Goal: Information Seeking & Learning: Learn about a topic

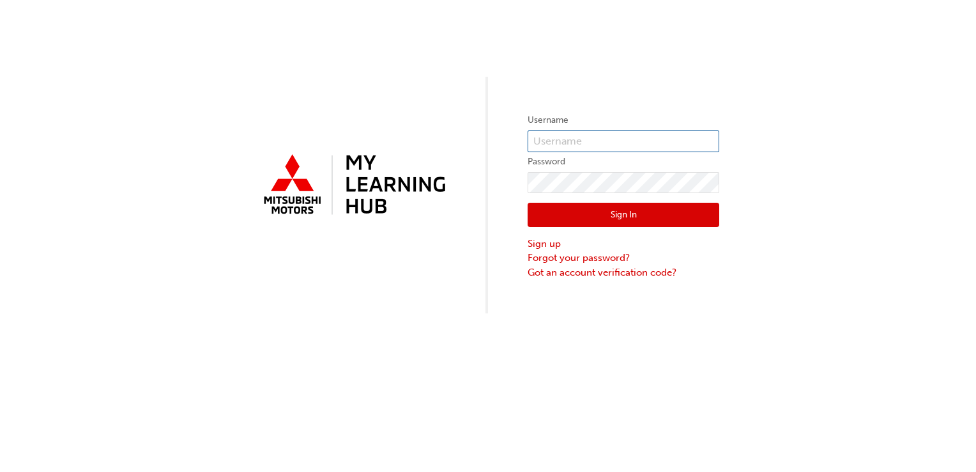
type input "[EMAIL_ADDRESS][DOMAIN_NAME]"
click at [610, 207] on button "Sign In" at bounding box center [624, 215] width 192 height 24
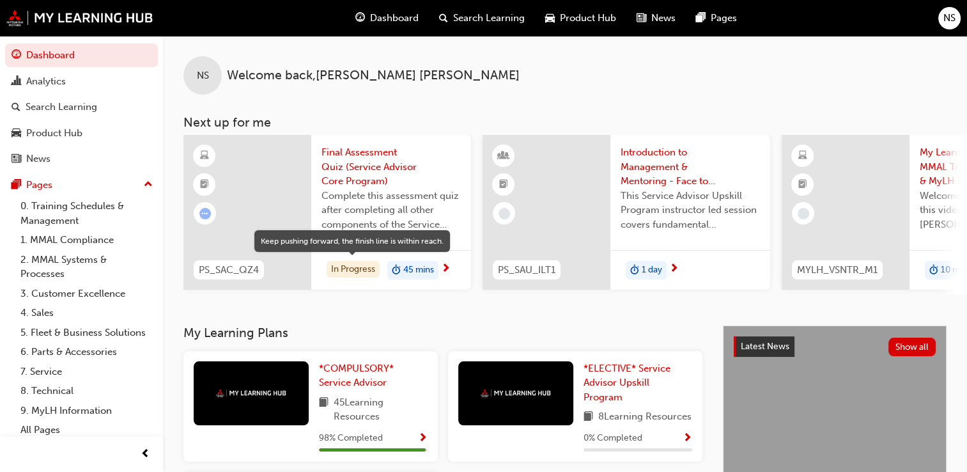
drag, startPoint x: 354, startPoint y: 264, endPoint x: 362, endPoint y: 221, distance: 43.6
drag, startPoint x: 362, startPoint y: 221, endPoint x: 327, endPoint y: 271, distance: 61.0
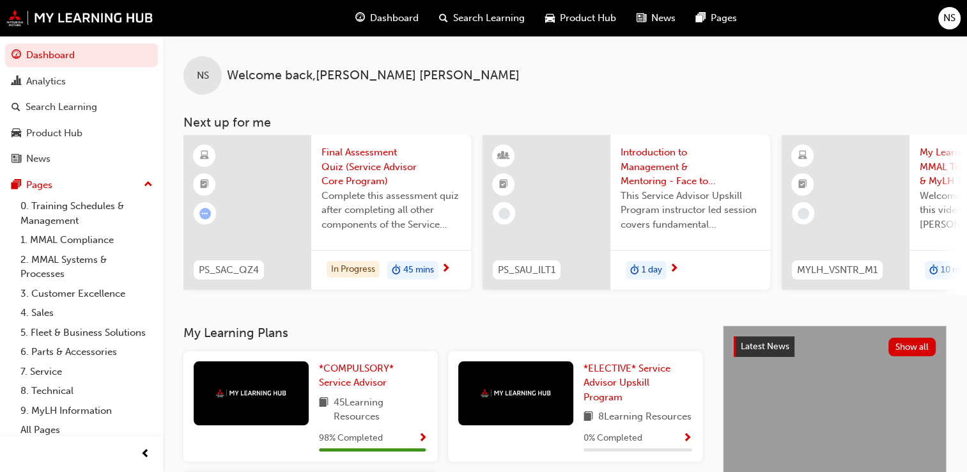
click at [447, 267] on span "next-icon" at bounding box center [446, 269] width 10 height 12
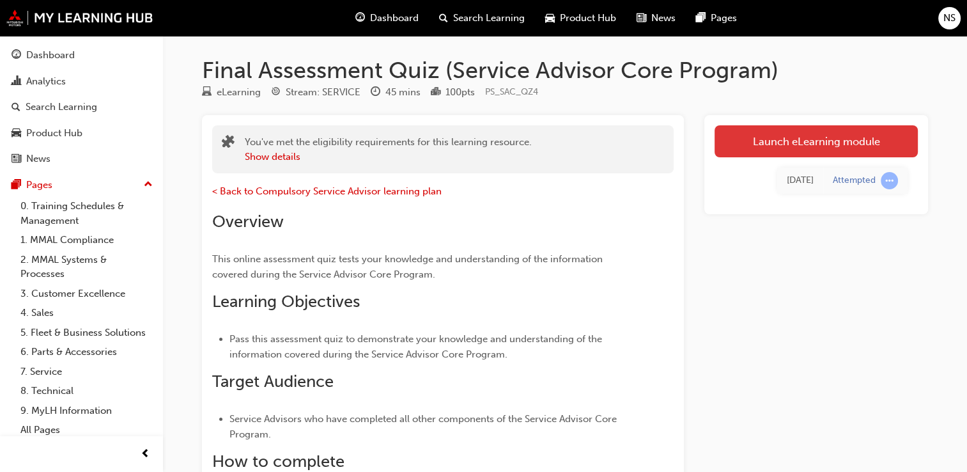
click at [829, 144] on link "Launch eLearning module" at bounding box center [815, 141] width 203 height 32
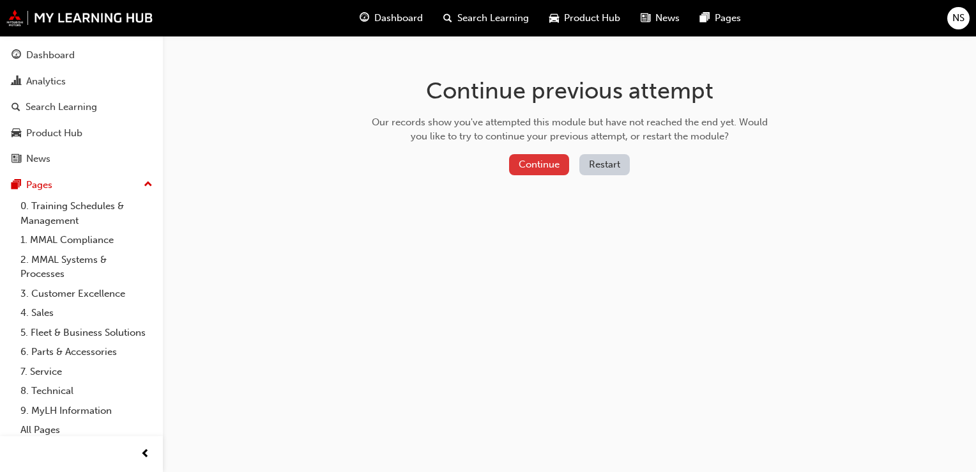
click at [553, 167] on button "Continue" at bounding box center [539, 164] width 60 height 21
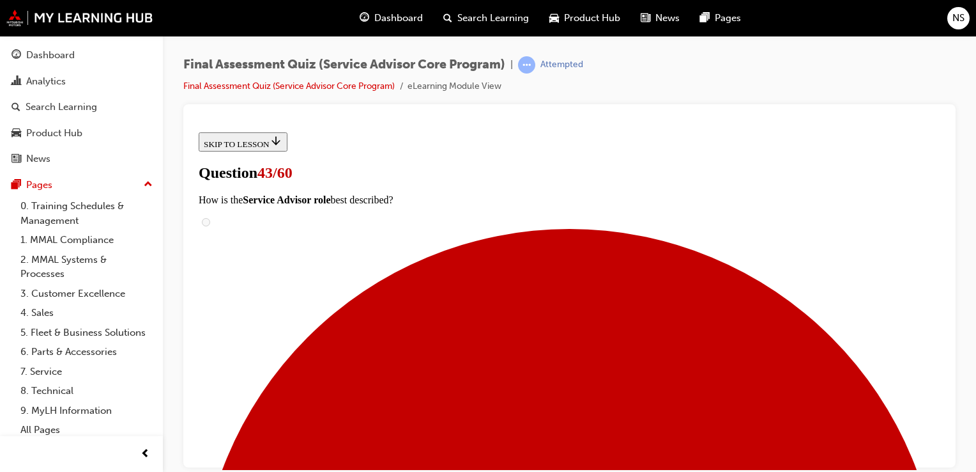
scroll to position [144, 0]
checkbox input "true"
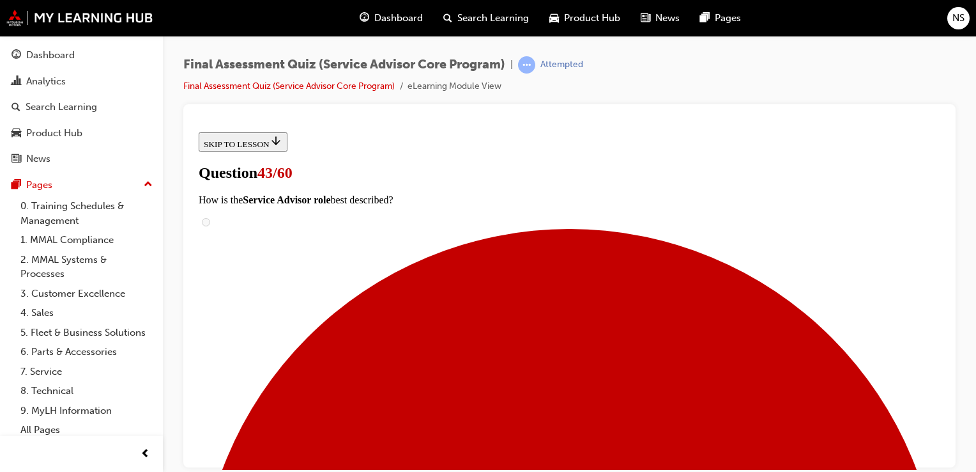
checkbox input "true"
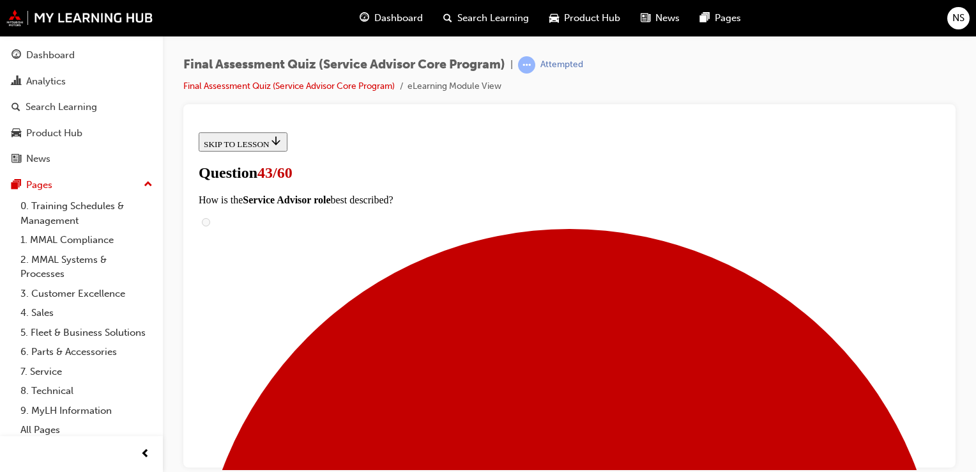
scroll to position [298, 0]
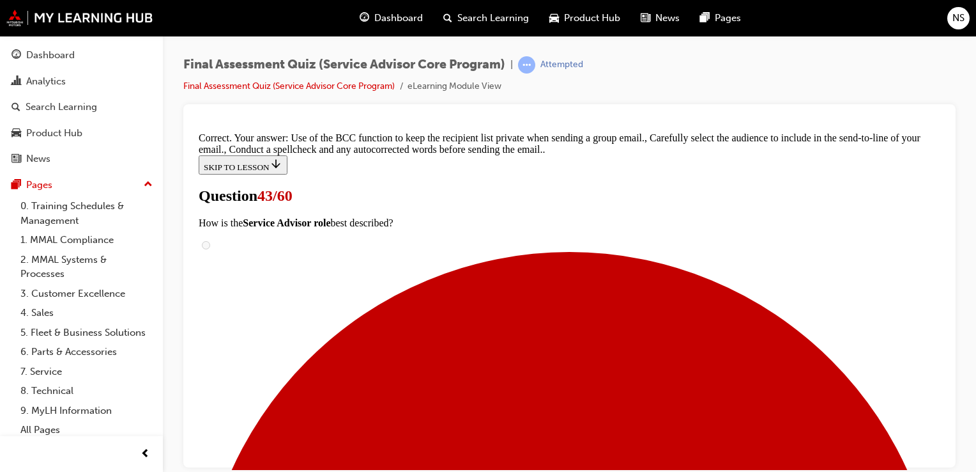
scroll to position [436, 0]
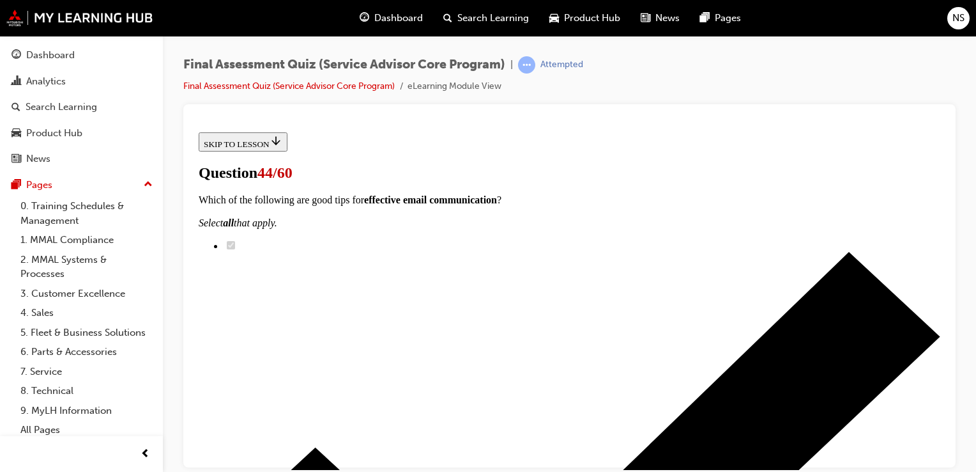
scroll to position [128, 0]
radio input "true"
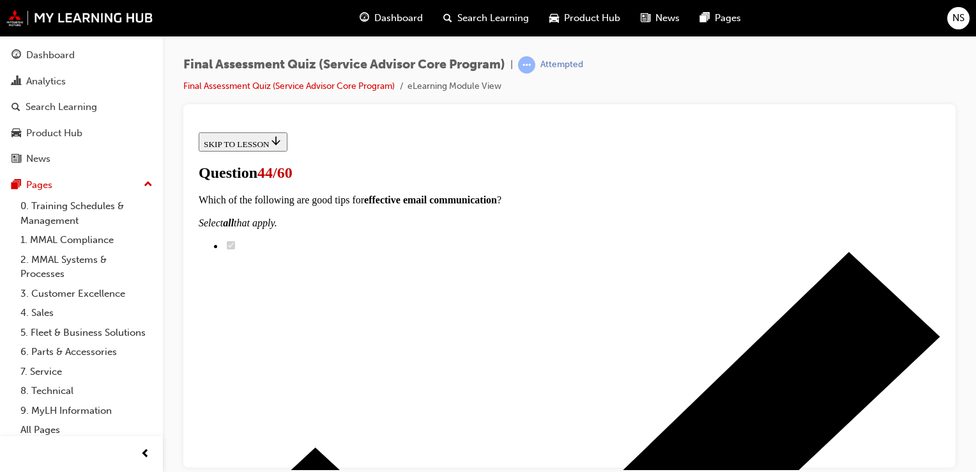
radio input "true"
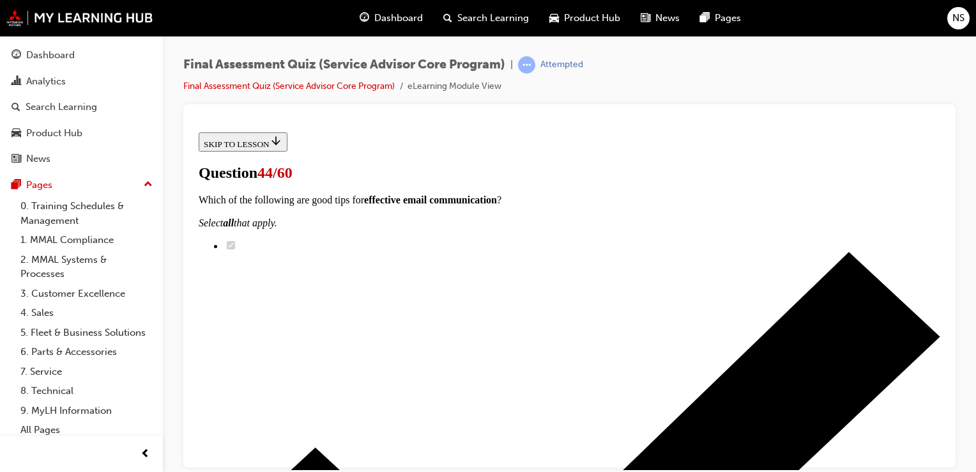
scroll to position [307, 0]
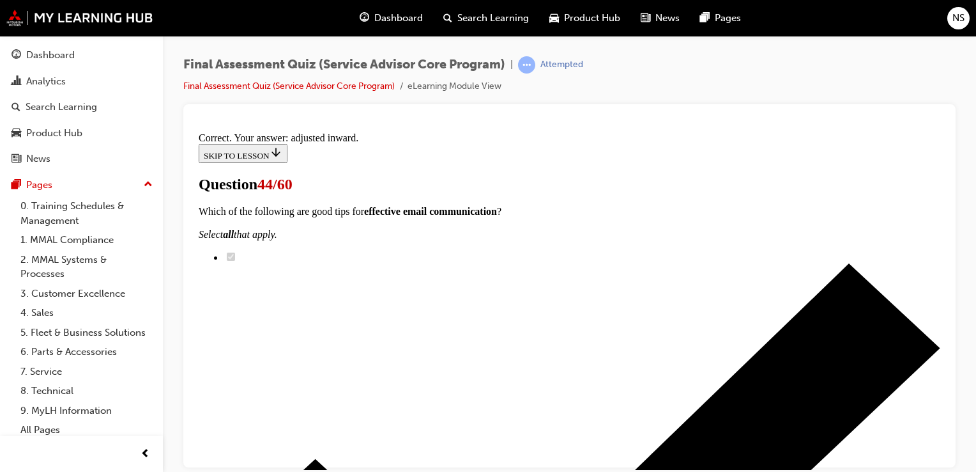
scroll to position [433, 0]
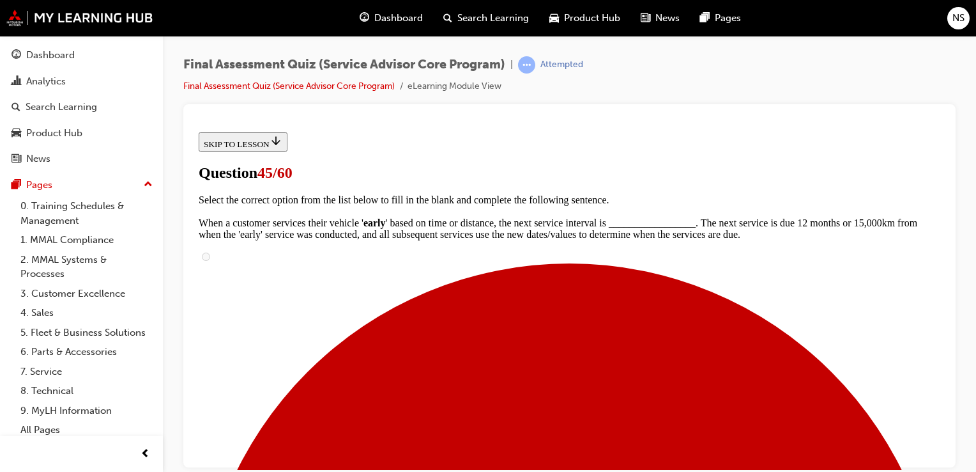
scroll to position [179, 0]
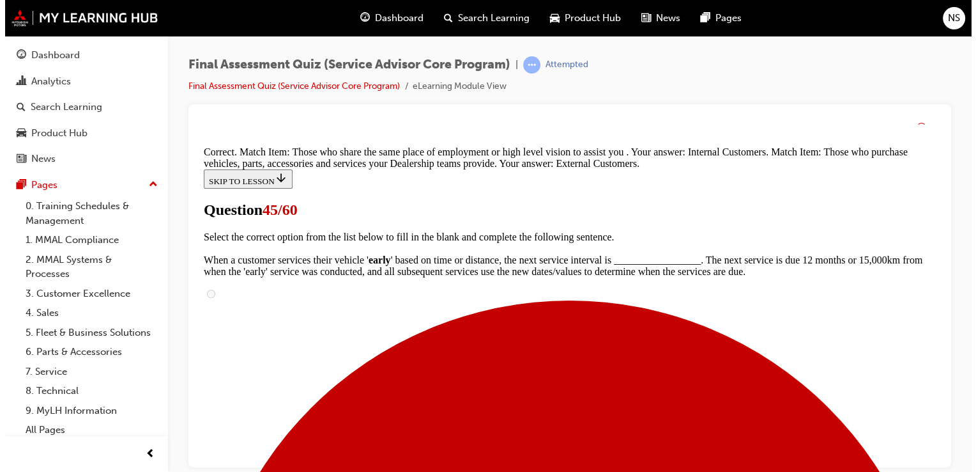
scroll to position [334, 0]
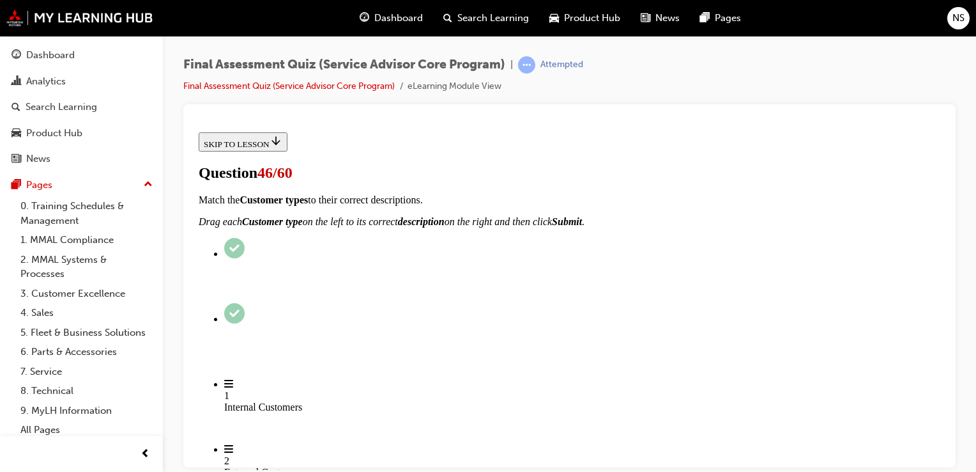
scroll to position [281, 0]
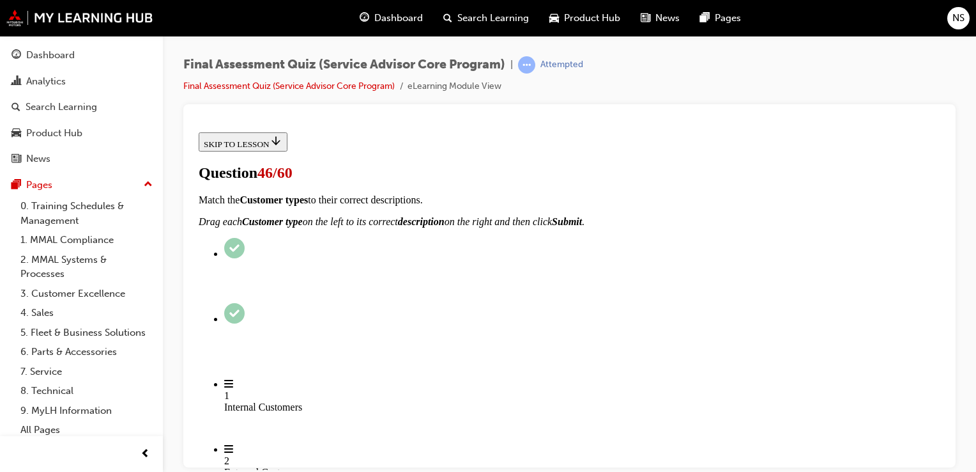
drag, startPoint x: 755, startPoint y: 337, endPoint x: 667, endPoint y: 294, distance: 98.3
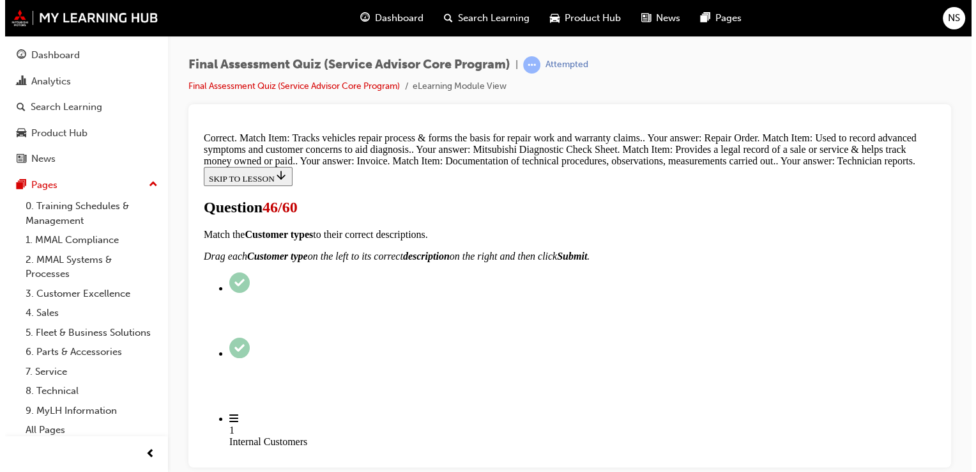
scroll to position [461, 0]
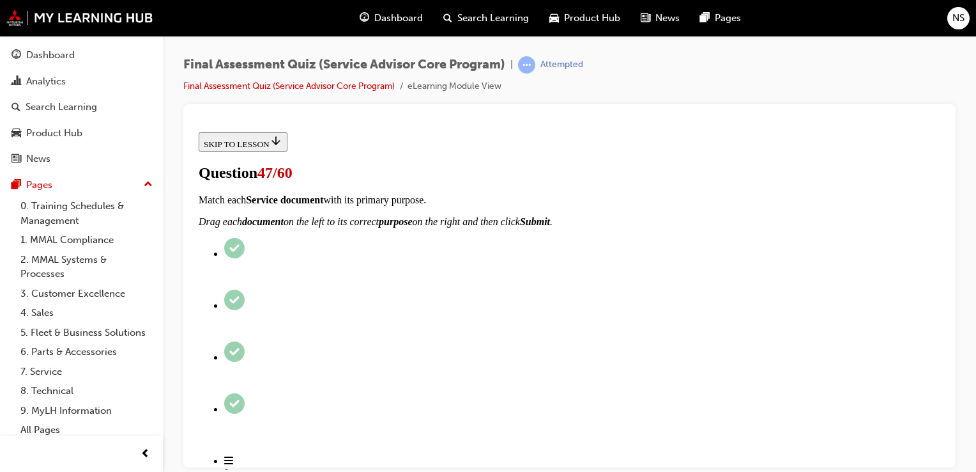
scroll to position [128, 0]
radio input "true"
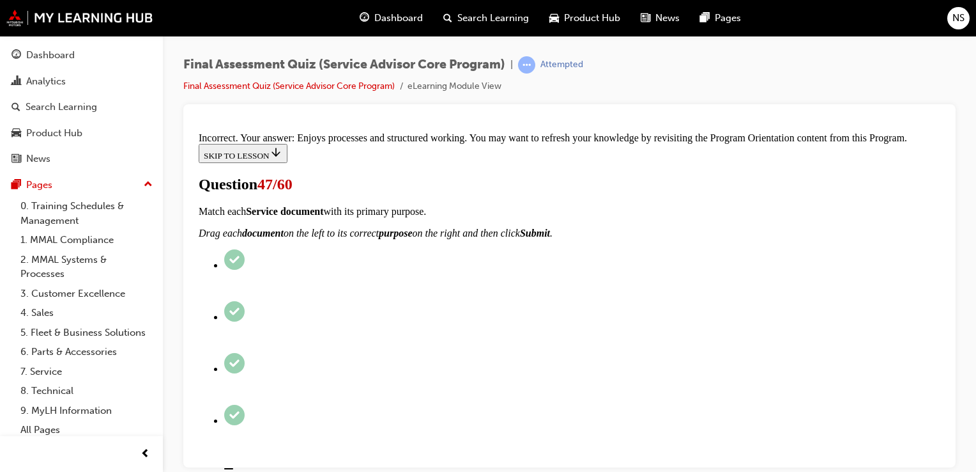
scroll to position [381, 0]
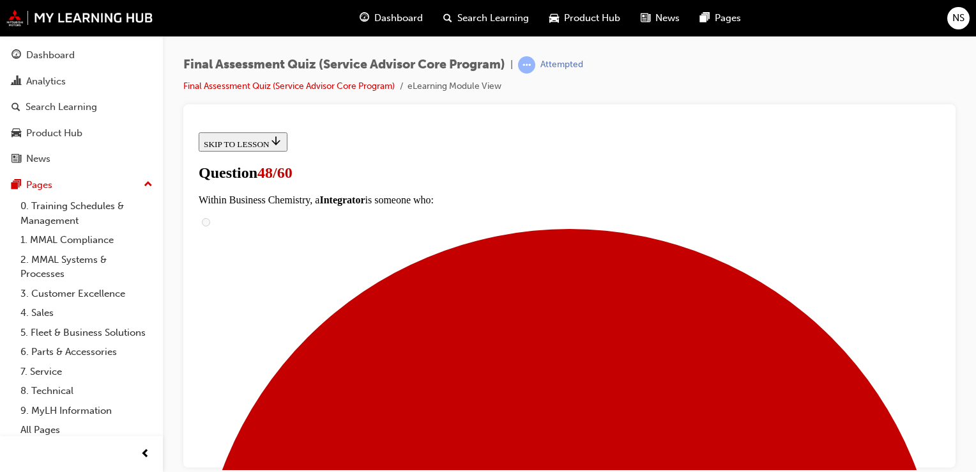
scroll to position [102, 0]
radio input "true"
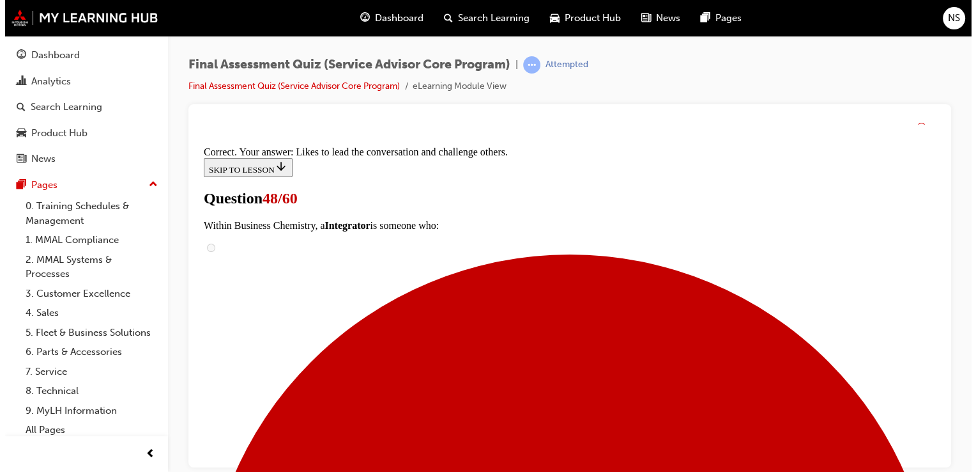
scroll to position [303, 0]
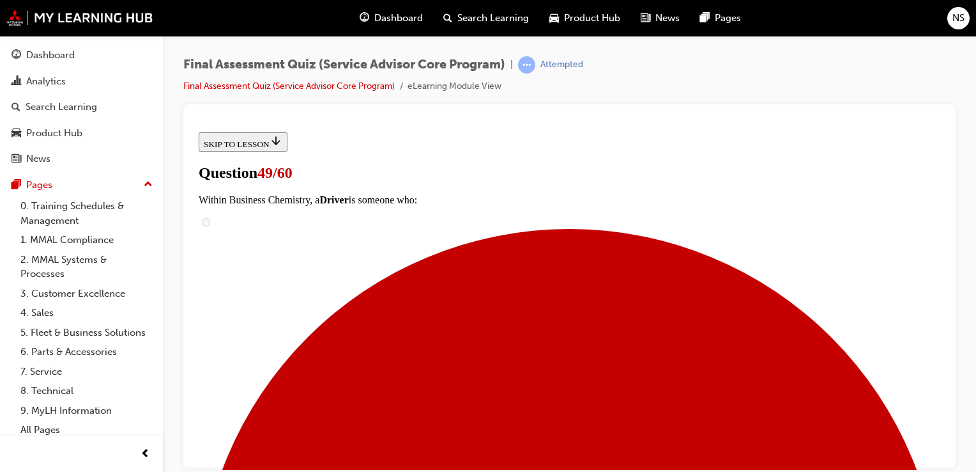
scroll to position [256, 0]
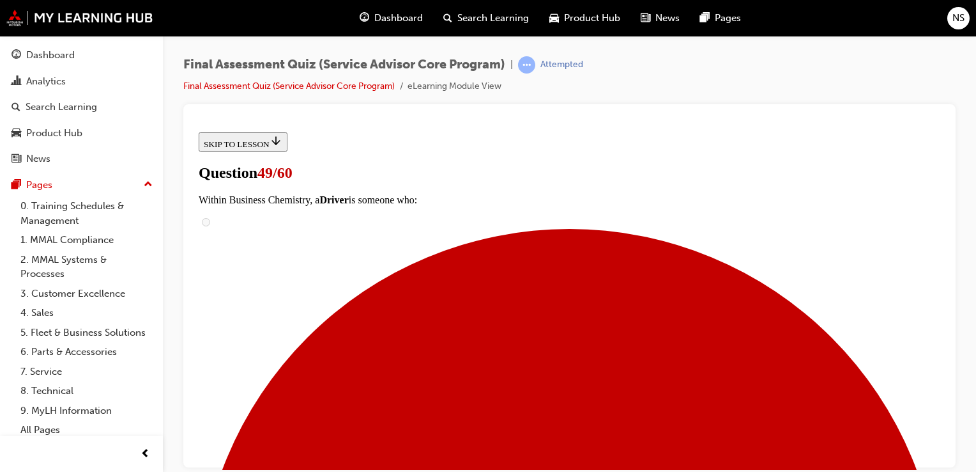
drag, startPoint x: 755, startPoint y: 320, endPoint x: 750, endPoint y: 325, distance: 6.8
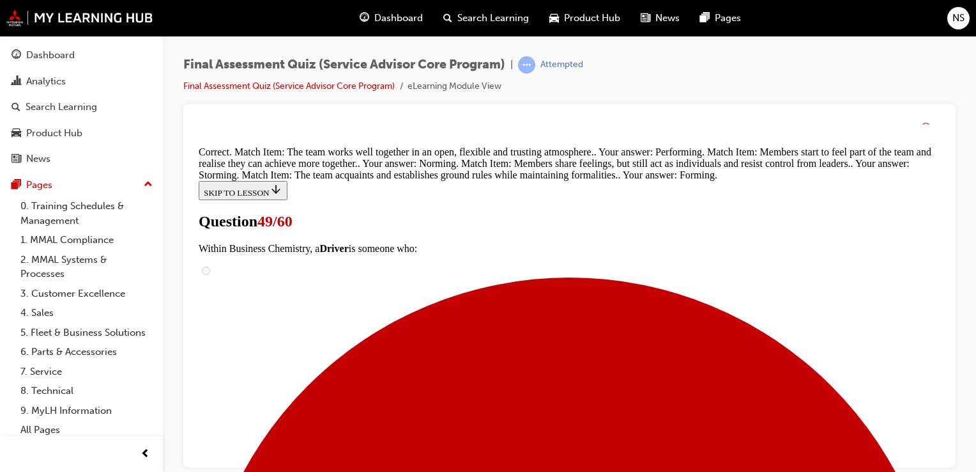
scroll to position [440, 0]
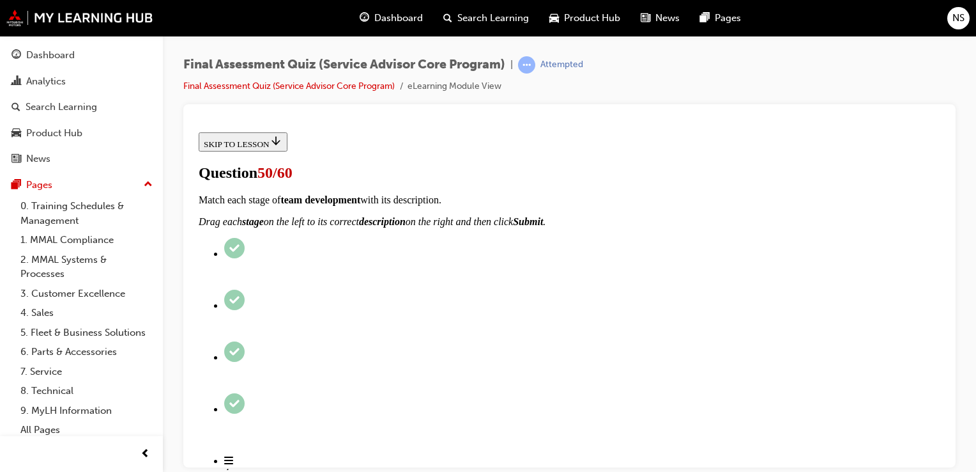
scroll to position [281, 0]
checkbox input "true"
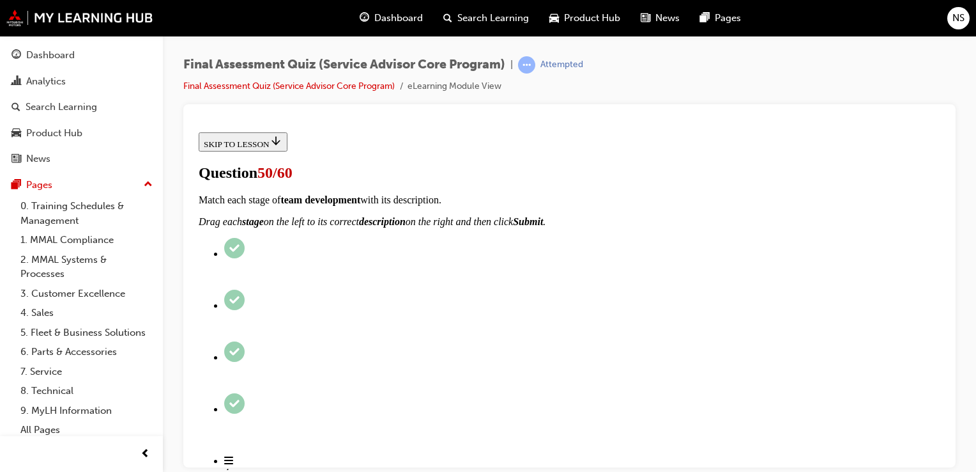
checkbox input "true"
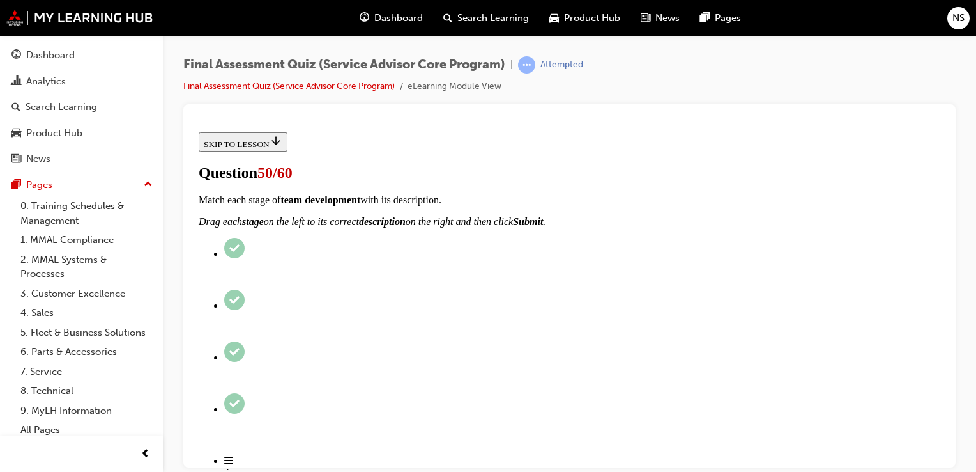
checkbox input "true"
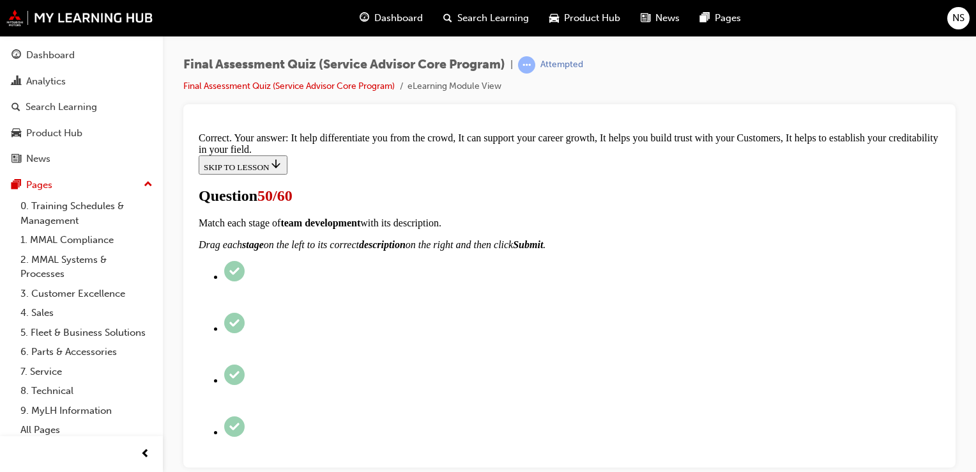
scroll to position [346, 0]
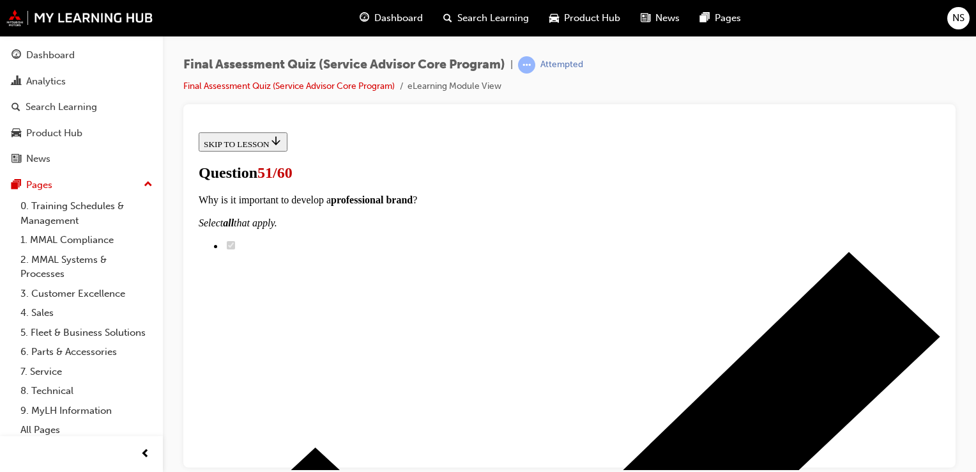
scroll to position [435, 0]
checkbox input "true"
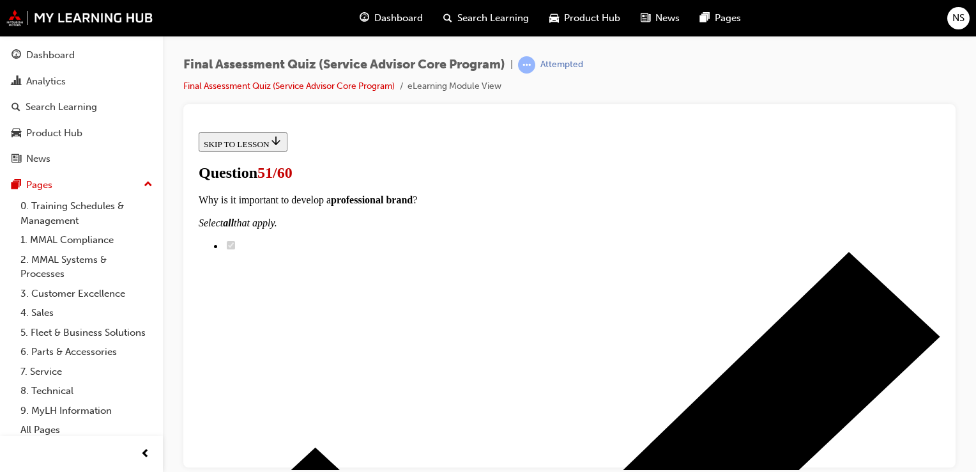
checkbox input "true"
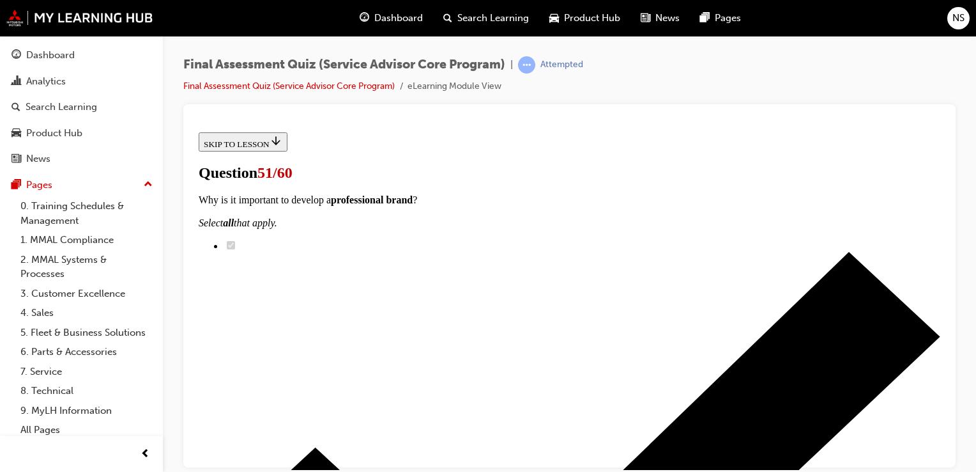
checkbox input "true"
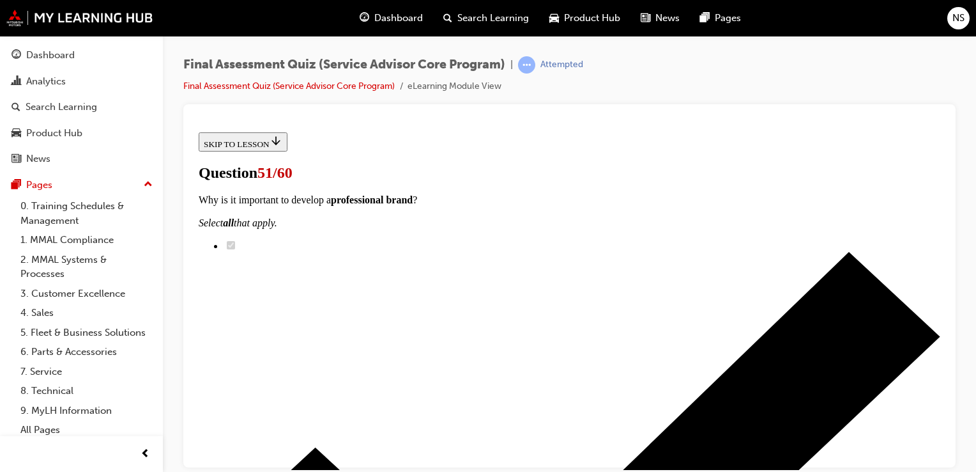
checkbox input "true"
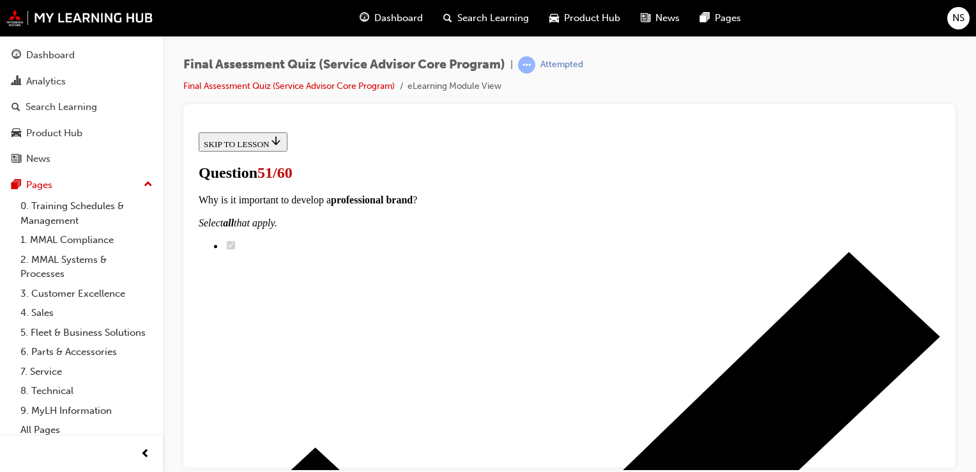
checkbox input "true"
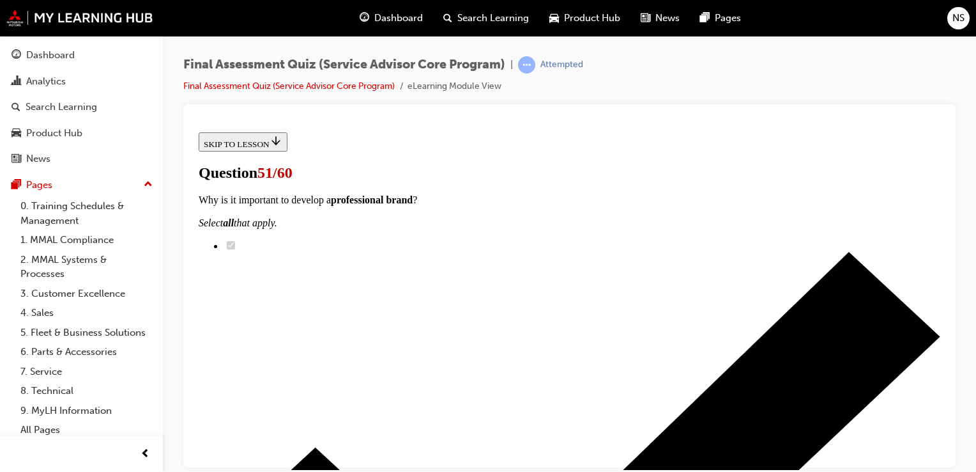
checkbox input "true"
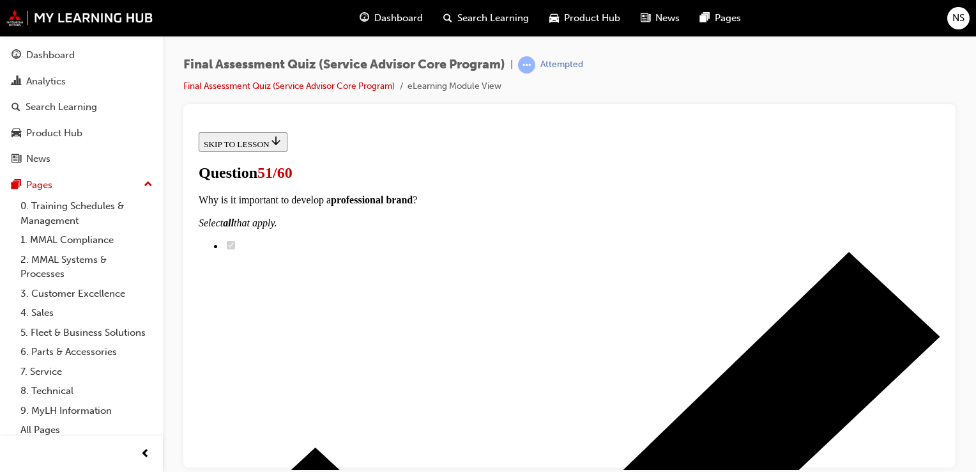
checkbox input "true"
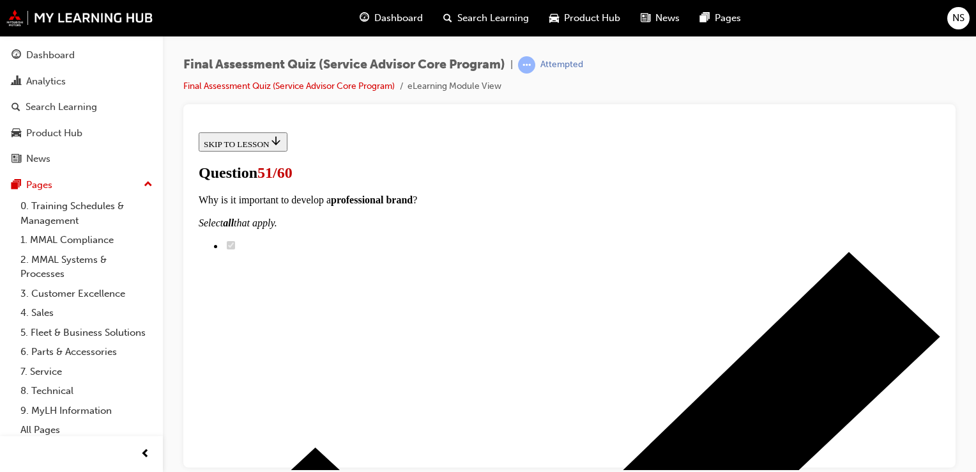
checkbox input "false"
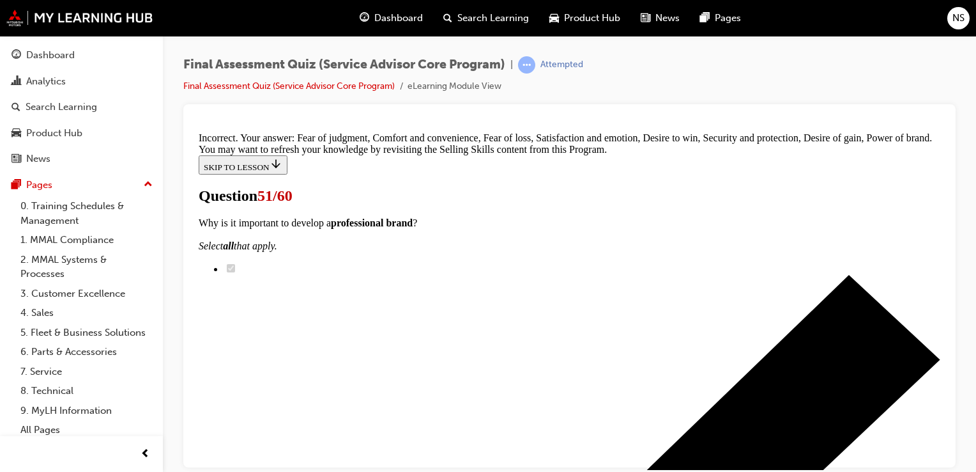
scroll to position [680, 0]
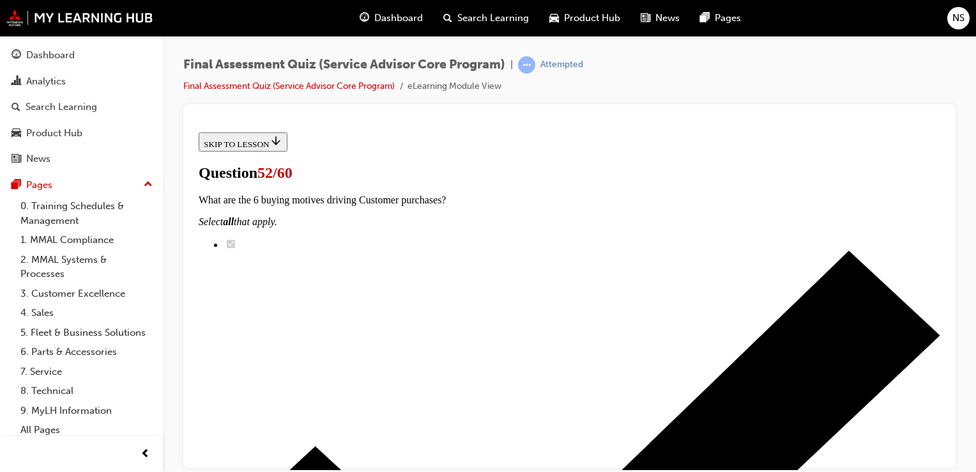
scroll to position [204, 0]
radio input "true"
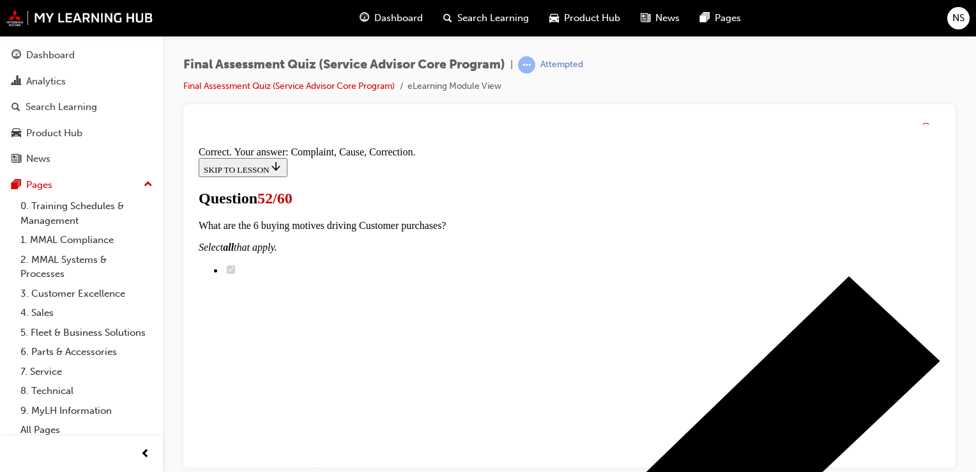
scroll to position [346, 0]
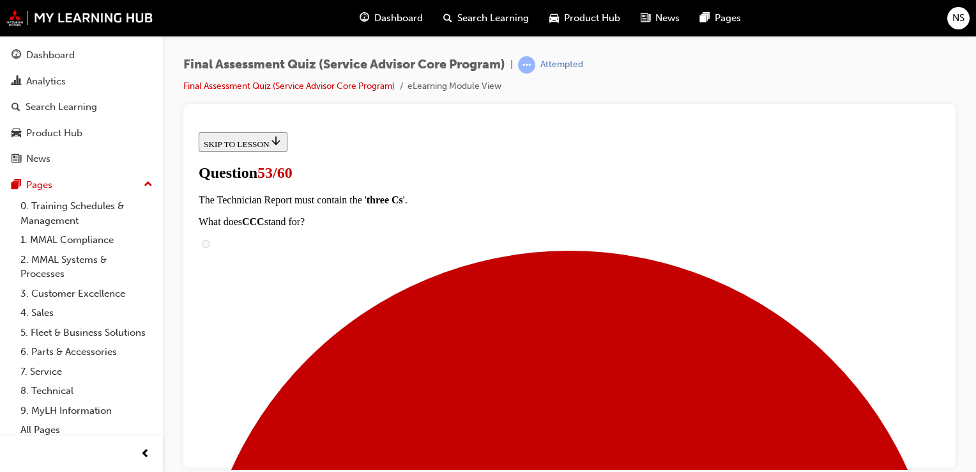
scroll to position [153, 0]
click at [890, 40] on div "Final Assessment Quiz (Service Advisor Core Program) | Attempted Final Assessme…" at bounding box center [570, 238] width 814 height 404
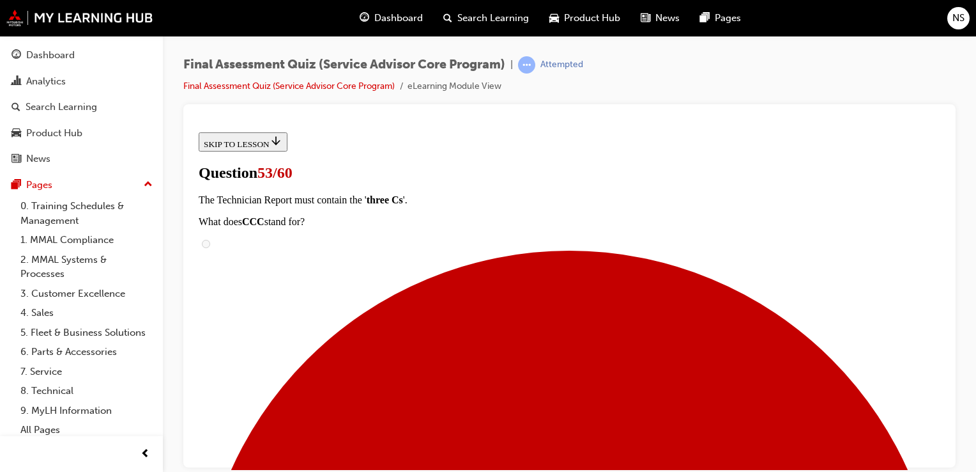
radio input "true"
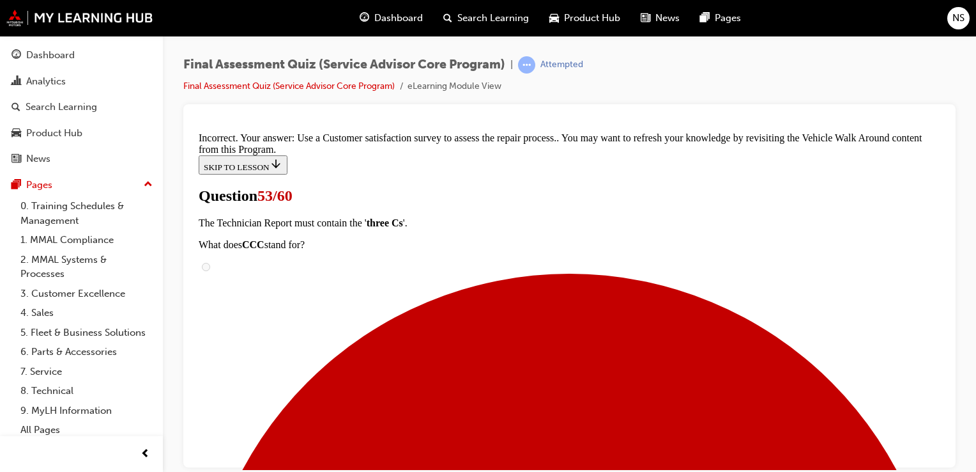
scroll to position [406, 0]
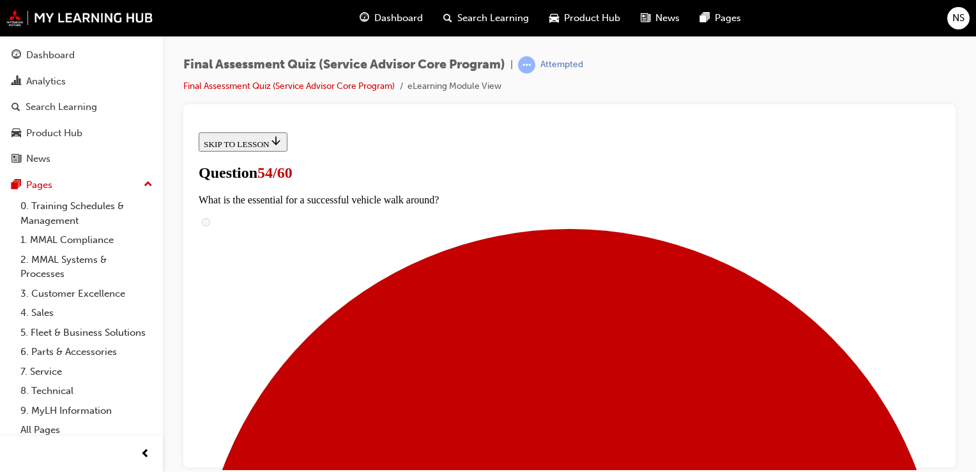
scroll to position [153, 0]
radio input "true"
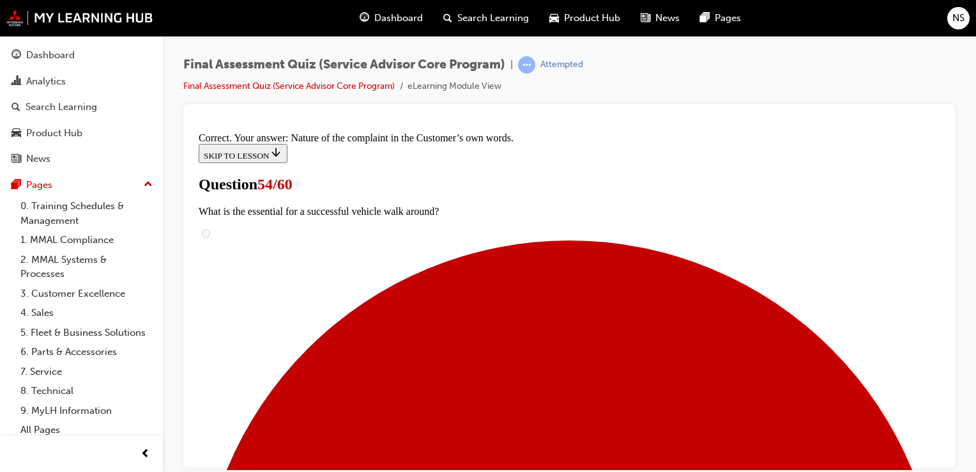
scroll to position [325, 0]
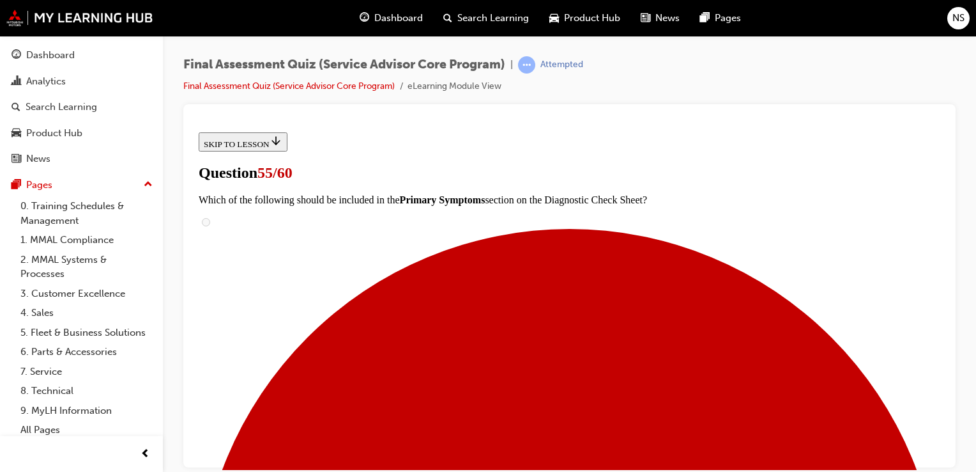
scroll to position [128, 0]
radio input "true"
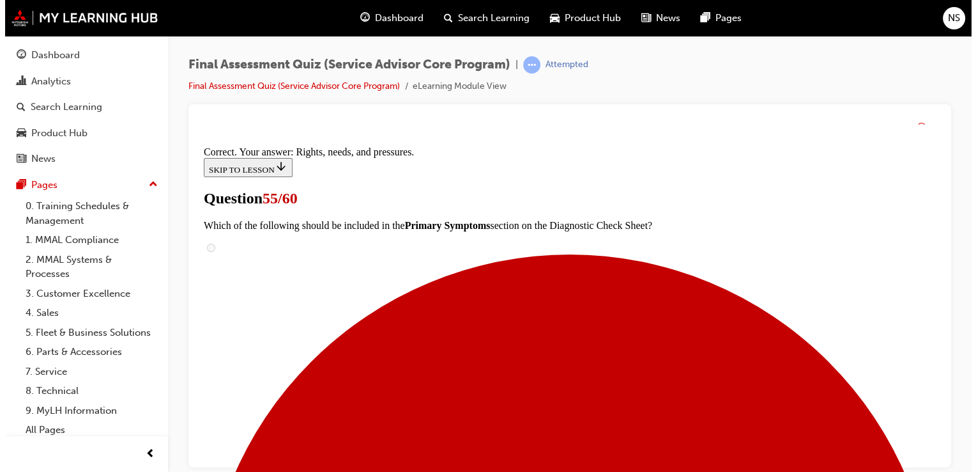
scroll to position [303, 0]
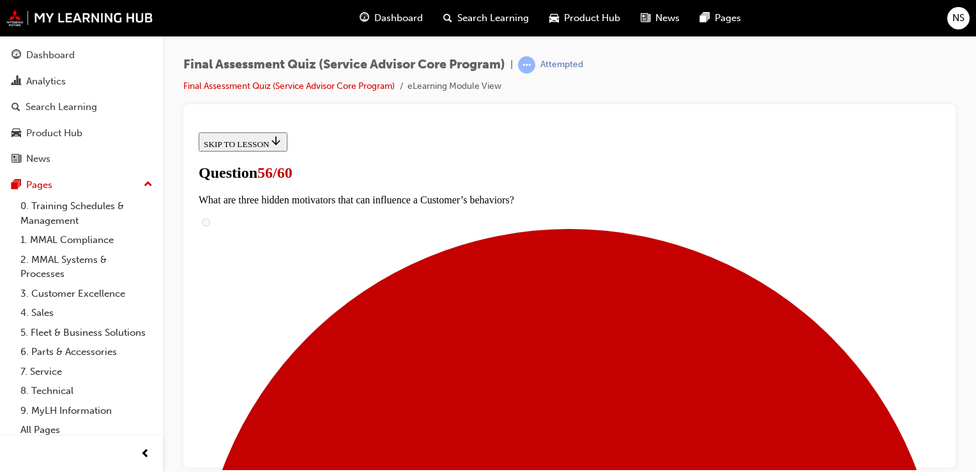
scroll to position [0, 0]
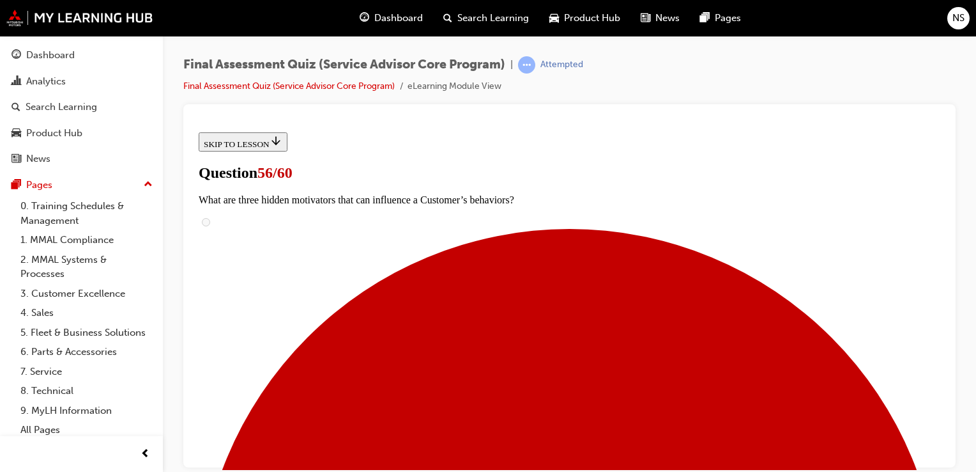
checkbox input "true"
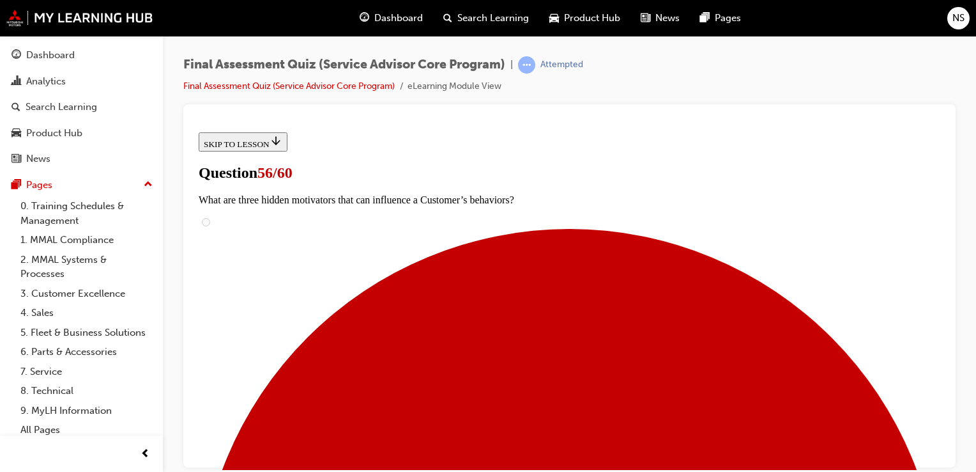
checkbox input "true"
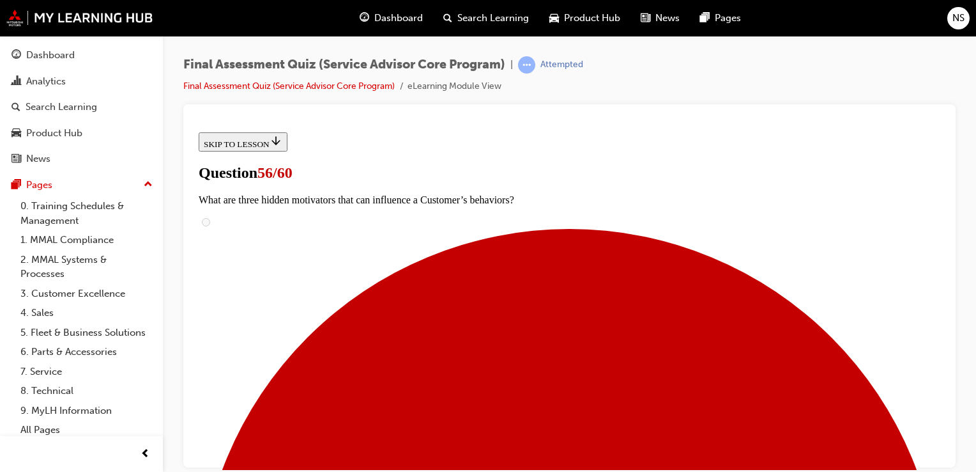
checkbox input "true"
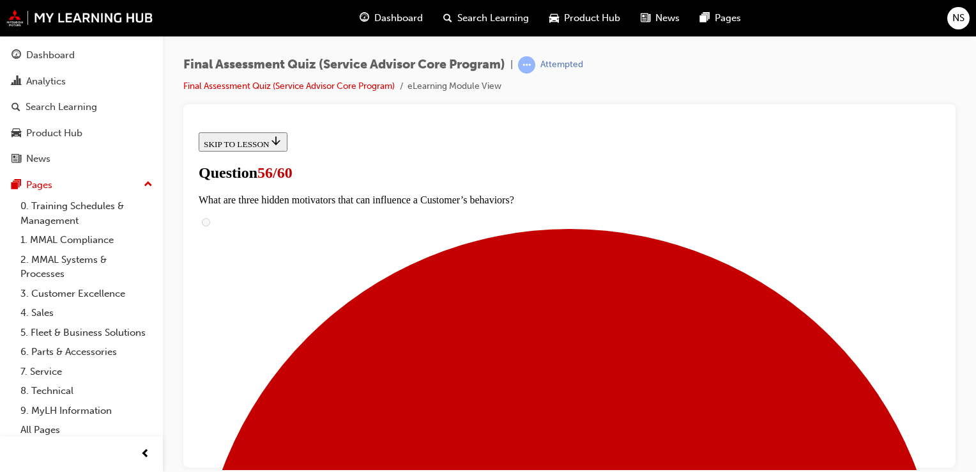
scroll to position [442, 0]
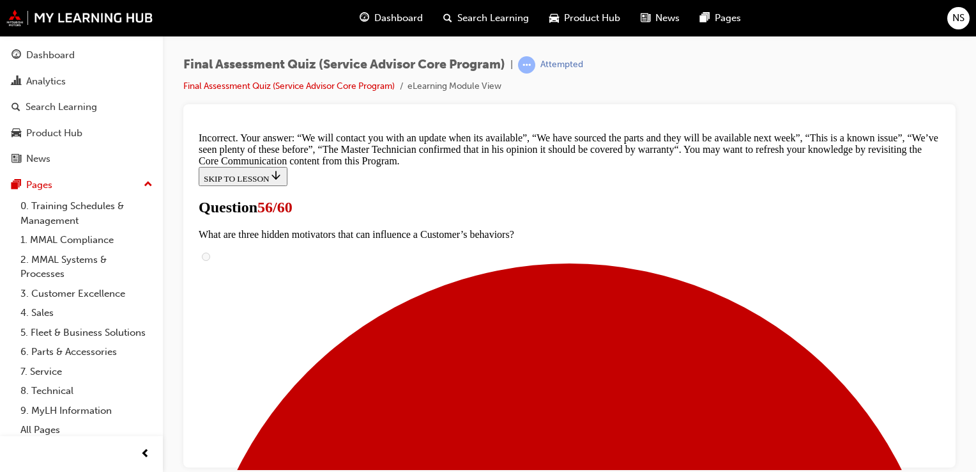
scroll to position [519, 0]
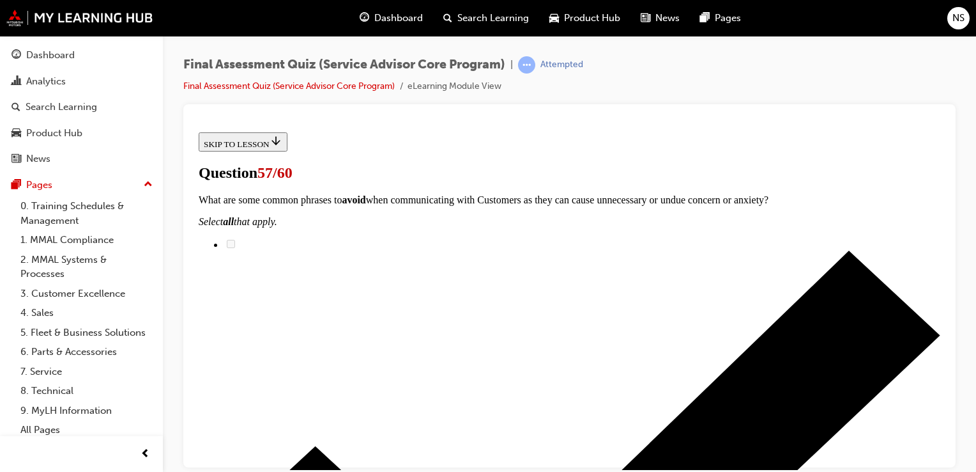
scroll to position [204, 0]
checkbox input "true"
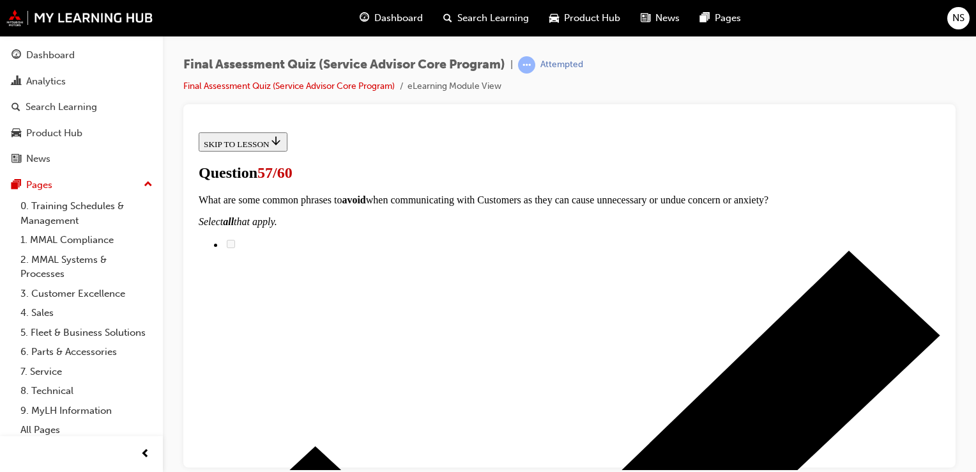
checkbox input "true"
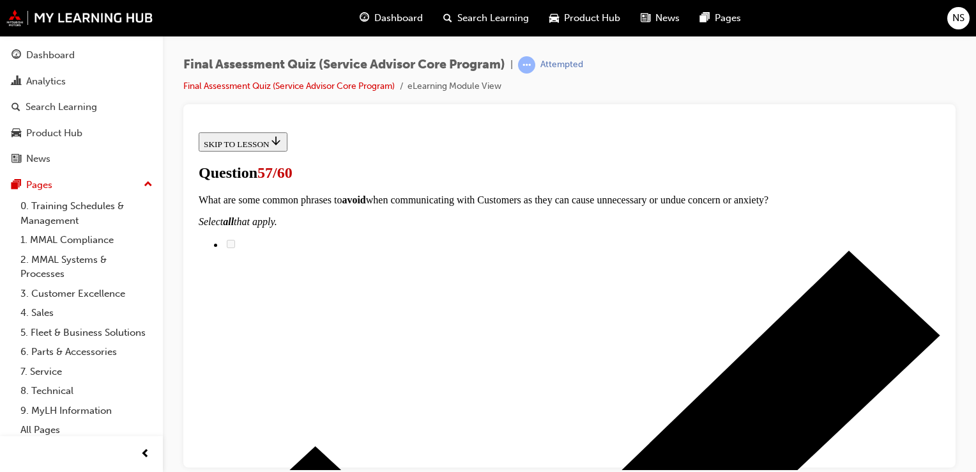
checkbox input "true"
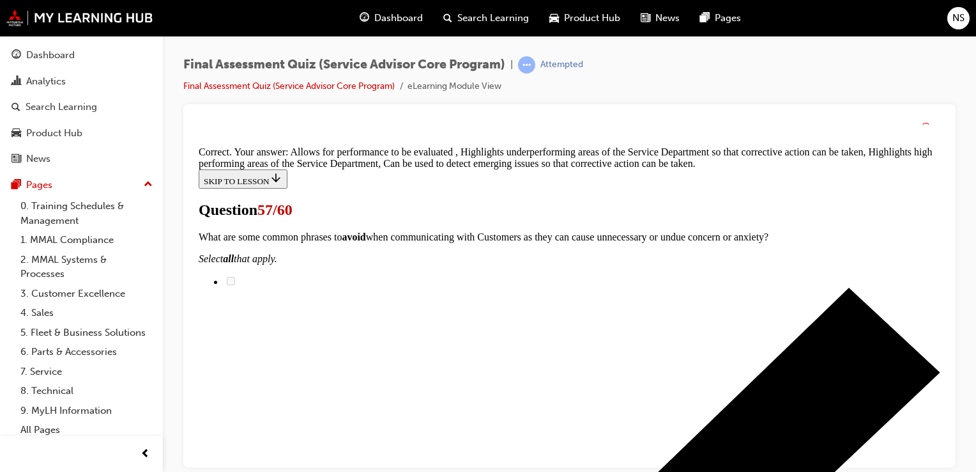
scroll to position [372, 0]
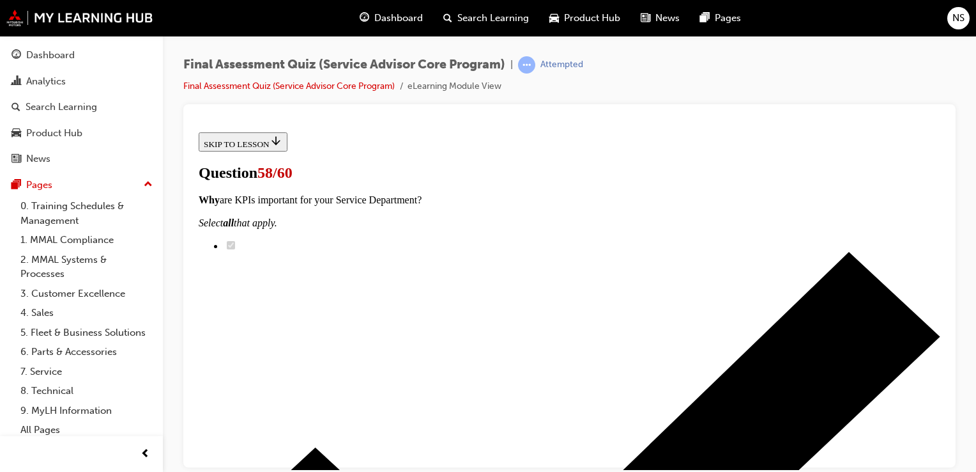
scroll to position [153, 0]
radio input "true"
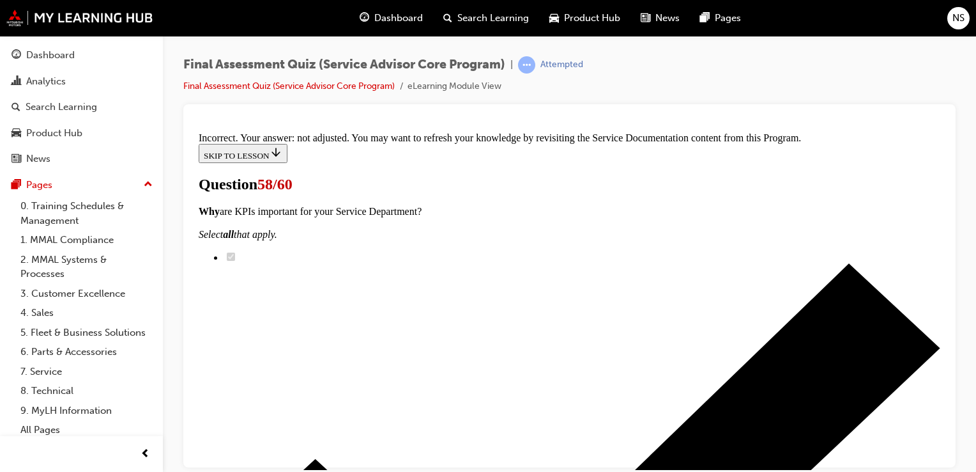
scroll to position [511, 0]
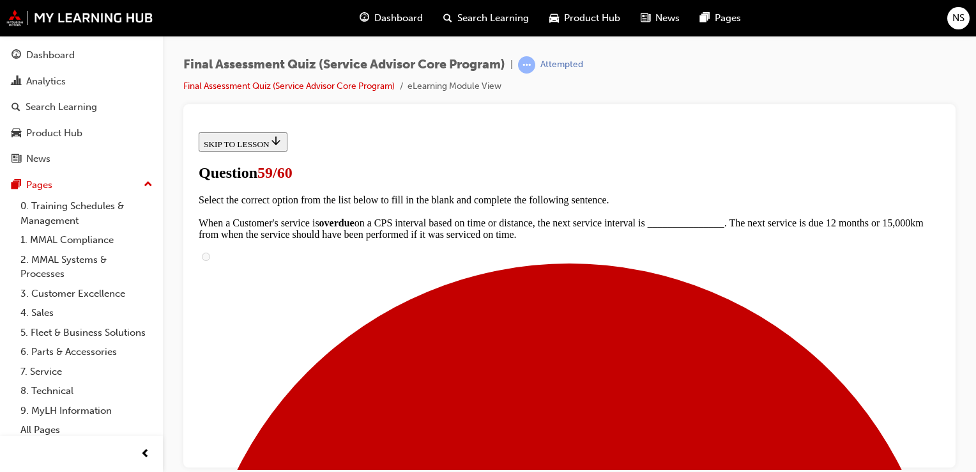
scroll to position [298, 0]
drag, startPoint x: 758, startPoint y: 297, endPoint x: 877, endPoint y: 228, distance: 137.4
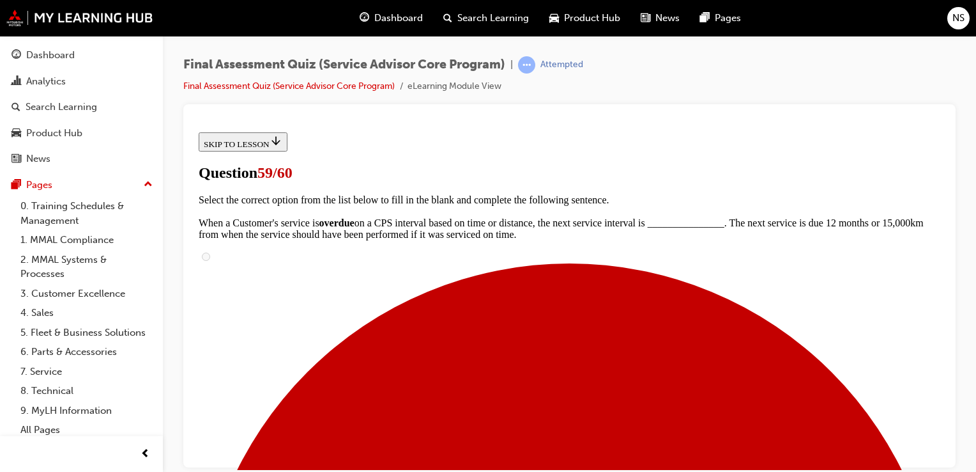
drag, startPoint x: 755, startPoint y: 285, endPoint x: 780, endPoint y: 284, distance: 25.0
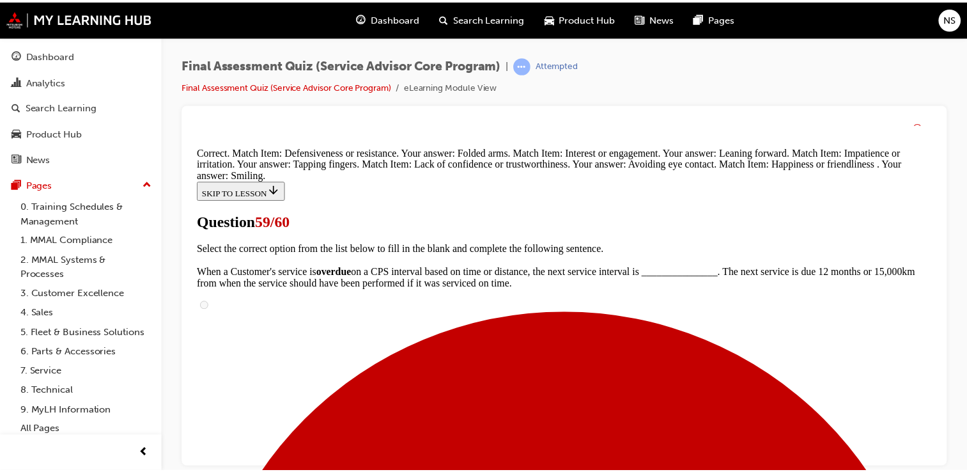
scroll to position [503, 0]
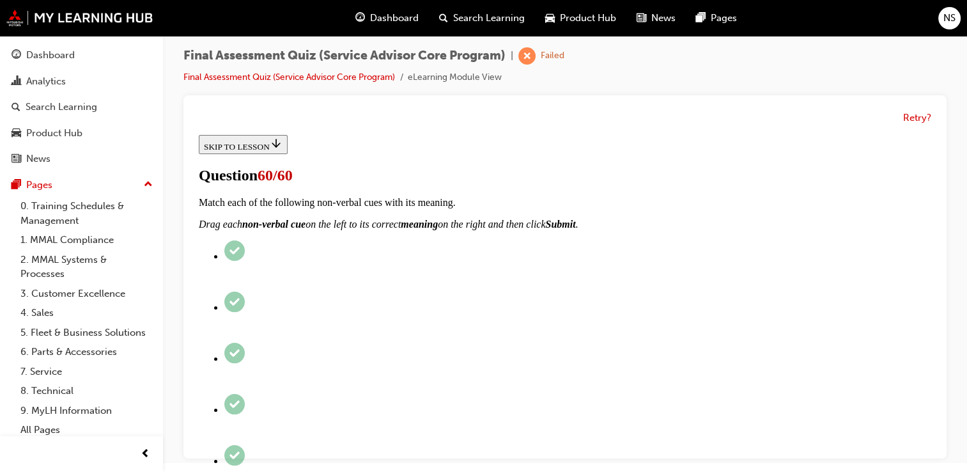
scroll to position [300, 0]
click at [913, 111] on button "Retry?" at bounding box center [917, 118] width 28 height 15
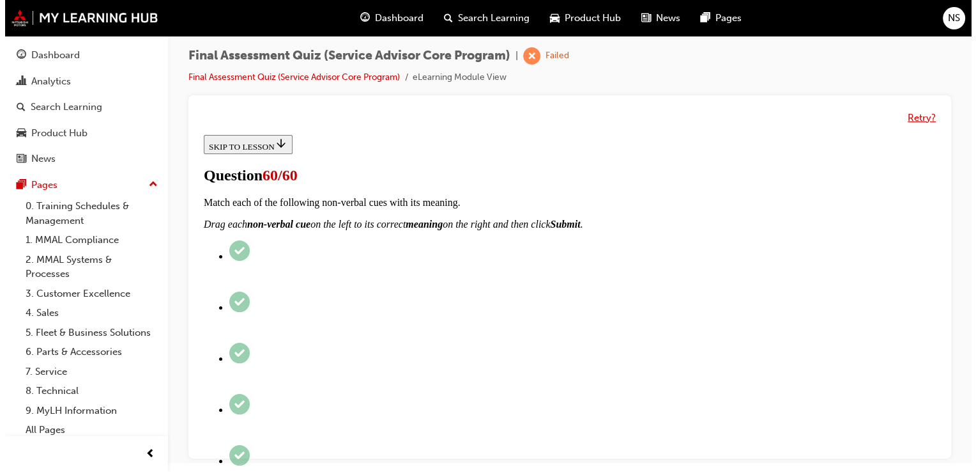
scroll to position [0, 0]
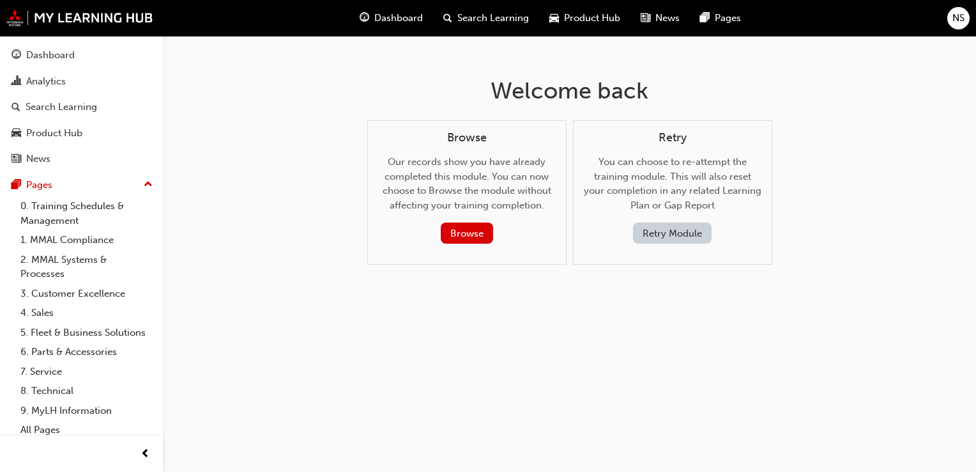
click at [645, 235] on button "Retry Module" at bounding box center [672, 232] width 79 height 21
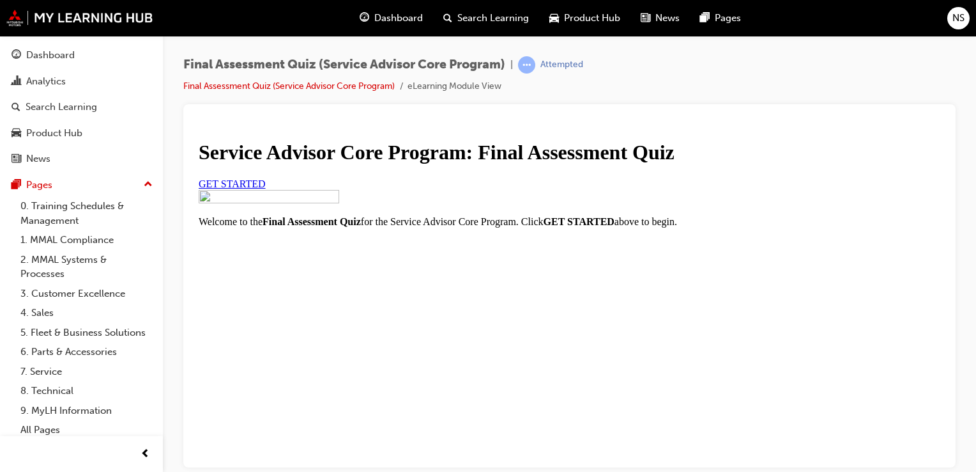
click at [266, 189] on link "GET STARTED" at bounding box center [232, 183] width 67 height 11
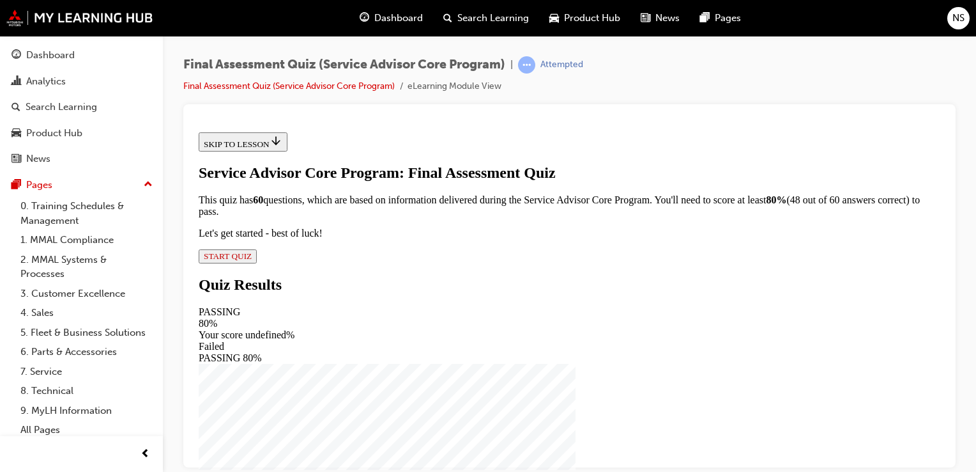
click at [936, 263] on div "Service Advisor Core Program: Final Assessment Quiz This quiz has 60 questions,…" at bounding box center [570, 213] width 742 height 99
click at [257, 263] on button "START QUIZ" at bounding box center [228, 256] width 58 height 14
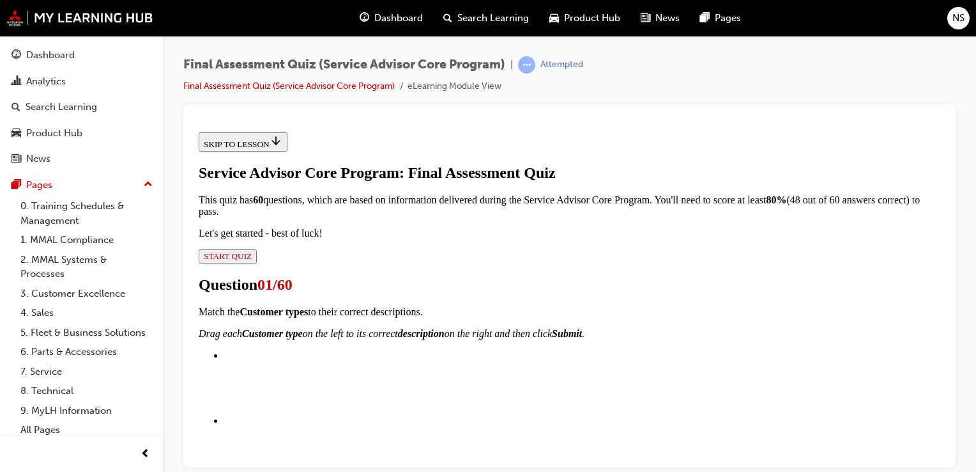
drag, startPoint x: 399, startPoint y: 389, endPoint x: 418, endPoint y: 424, distance: 39.7
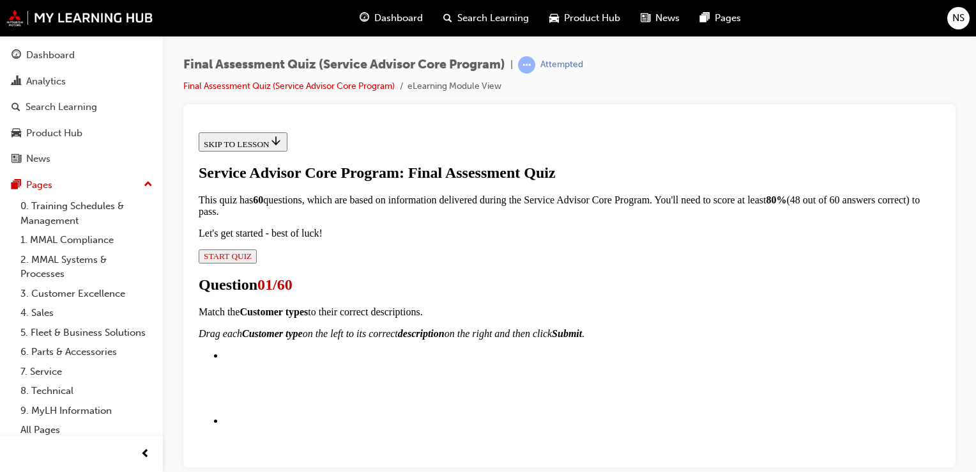
scroll to position [205, 0]
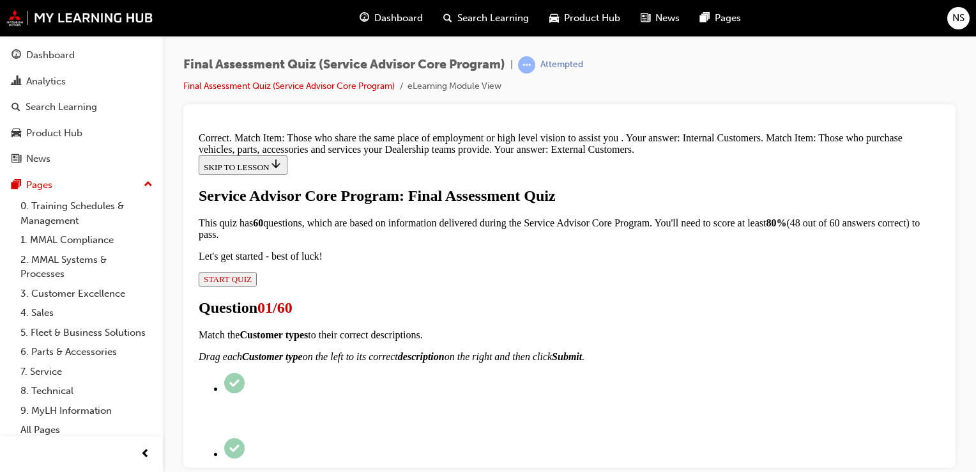
scroll to position [334, 0]
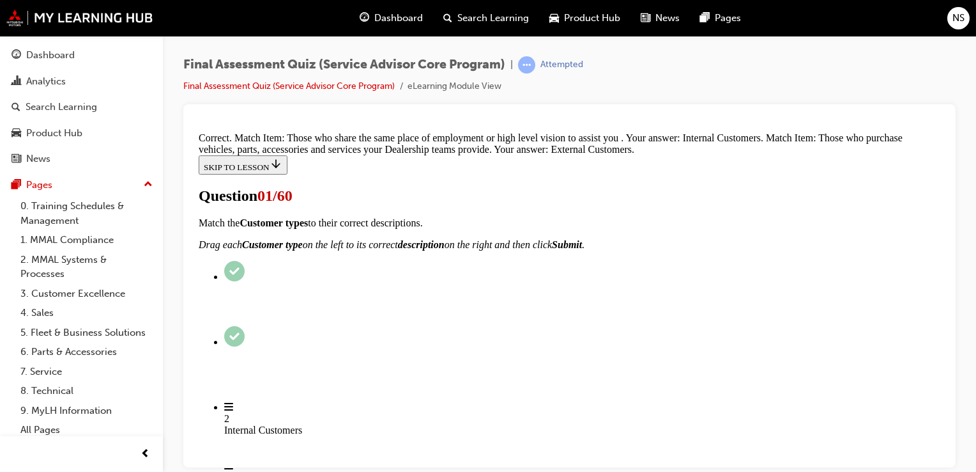
scroll to position [153, 0]
drag, startPoint x: 609, startPoint y: 357, endPoint x: 479, endPoint y: 428, distance: 148.7
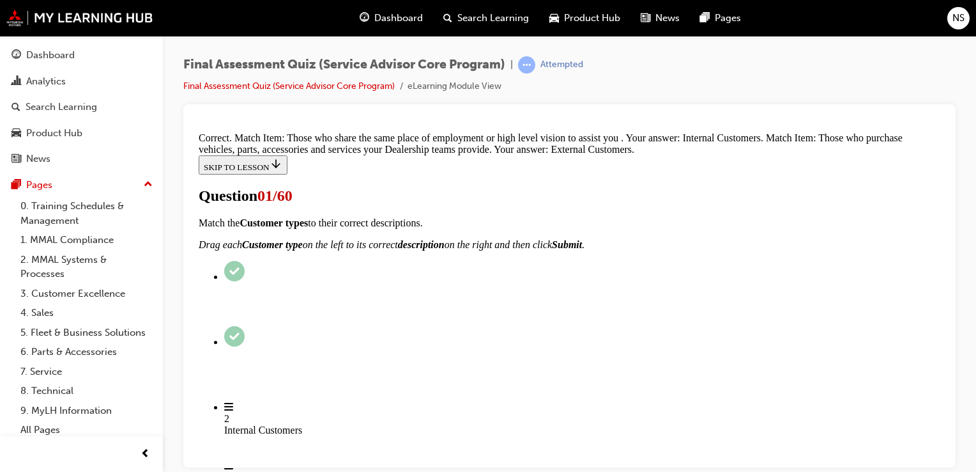
scroll to position [230, 0]
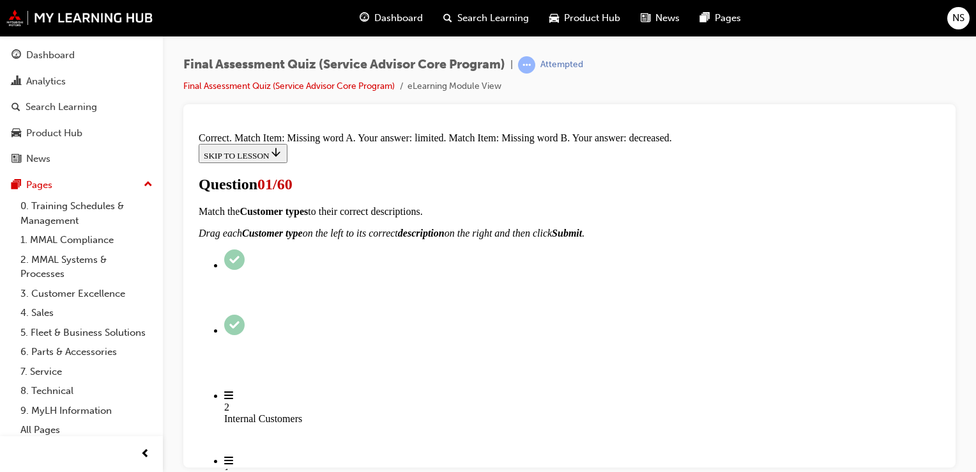
scroll to position [371, 0]
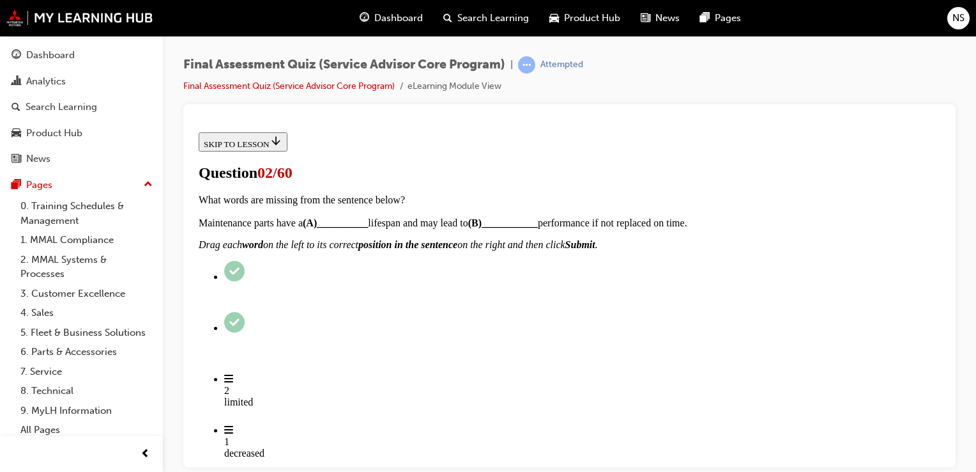
scroll to position [281, 0]
checkbox input "true"
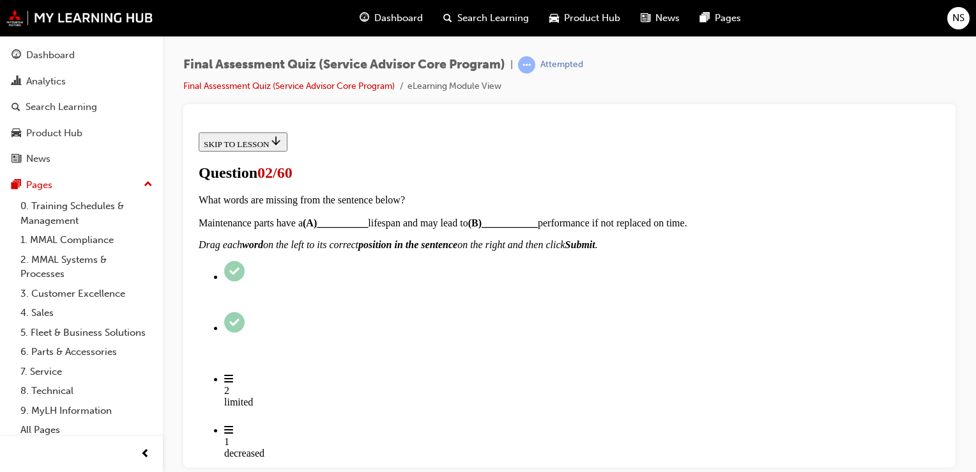
checkbox input "true"
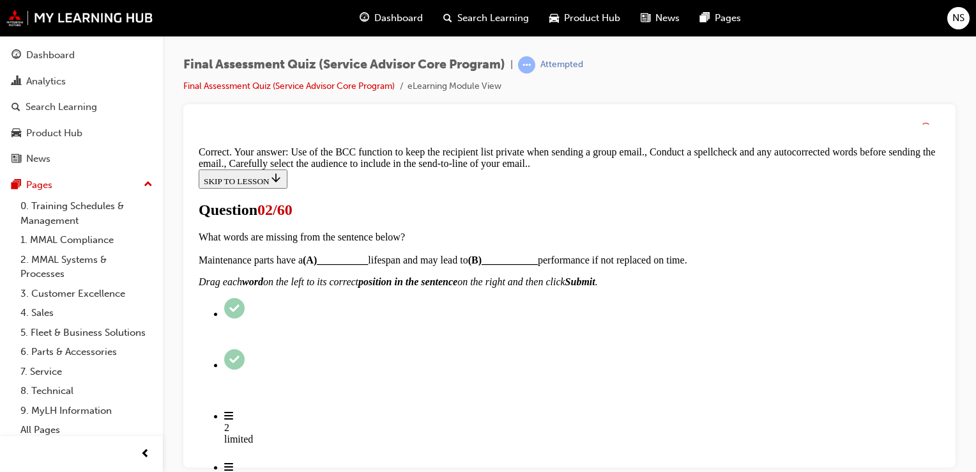
scroll to position [436, 0]
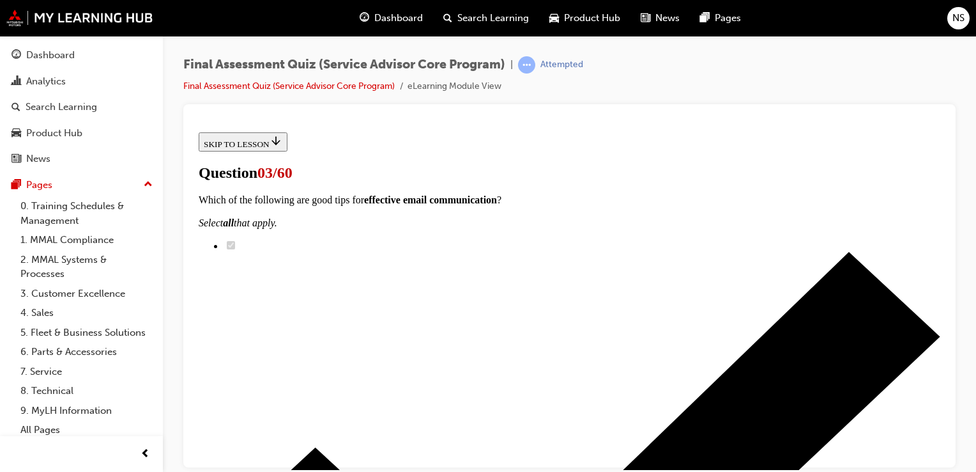
scroll to position [153, 0]
radio input "true"
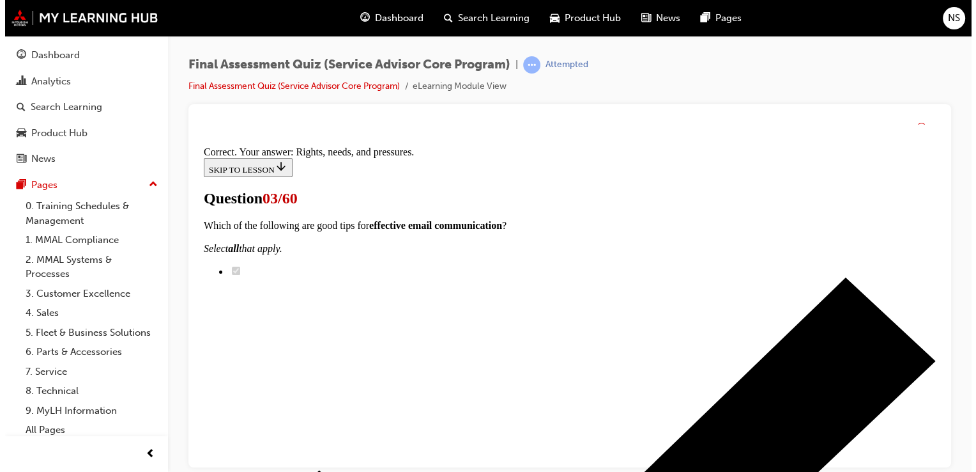
scroll to position [303, 0]
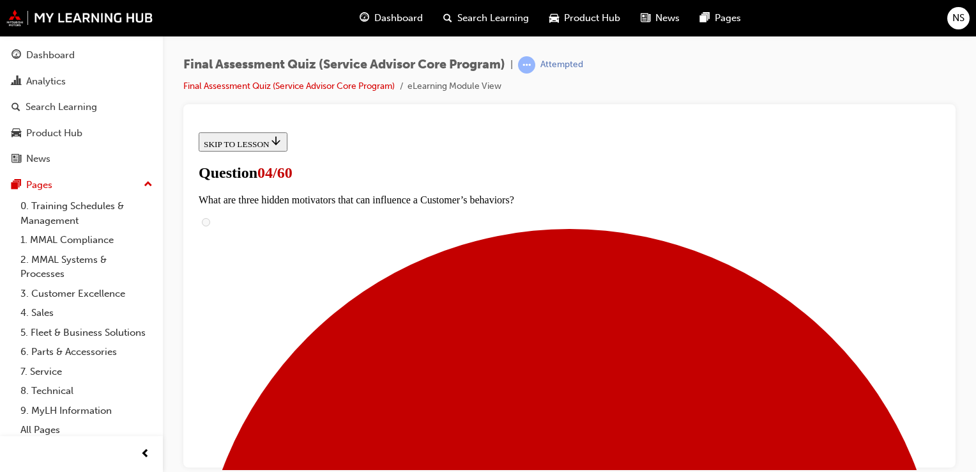
scroll to position [230, 0]
checkbox input "true"
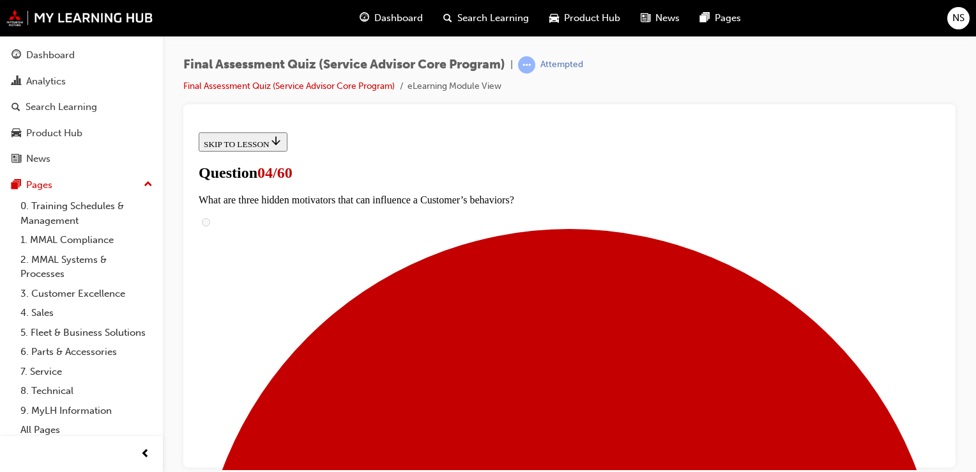
checkbox input "true"
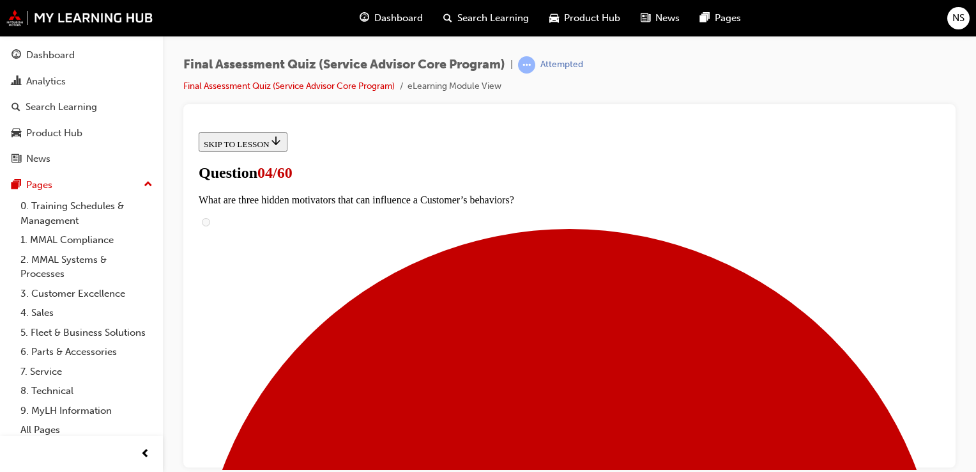
checkbox input "true"
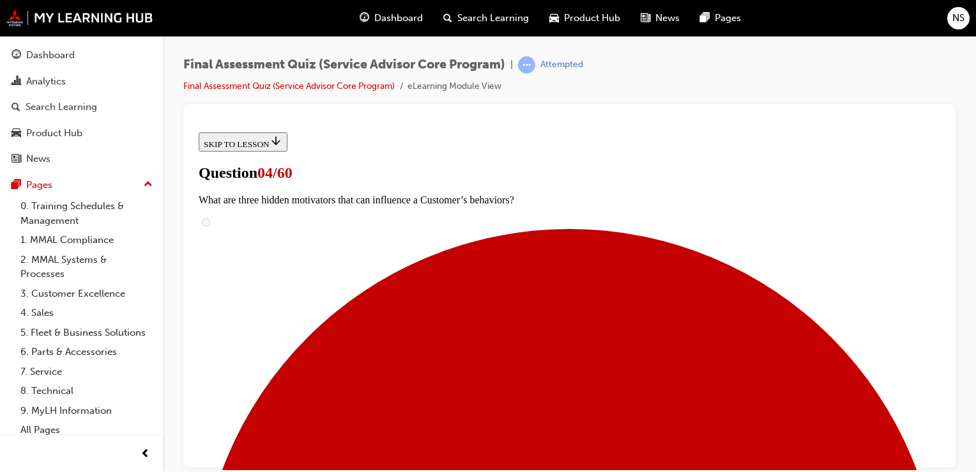
checkbox input "true"
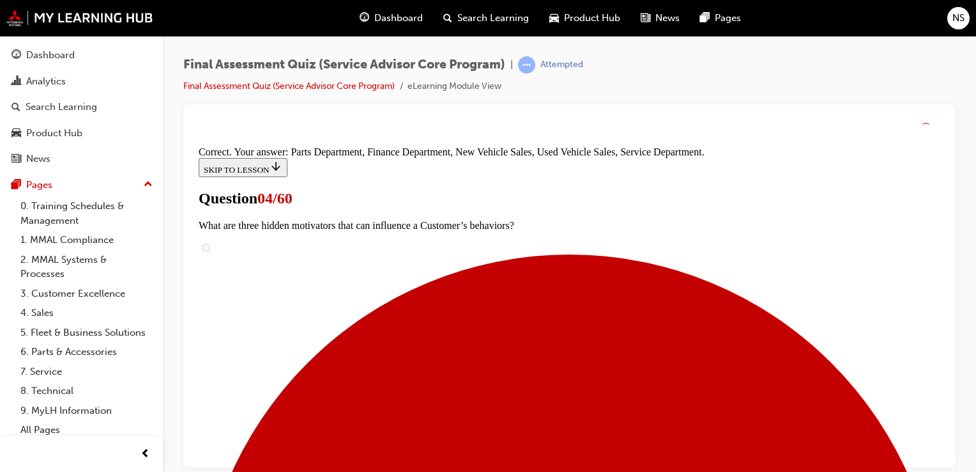
scroll to position [624, 0]
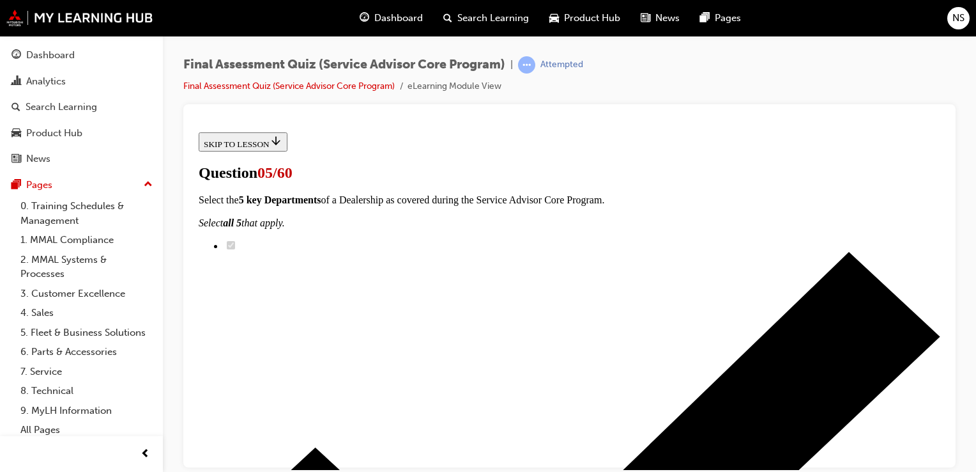
scroll to position [153, 0]
radio input "true"
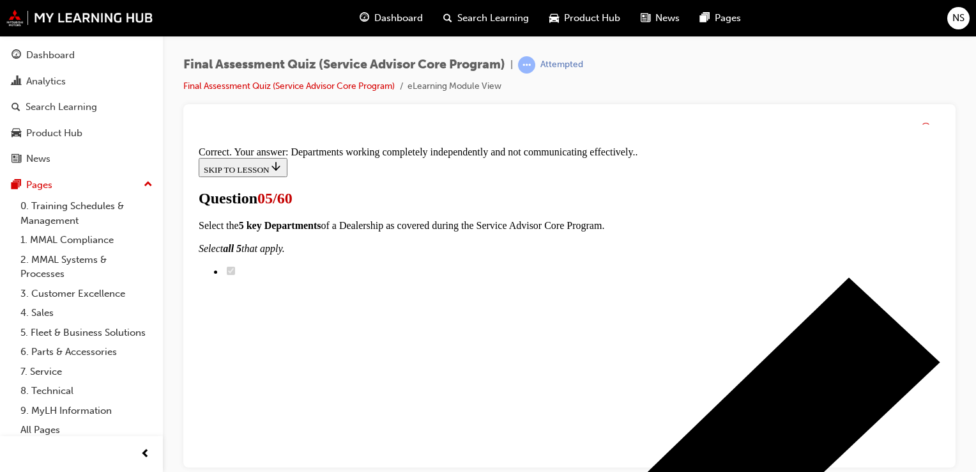
scroll to position [341, 0]
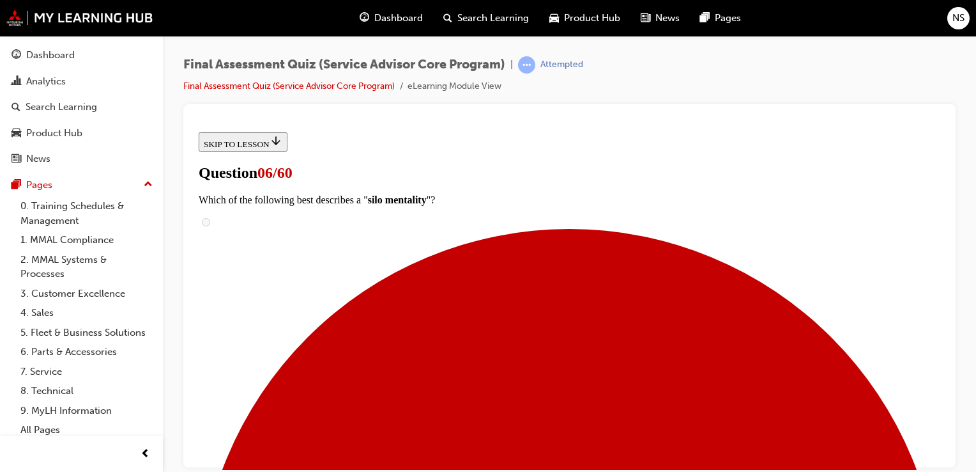
scroll to position [383, 0]
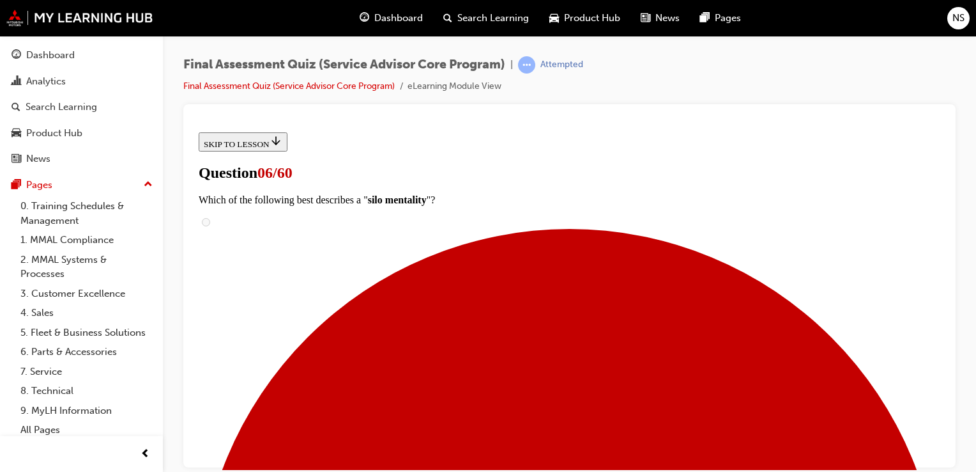
scroll to position [281, 0]
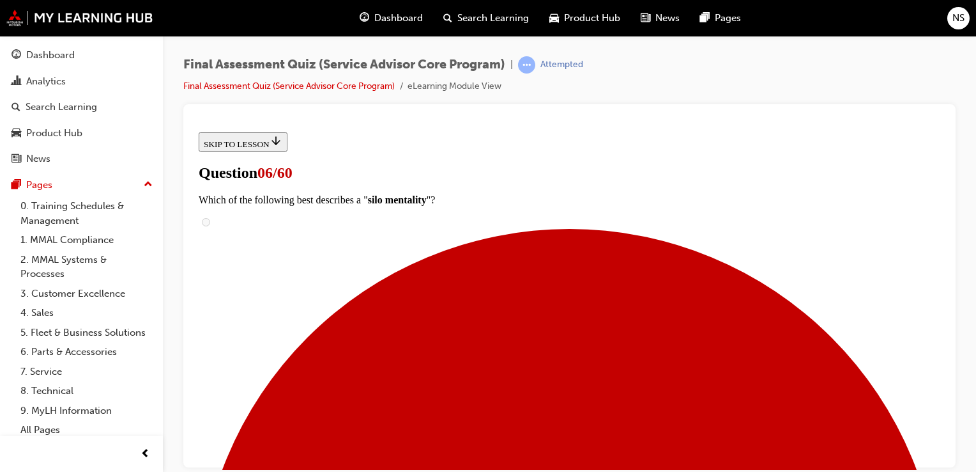
drag, startPoint x: 733, startPoint y: 305, endPoint x: 720, endPoint y: 348, distance: 45.5
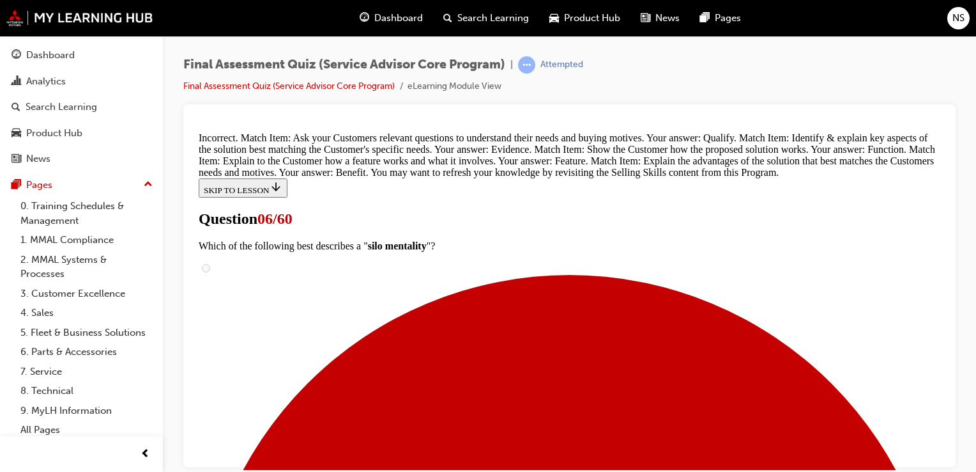
scroll to position [647, 0]
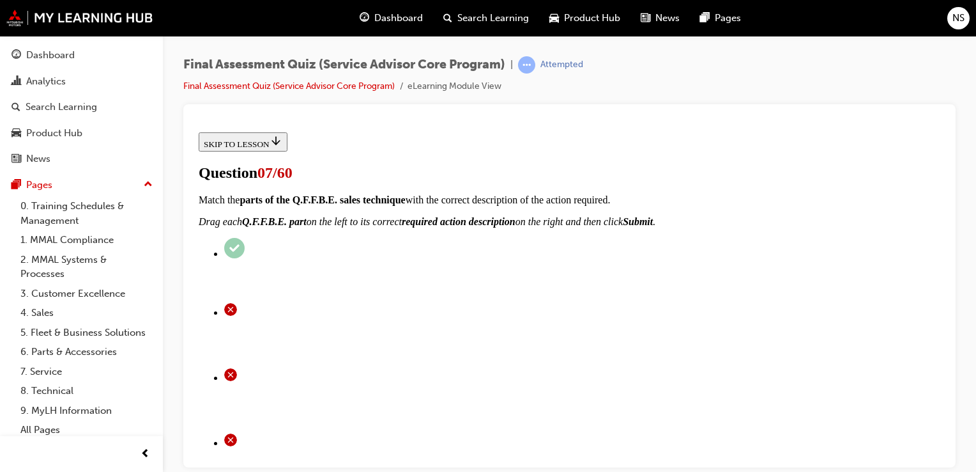
scroll to position [153, 0]
radio input "true"
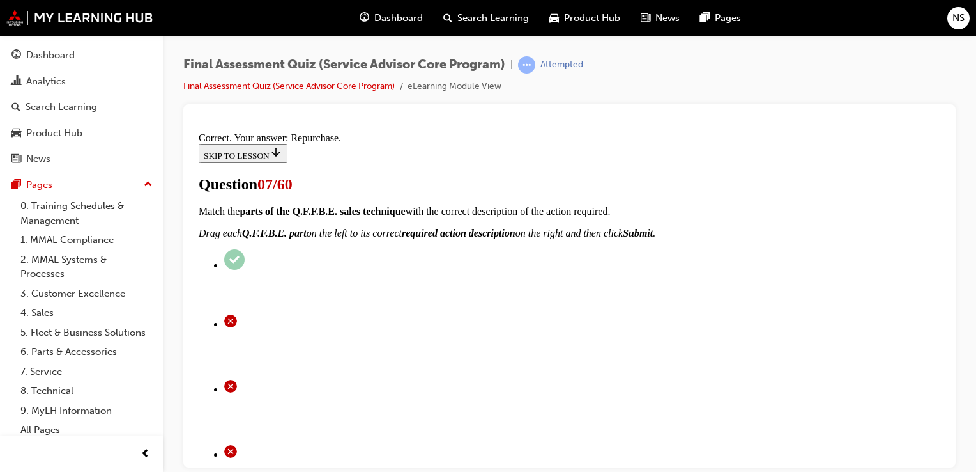
scroll to position [325, 0]
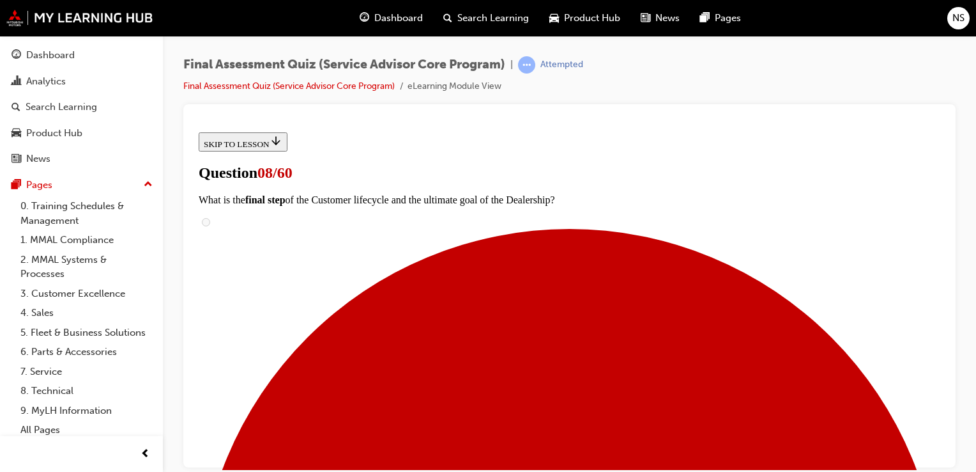
scroll to position [153, 0]
checkbox input "true"
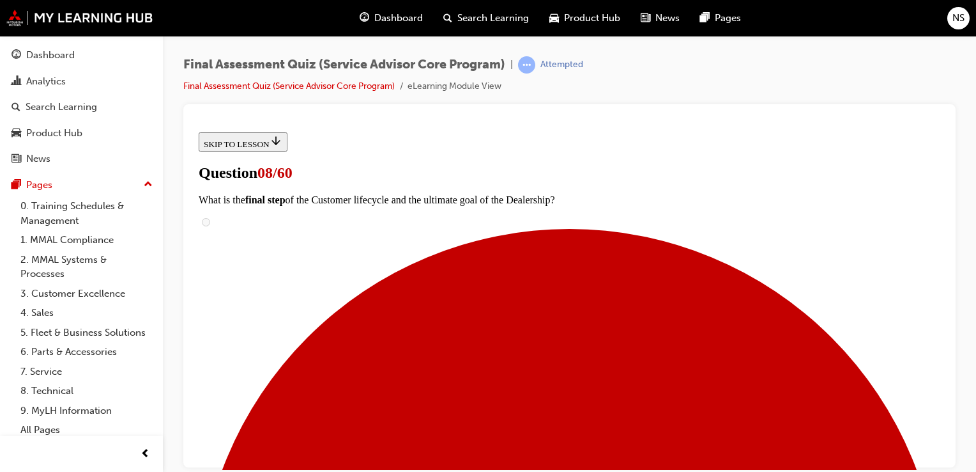
checkbox input "true"
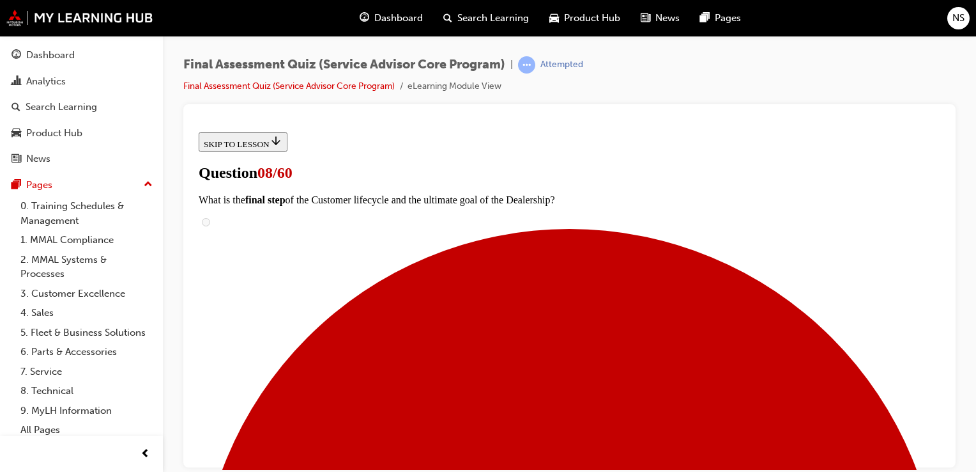
checkbox input "true"
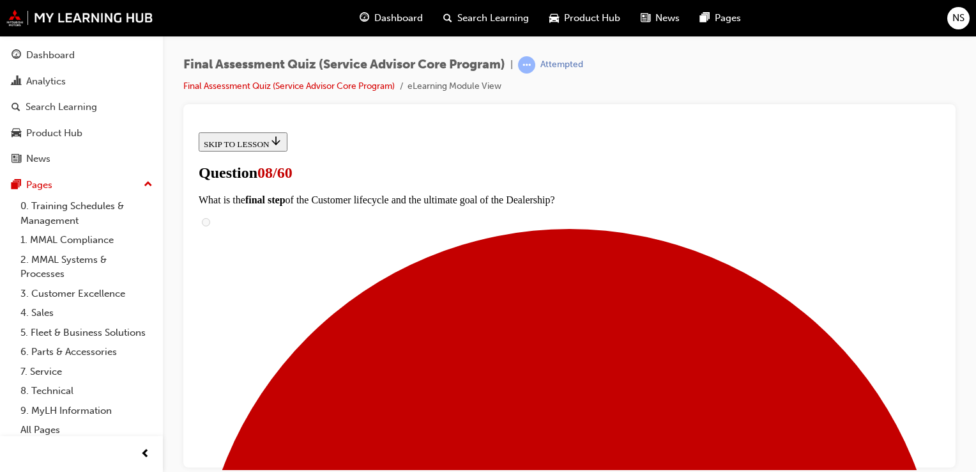
scroll to position [256, 0]
checkbox input "true"
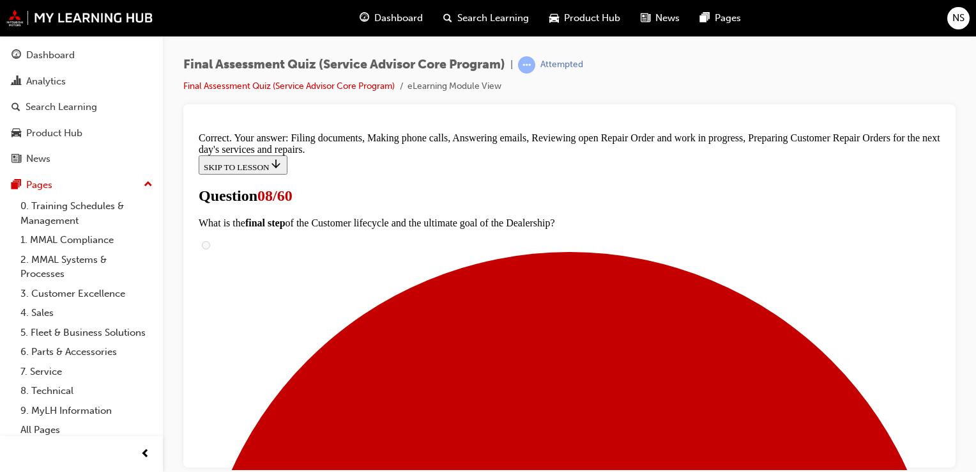
scroll to position [483, 0]
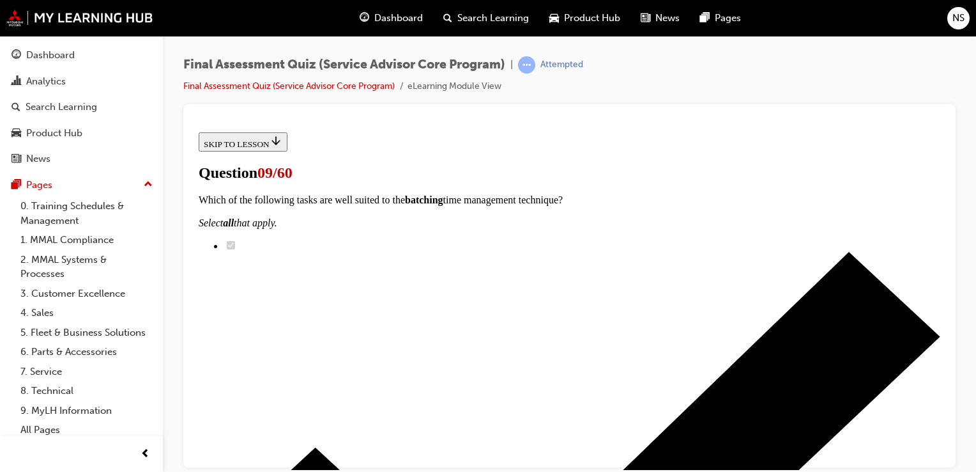
scroll to position [0, 0]
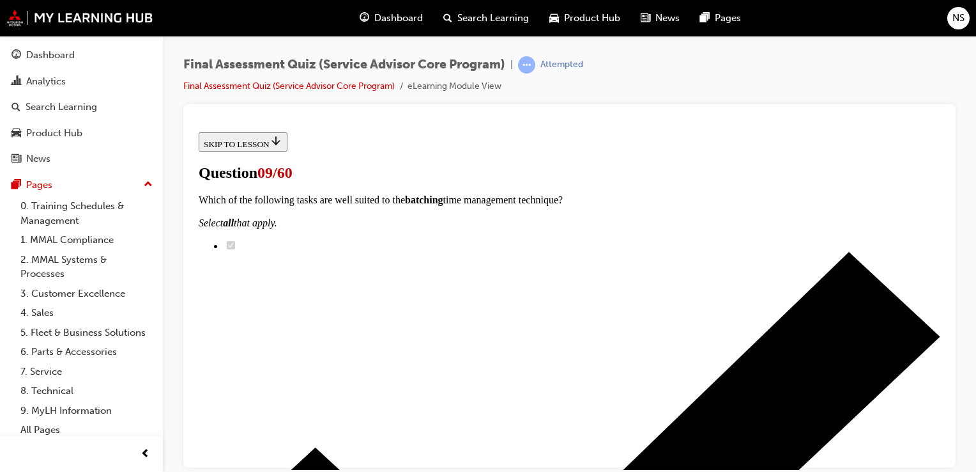
radio input "true"
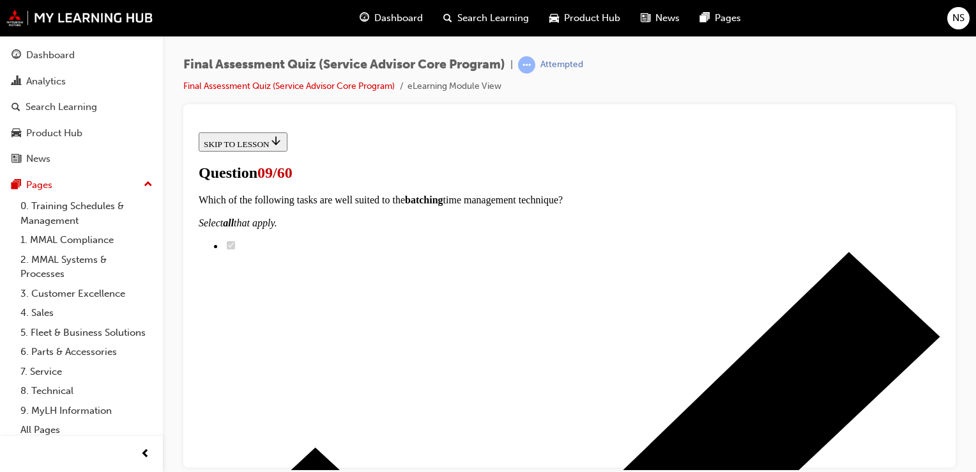
radio input "true"
drag, startPoint x: 431, startPoint y: 353, endPoint x: 406, endPoint y: 377, distance: 34.8
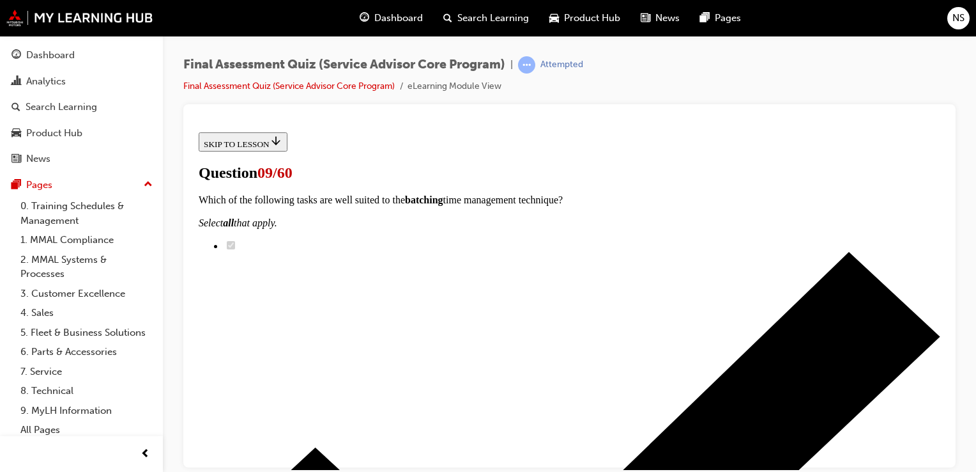
radio input "true"
drag, startPoint x: 566, startPoint y: 459, endPoint x: 548, endPoint y: 452, distance: 18.6
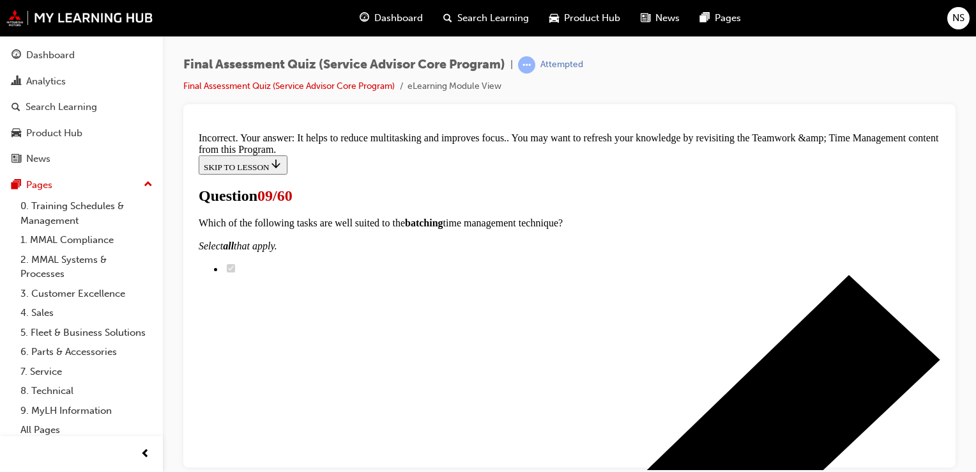
scroll to position [381, 0]
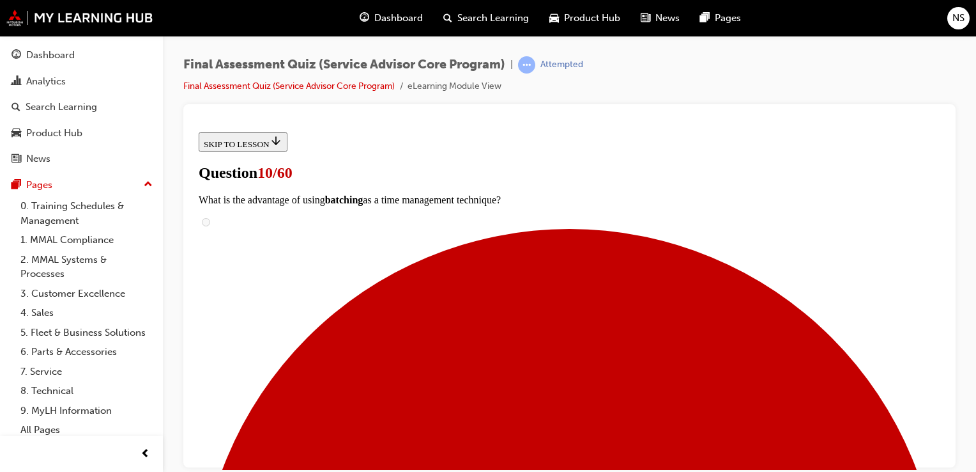
scroll to position [204, 0]
drag, startPoint x: 759, startPoint y: 336, endPoint x: 748, endPoint y: 341, distance: 12.0
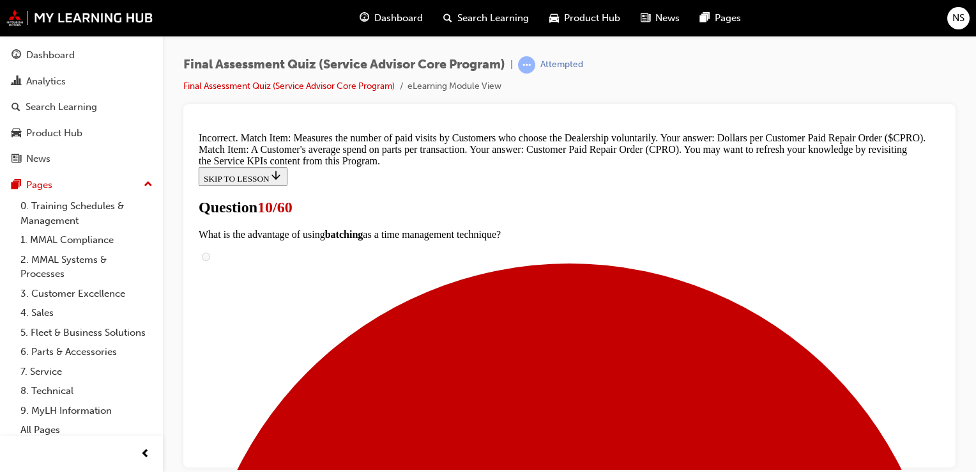
scroll to position [386, 0]
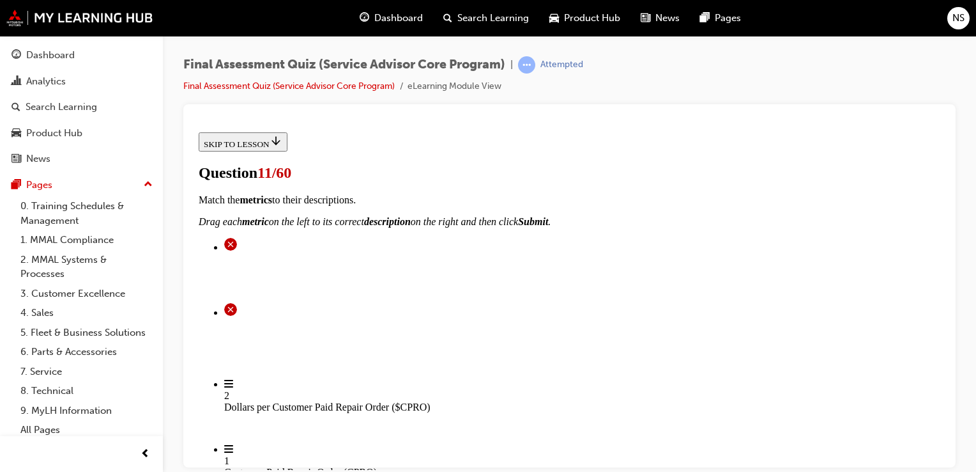
scroll to position [153, 0]
radio input "true"
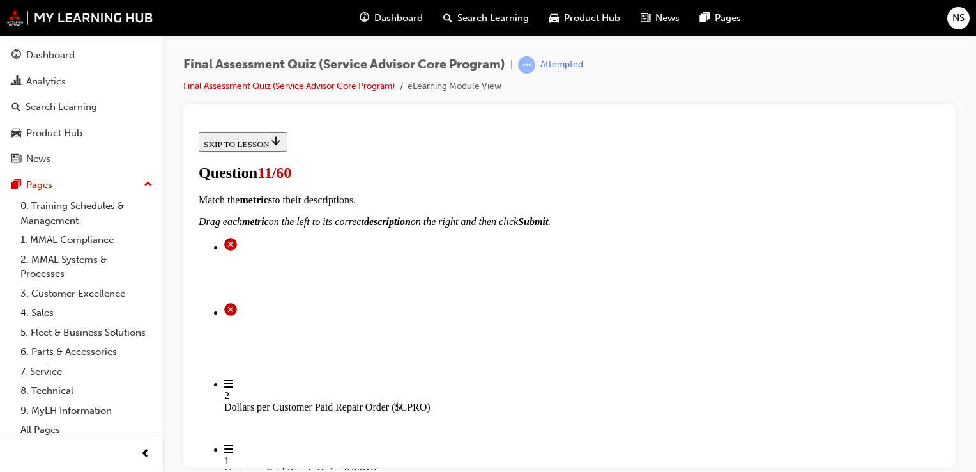
radio input "true"
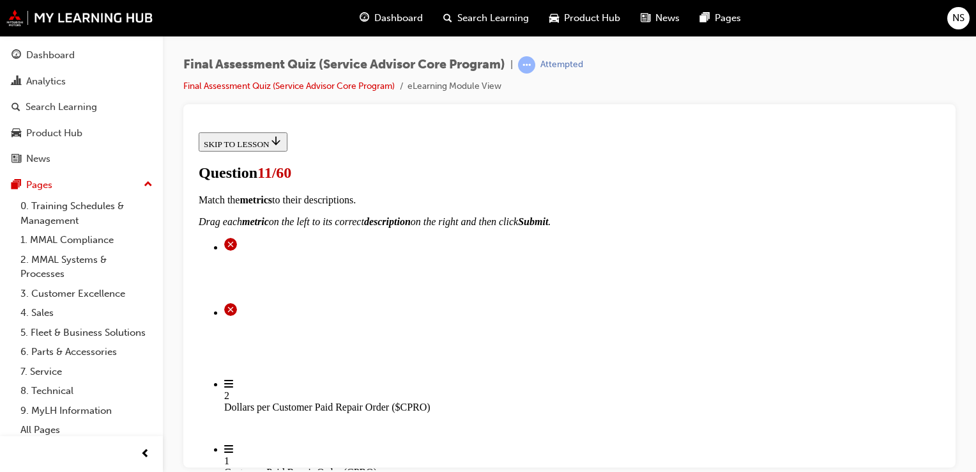
scroll to position [230, 0]
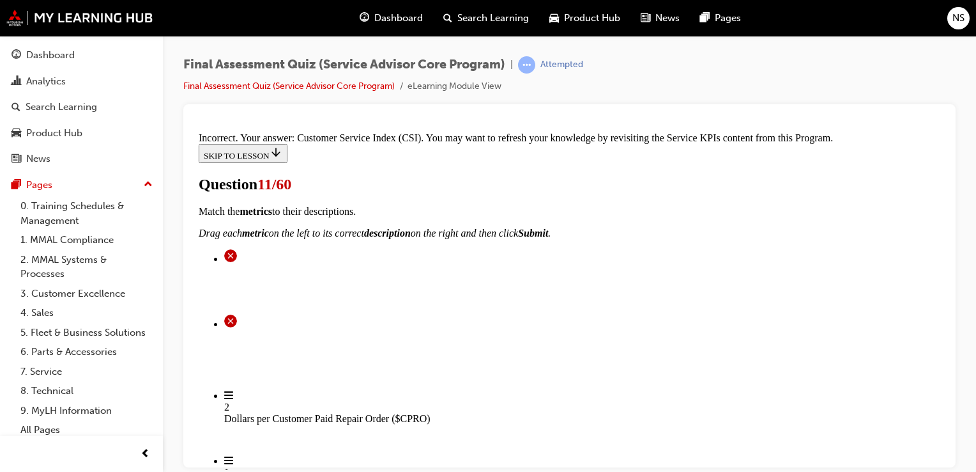
scroll to position [403, 0]
click at [194, 127] on label "It help differentiate you from the crowd" at bounding box center [194, 127] width 0 height 0
click at [194, 127] on input "It help differentiate you from the crowd" at bounding box center [194, 127] width 0 height 0
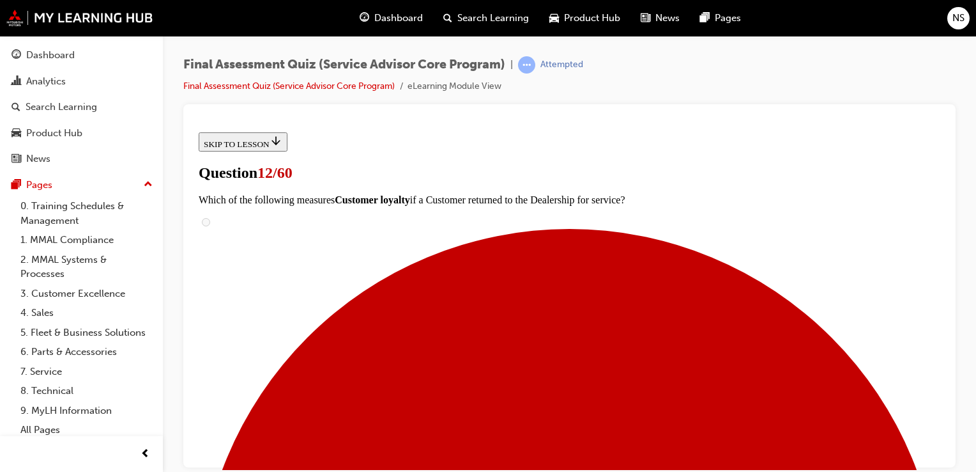
scroll to position [0, 0]
drag, startPoint x: 542, startPoint y: 399, endPoint x: 542, endPoint y: 413, distance: 14.7
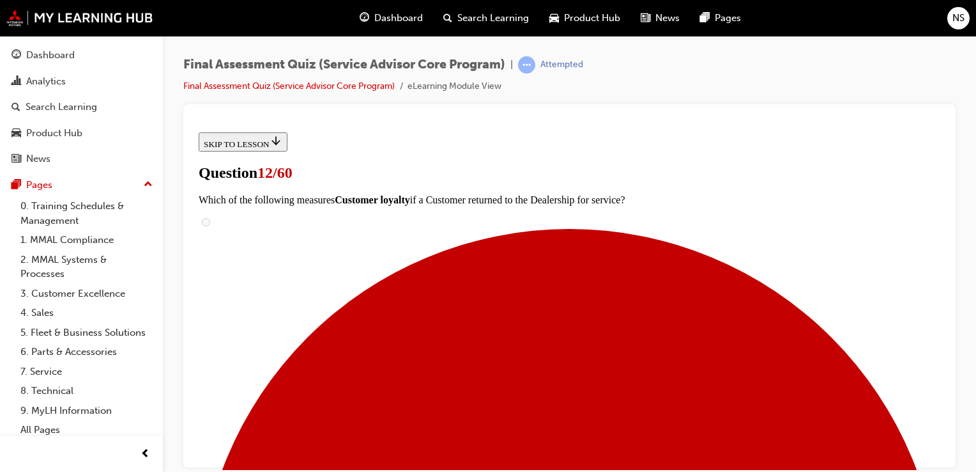
checkbox input "false"
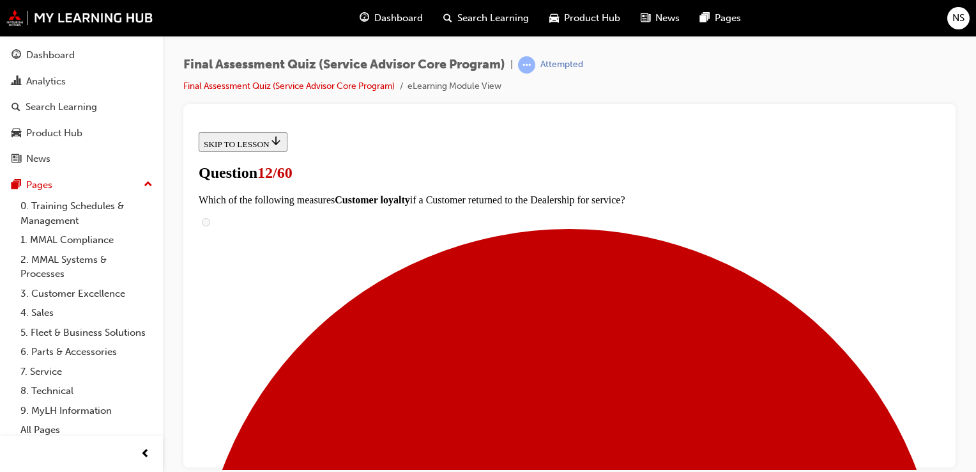
checkbox input "true"
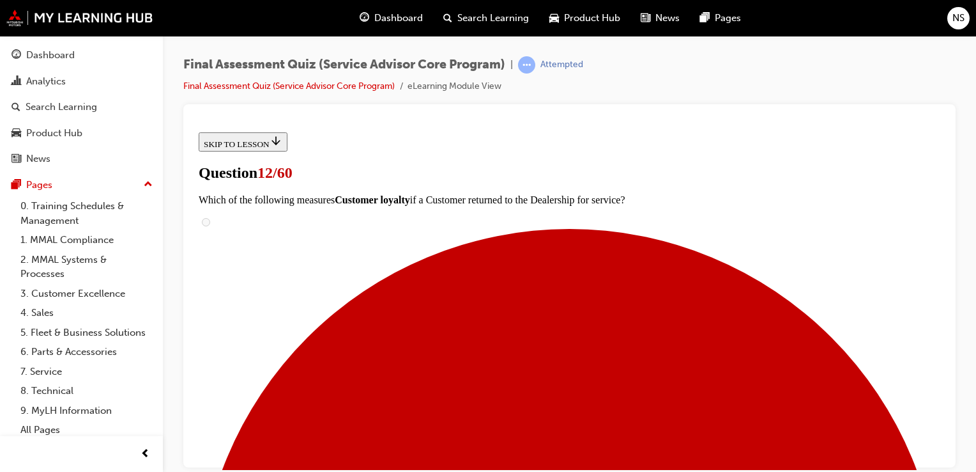
checkbox input "true"
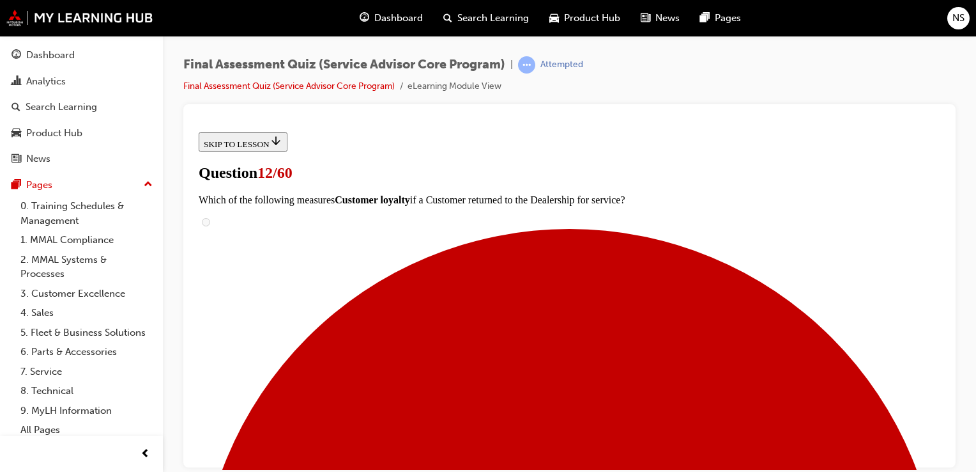
checkbox input "true"
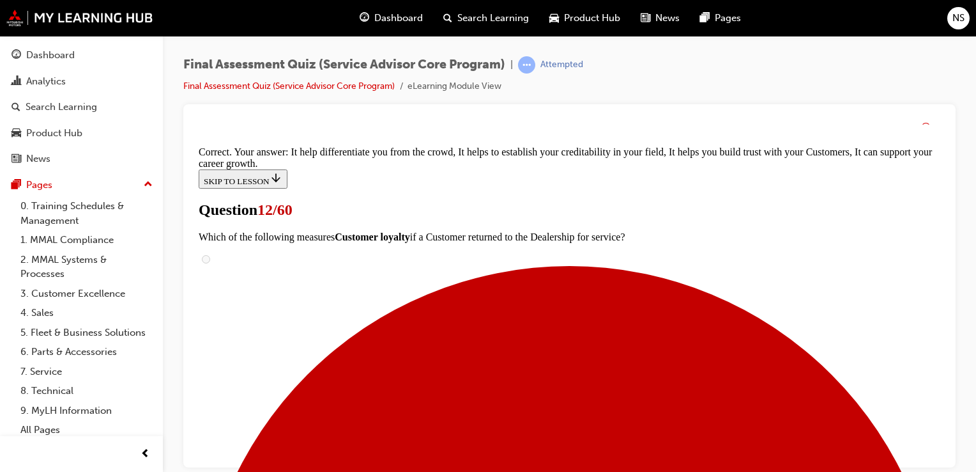
scroll to position [346, 0]
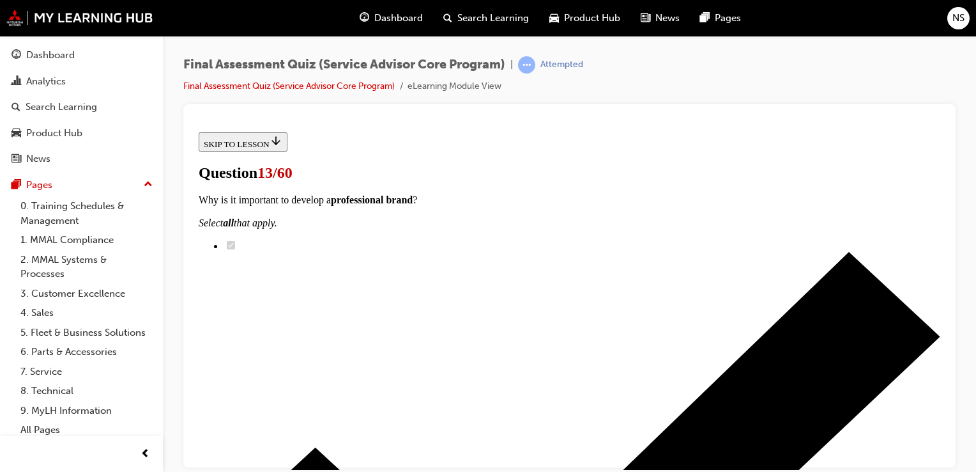
scroll to position [235, 0]
checkbox input "true"
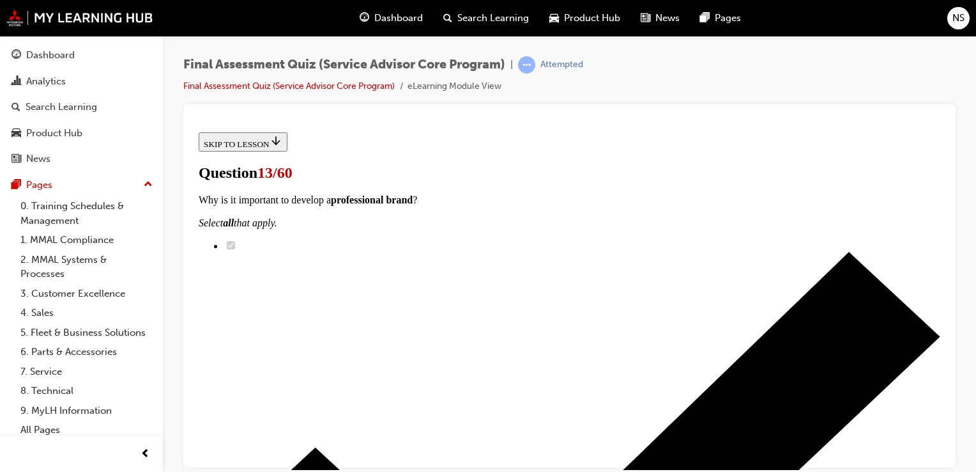
checkbox input "true"
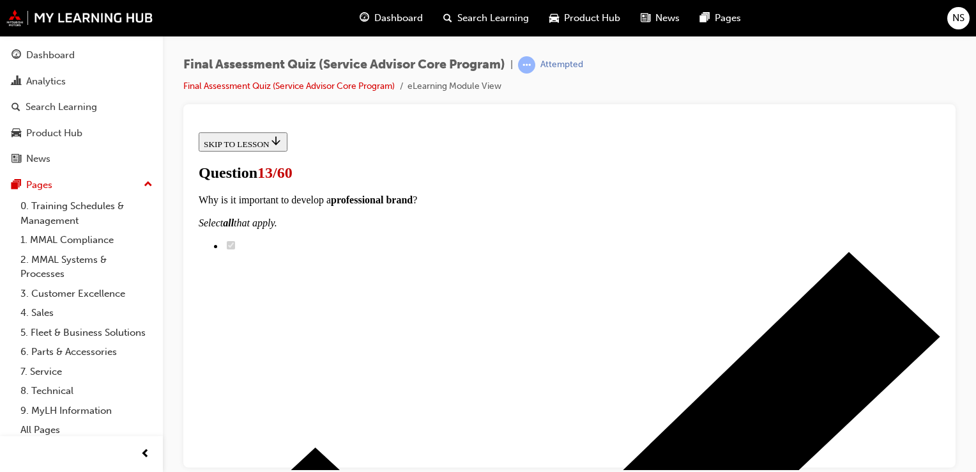
checkbox input "true"
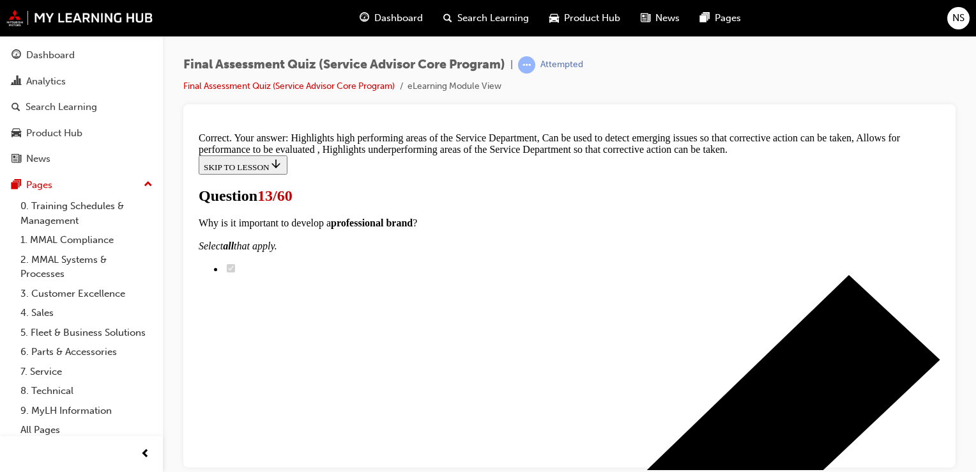
scroll to position [372, 0]
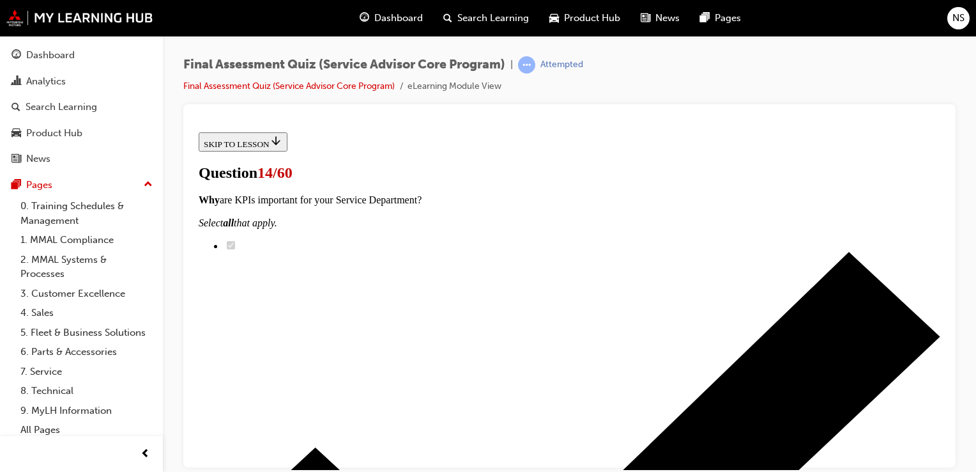
scroll to position [256, 0]
drag, startPoint x: 782, startPoint y: 224, endPoint x: 846, endPoint y: 251, distance: 69.7
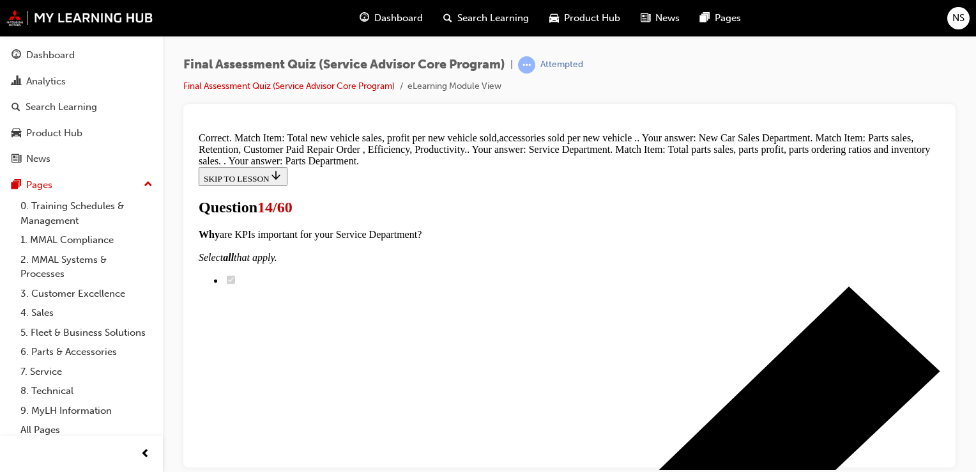
scroll to position [413, 0]
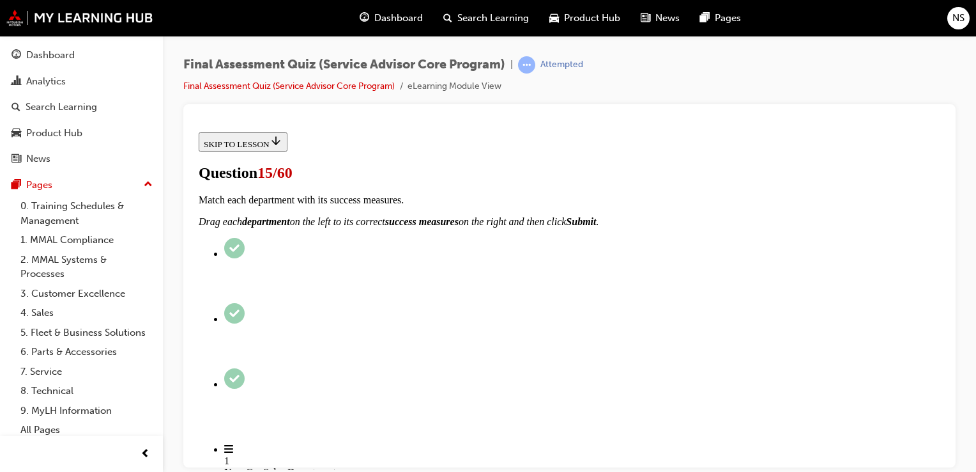
scroll to position [128, 0]
radio input "true"
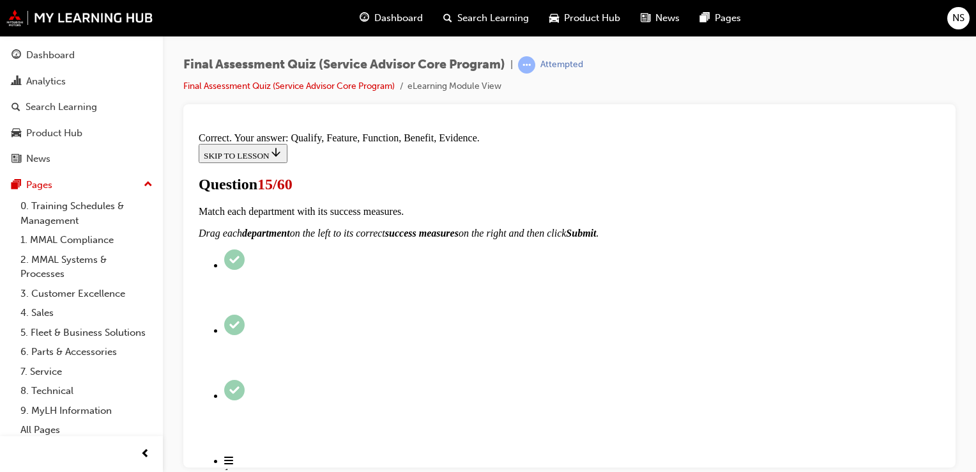
scroll to position [303, 0]
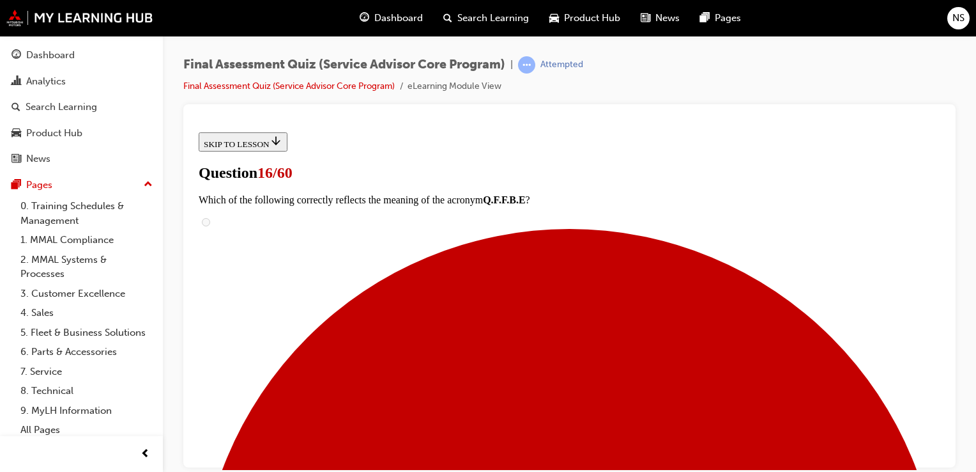
scroll to position [204, 0]
radio input "true"
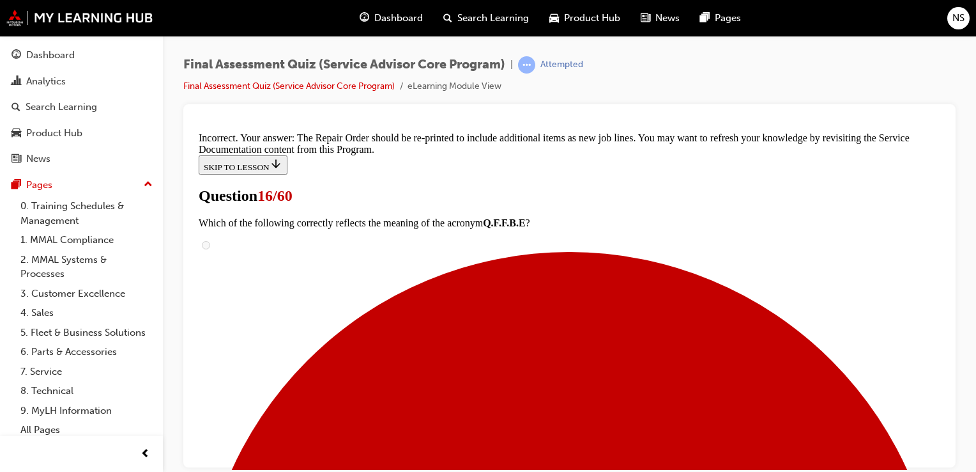
scroll to position [454, 0]
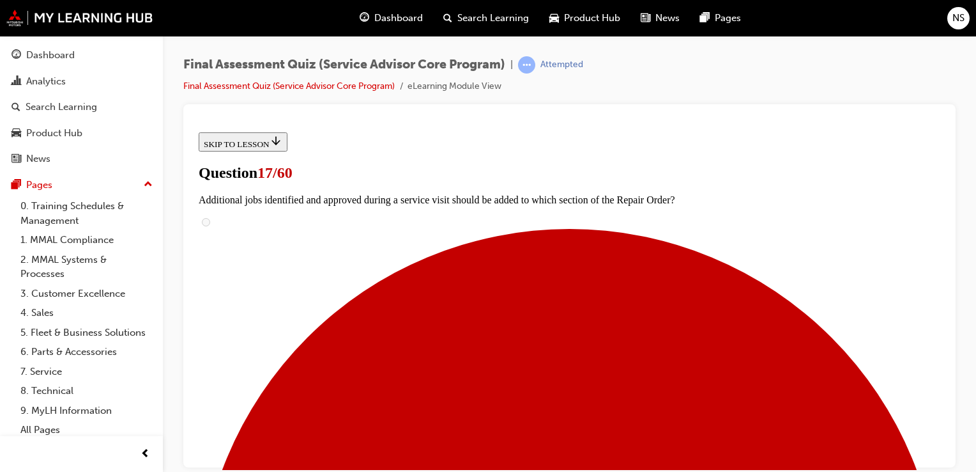
scroll to position [179, 0]
drag, startPoint x: 576, startPoint y: 398, endPoint x: 493, endPoint y: 360, distance: 91.2
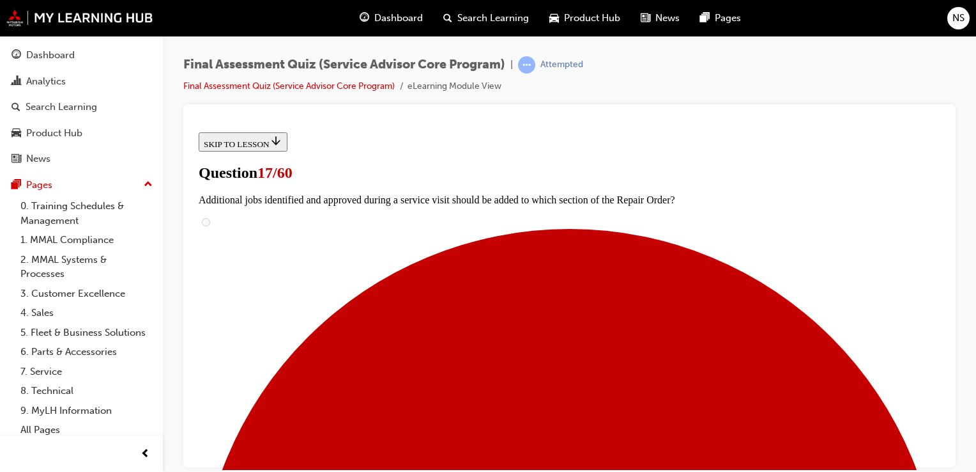
drag, startPoint x: 489, startPoint y: 378, endPoint x: 460, endPoint y: 341, distance: 46.9
checkbox input "true"
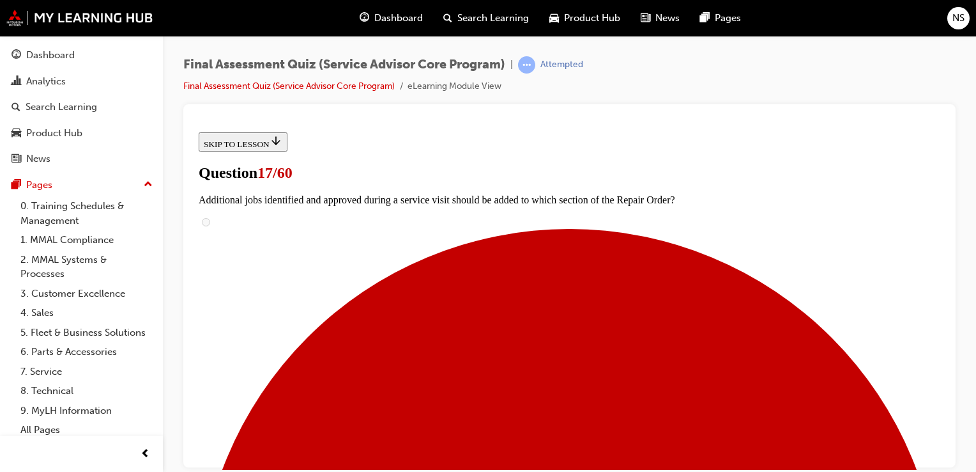
checkbox input "true"
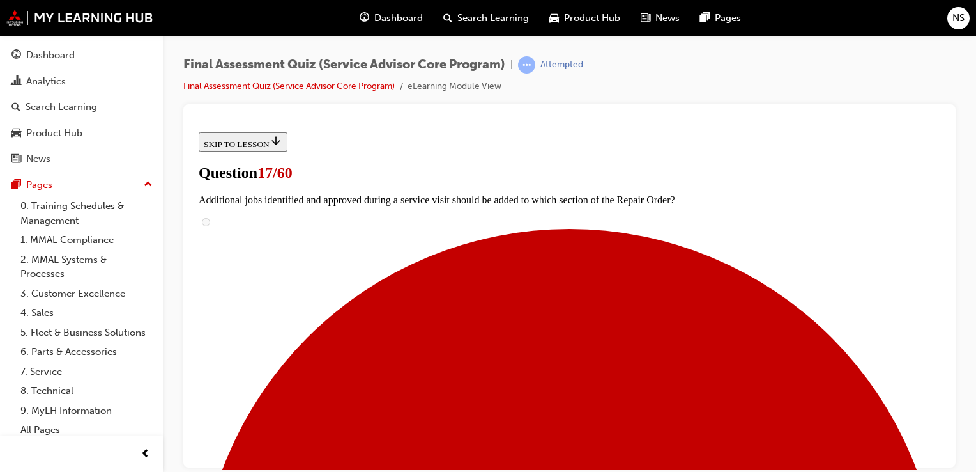
checkbox input "true"
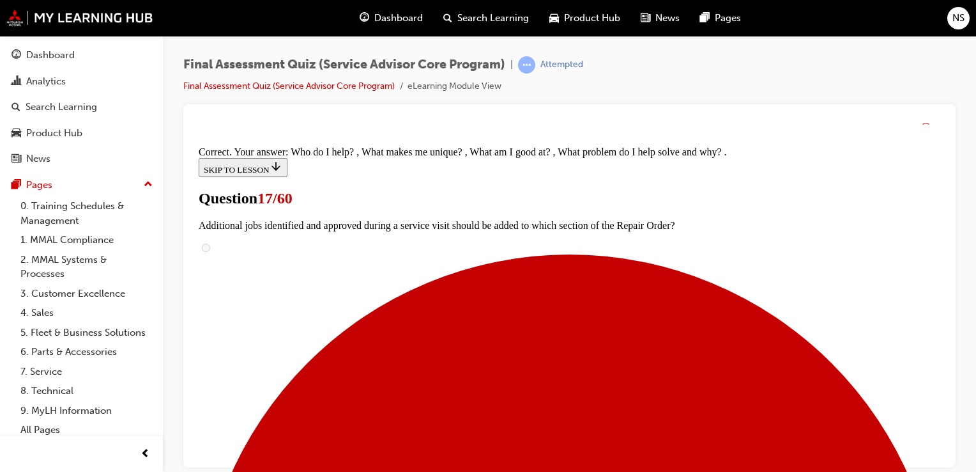
scroll to position [346, 0]
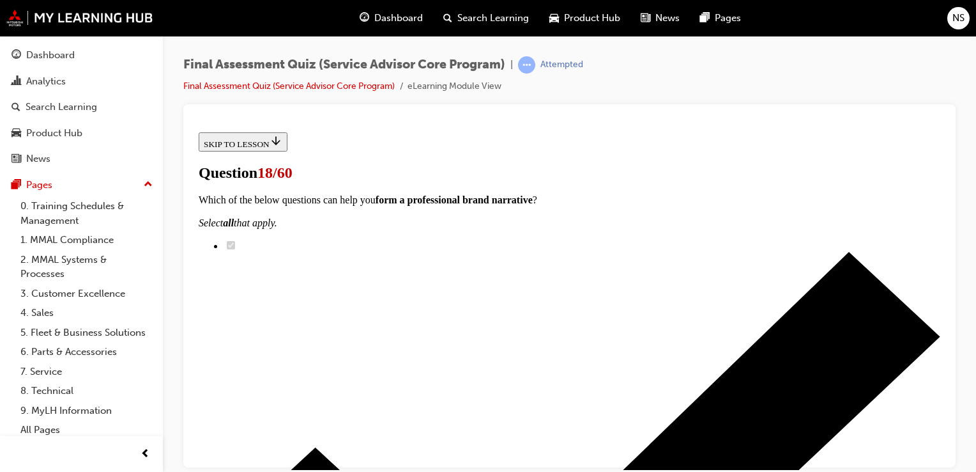
scroll to position [204, 0]
radio input "true"
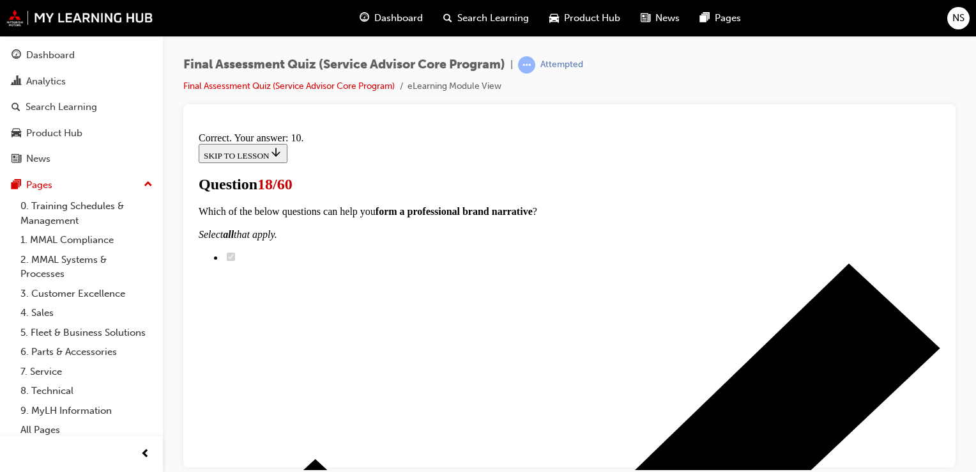
scroll to position [412, 0]
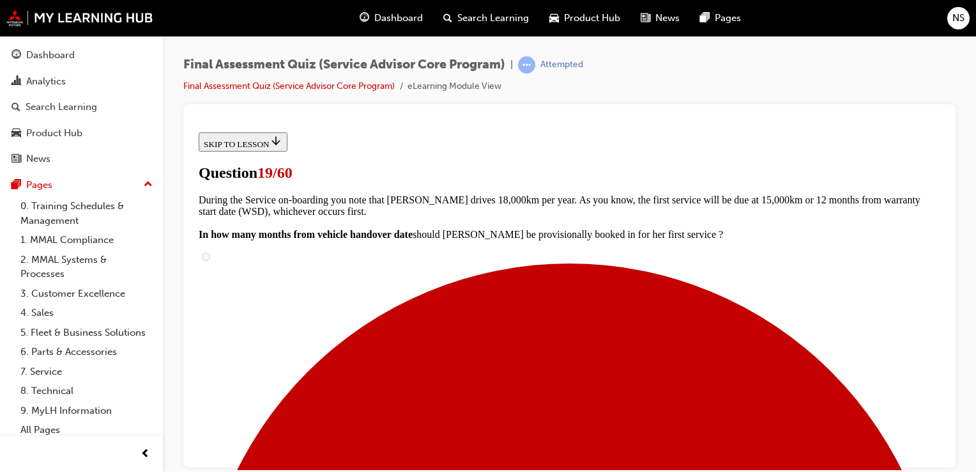
scroll to position [256, 0]
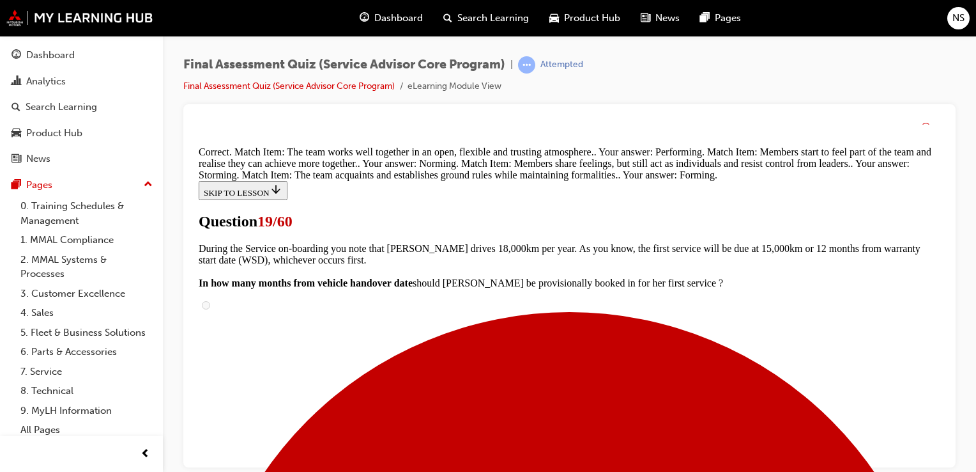
scroll to position [440, 0]
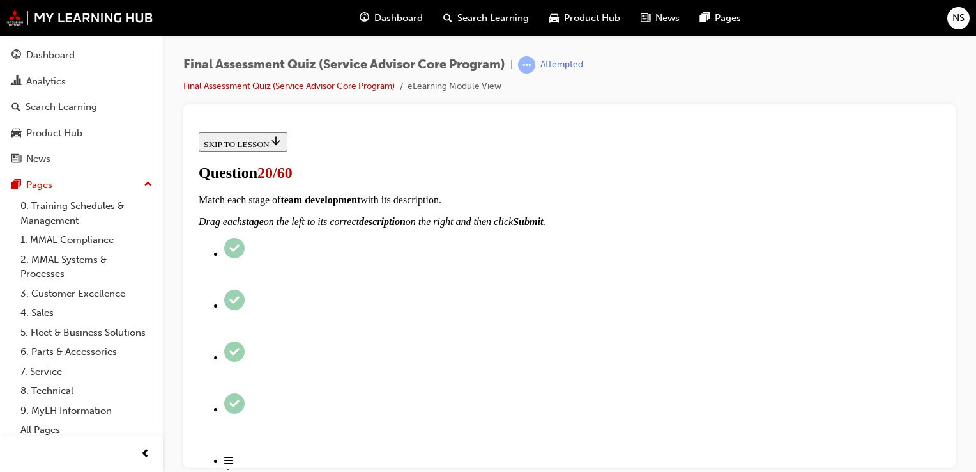
scroll to position [128, 0]
radio input "true"
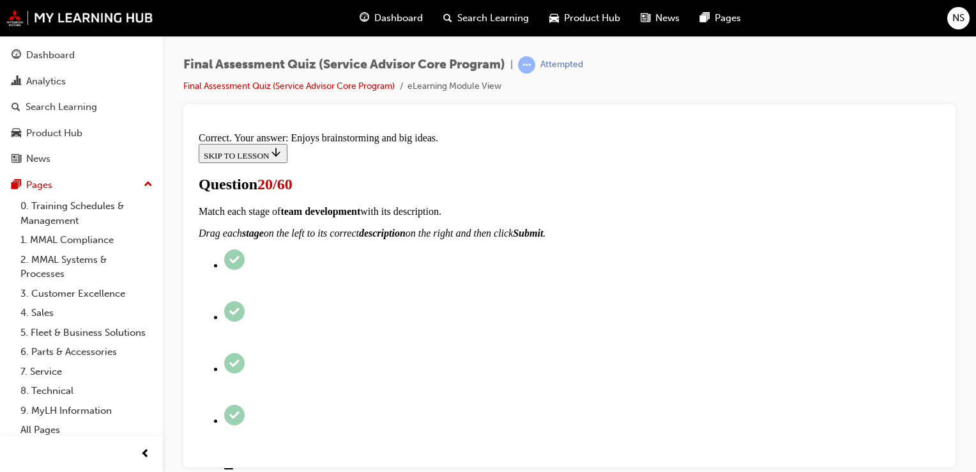
scroll to position [303, 0]
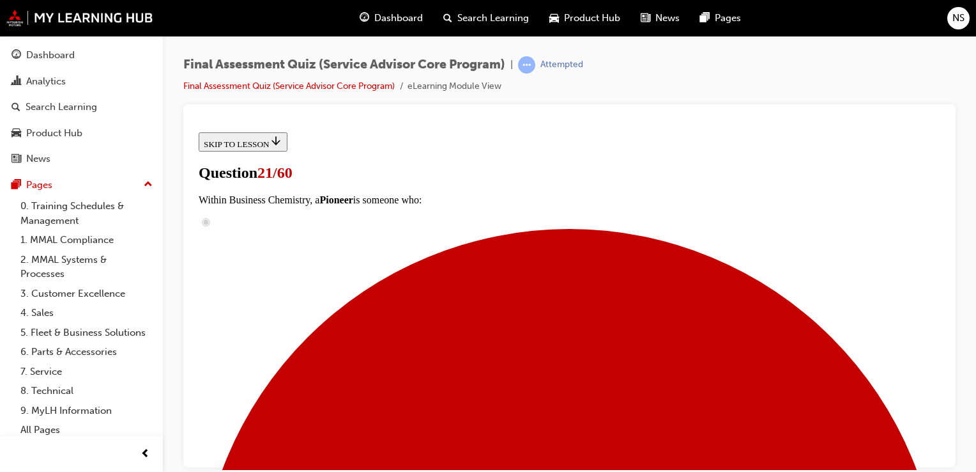
scroll to position [204, 0]
radio input "true"
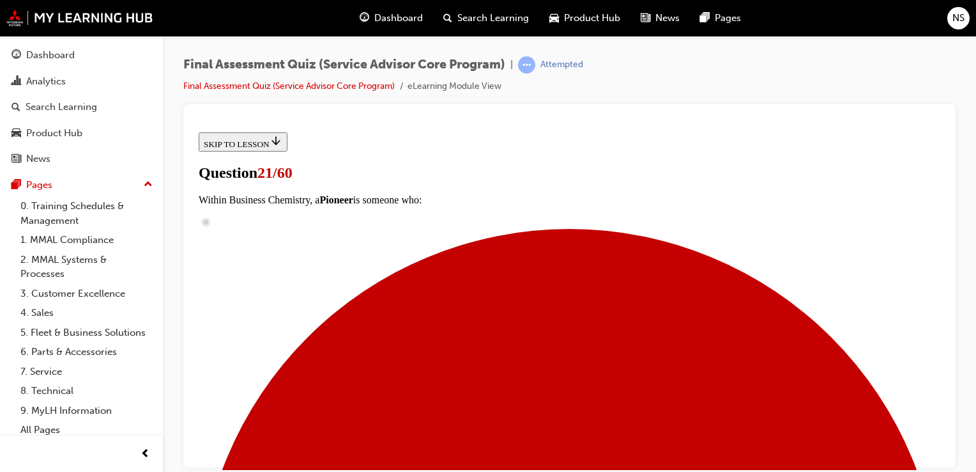
radio input "true"
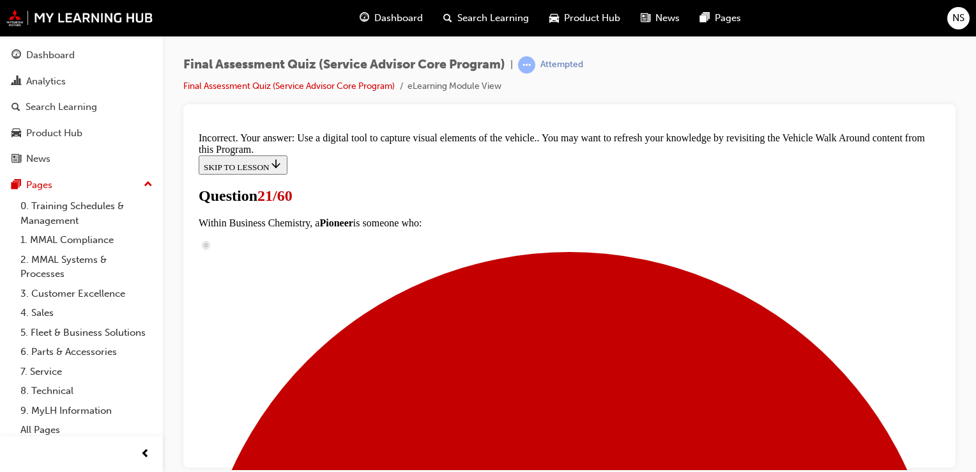
scroll to position [406, 0]
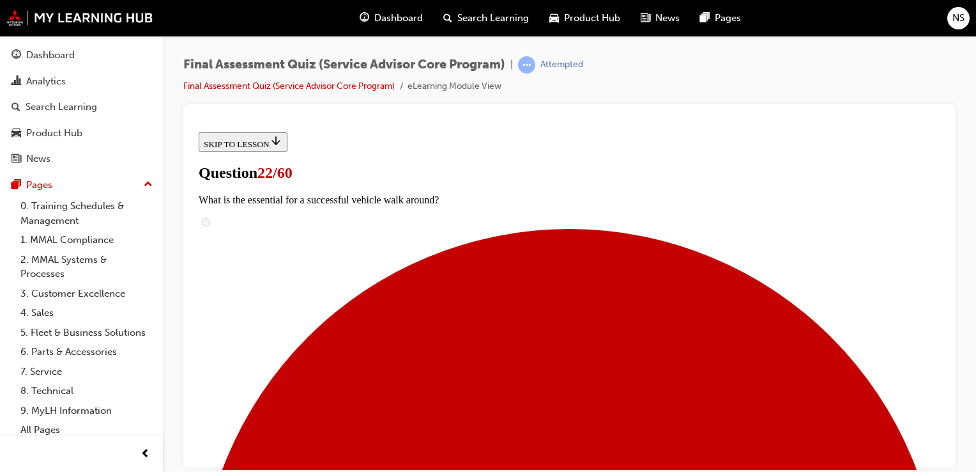
scroll to position [281, 0]
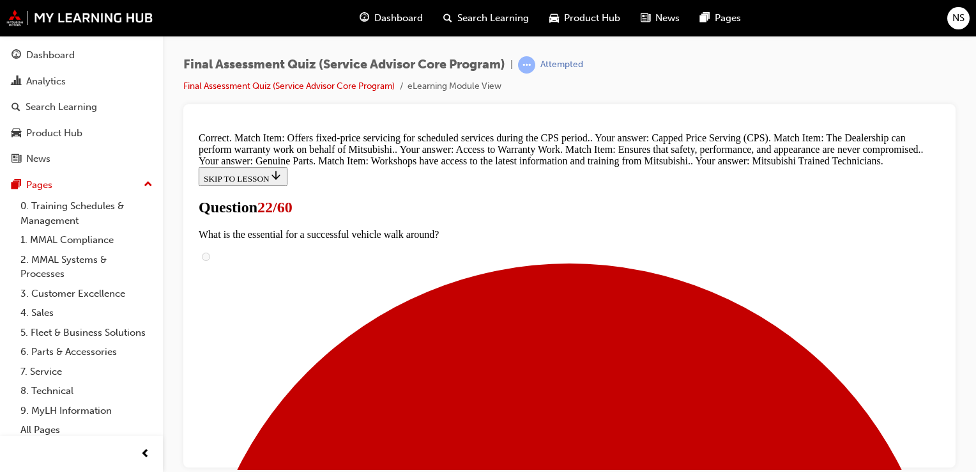
scroll to position [493, 0]
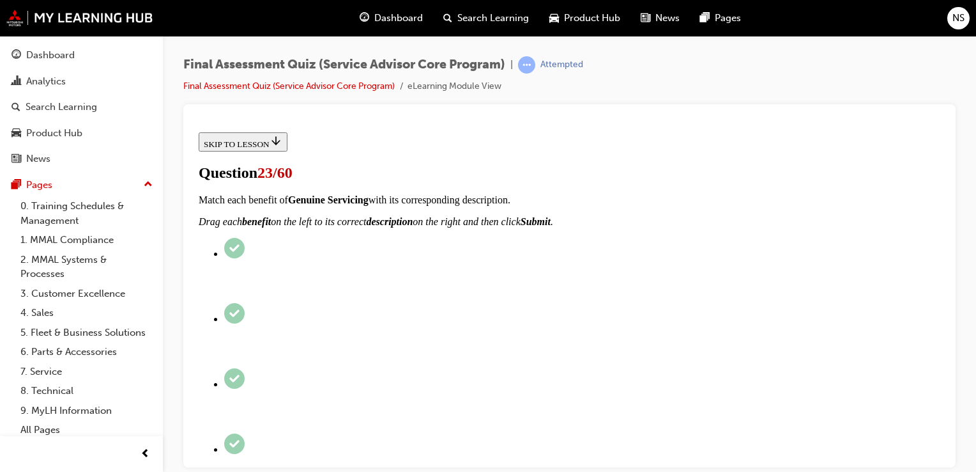
scroll to position [230, 0]
checkbox input "true"
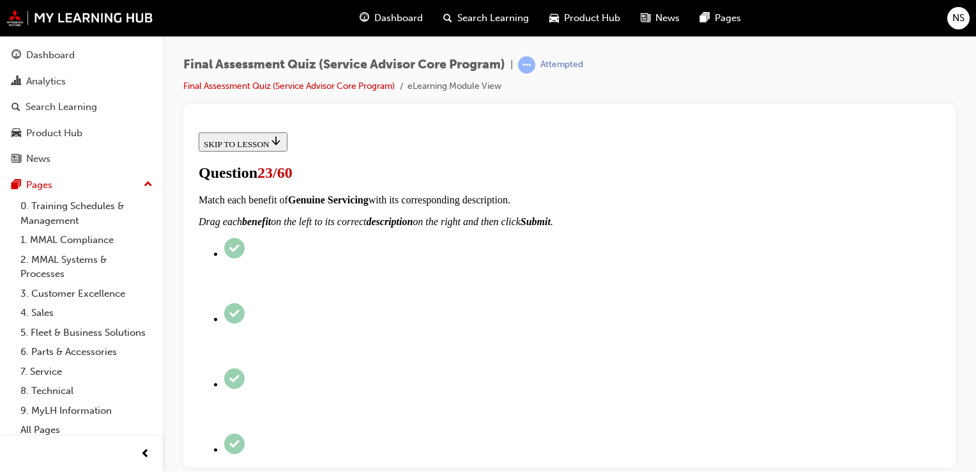
checkbox input "true"
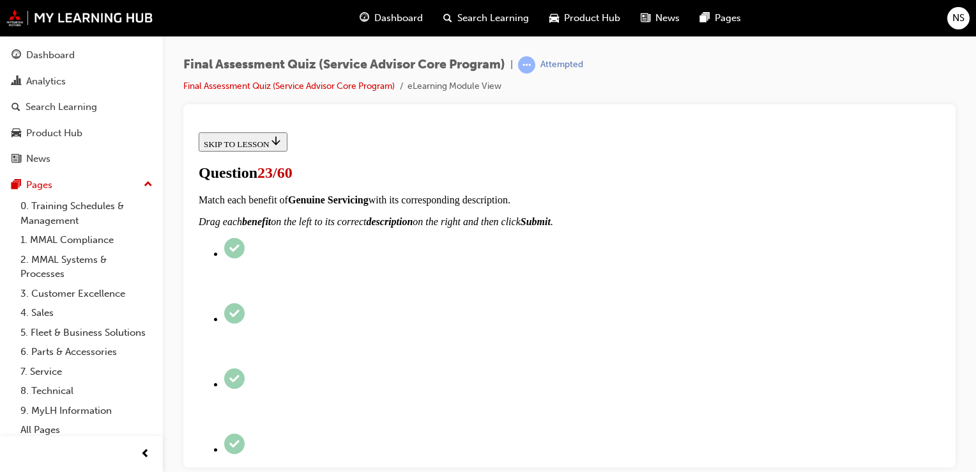
checkbox input "true"
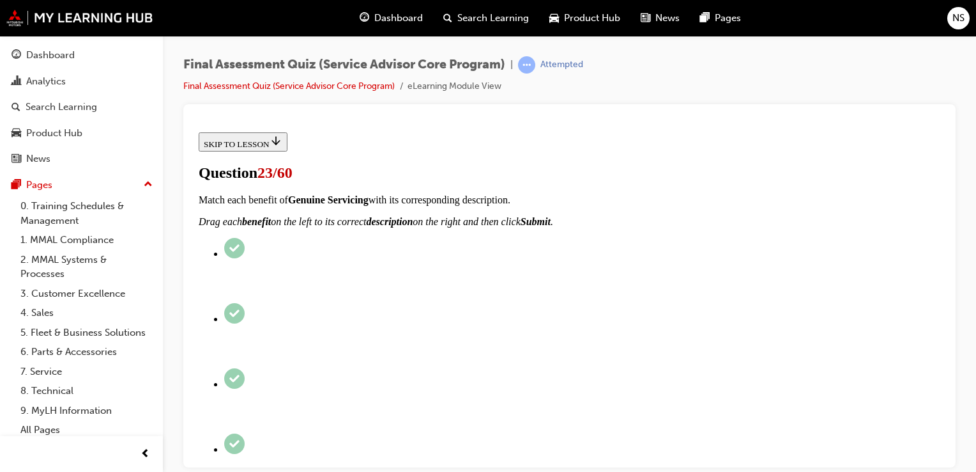
checkbox input "true"
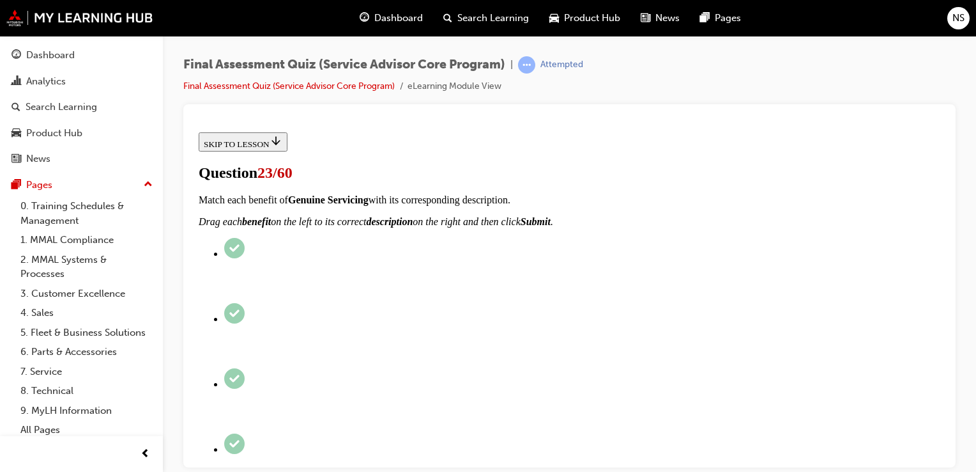
scroll to position [128, 0]
drag, startPoint x: 940, startPoint y: 459, endPoint x: 652, endPoint y: 420, distance: 290.9
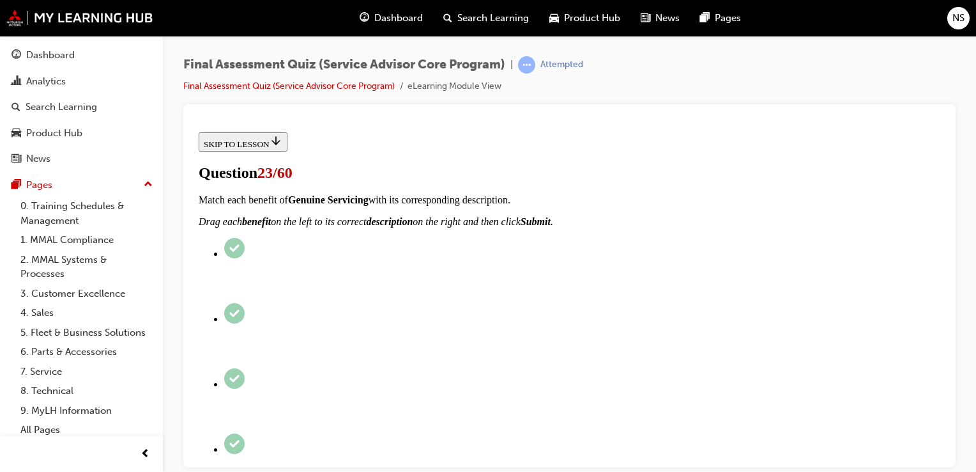
checkbox input "true"
click at [936, 120] on div at bounding box center [931, 121] width 19 height 3
click at [938, 120] on div at bounding box center [931, 121] width 19 height 3
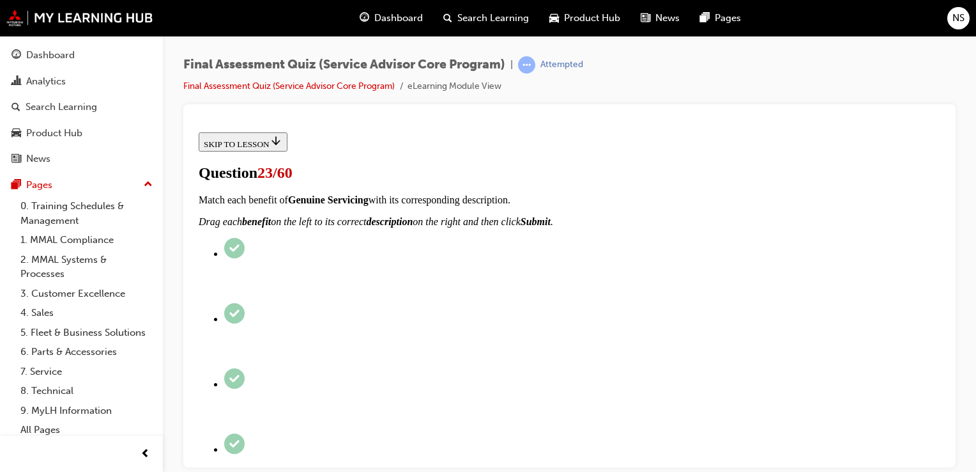
click at [950, 433] on div at bounding box center [569, 285] width 773 height 363
click at [946, 417] on div at bounding box center [569, 285] width 773 height 363
drag, startPoint x: 1140, startPoint y: 544, endPoint x: 923, endPoint y: 422, distance: 248.7
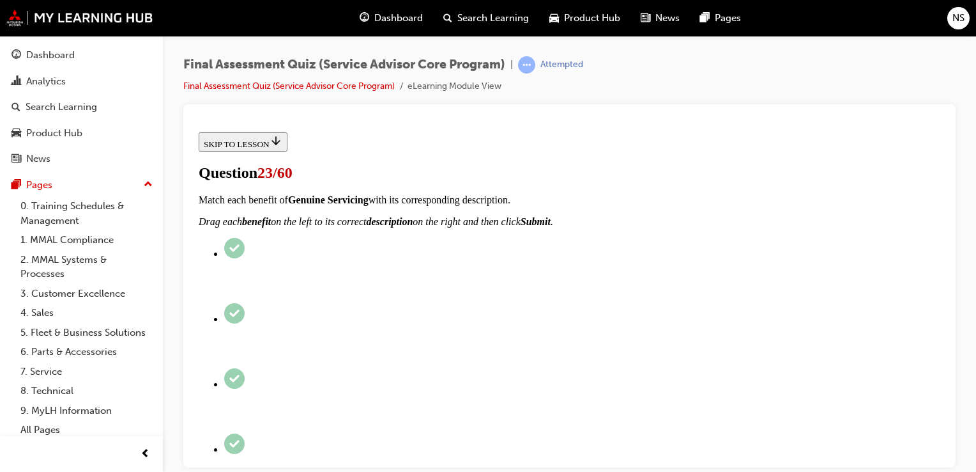
scroll to position [409, 0]
checkbox input "false"
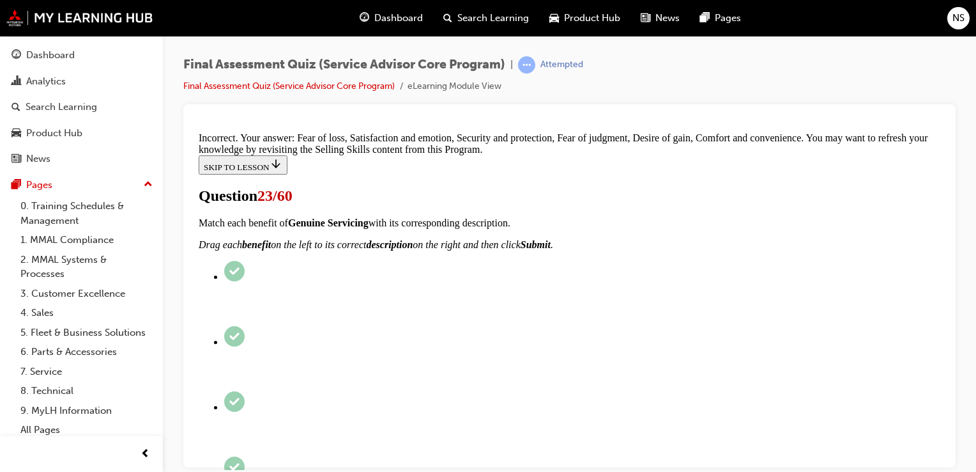
scroll to position [680, 0]
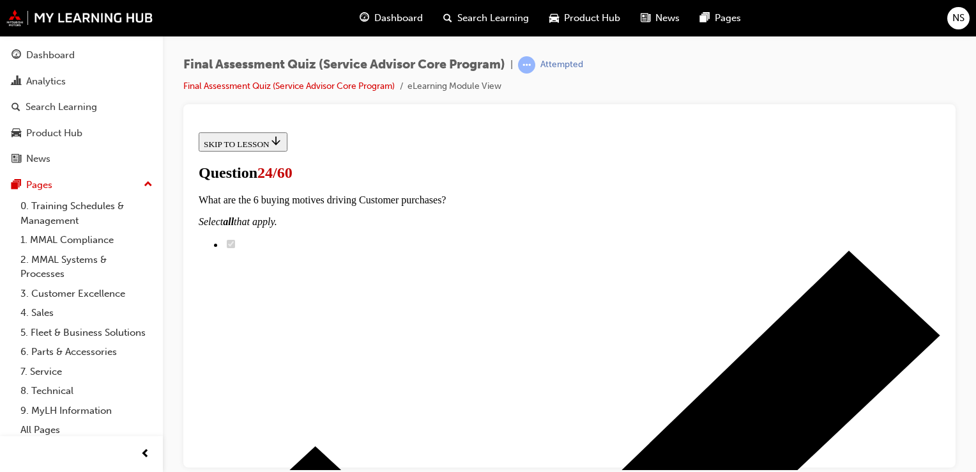
scroll to position [281, 0]
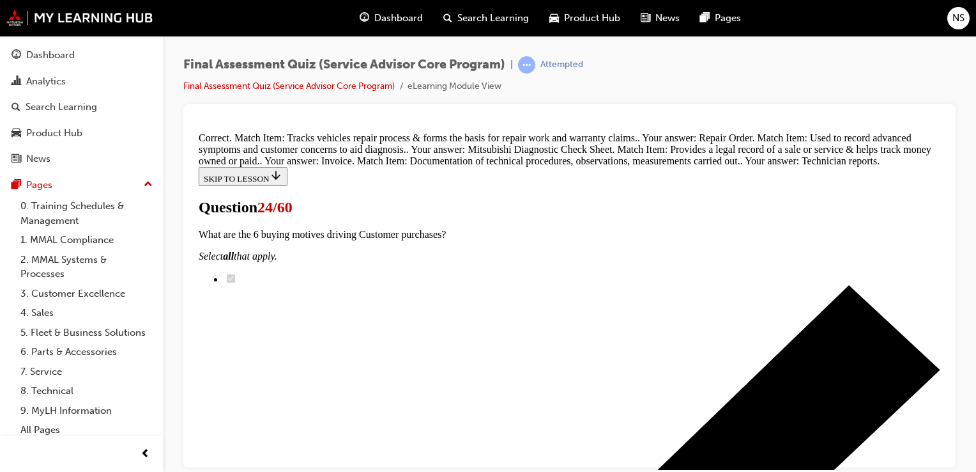
scroll to position [461, 0]
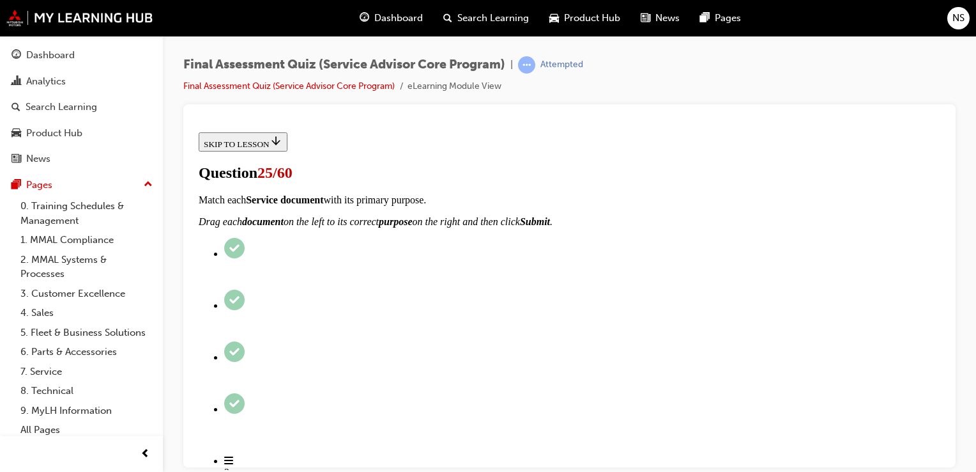
scroll to position [128, 0]
radio input "true"
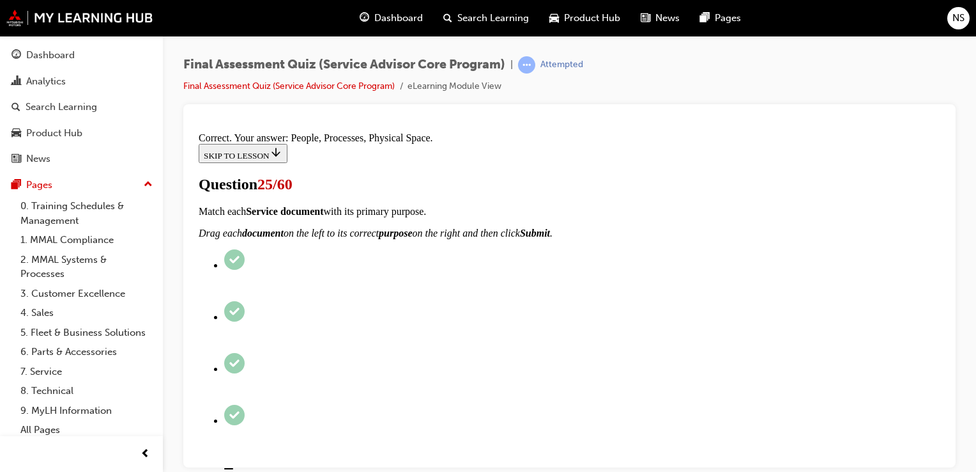
scroll to position [303, 0]
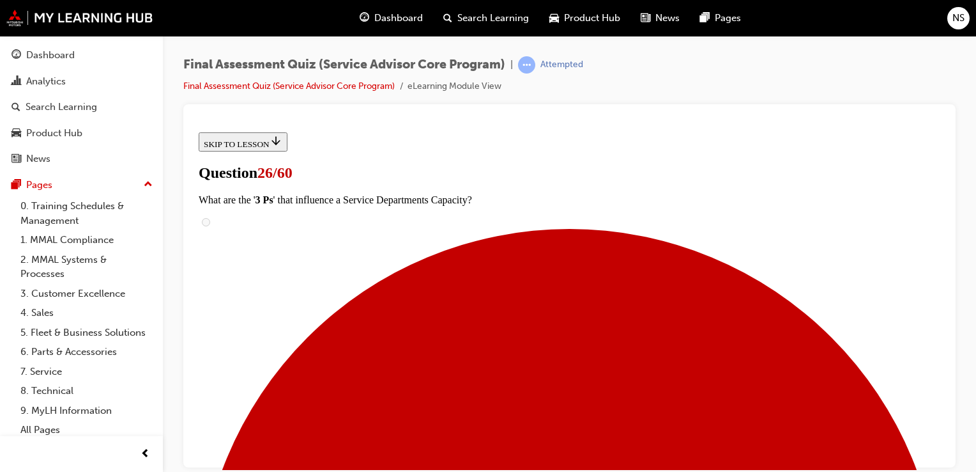
scroll to position [128, 0]
radio input "true"
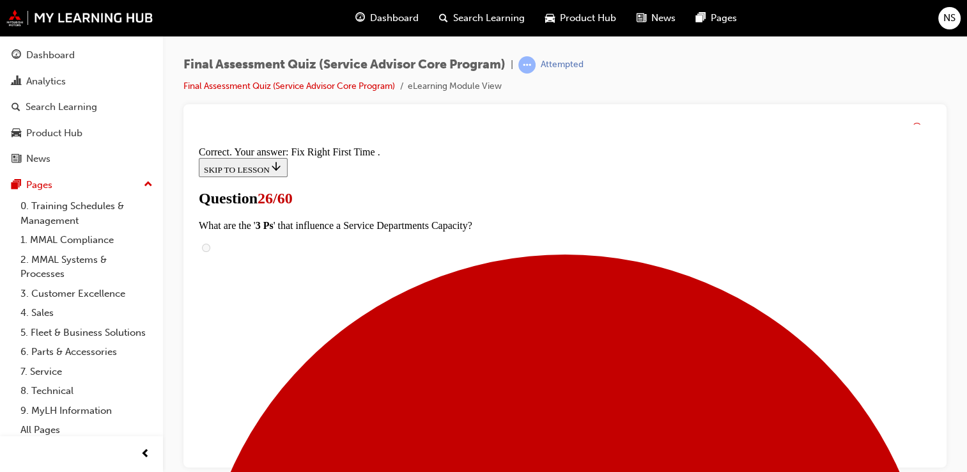
scroll to position [354, 0]
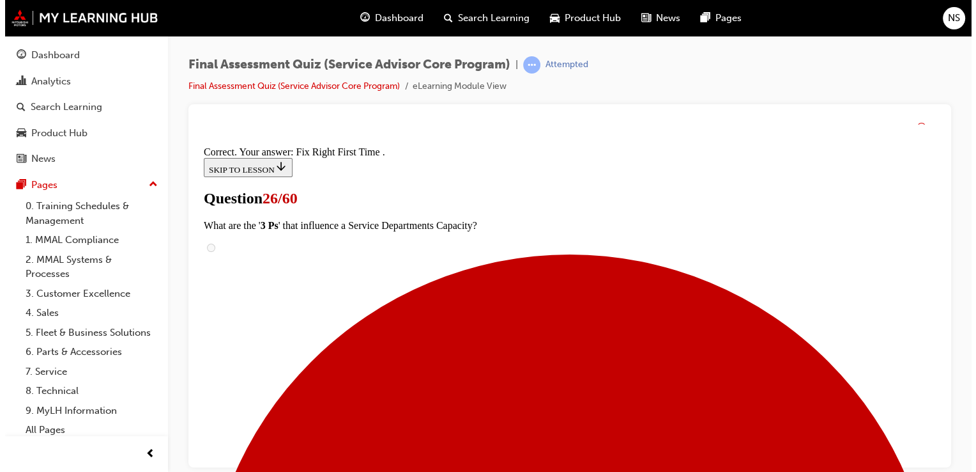
scroll to position [0, 0]
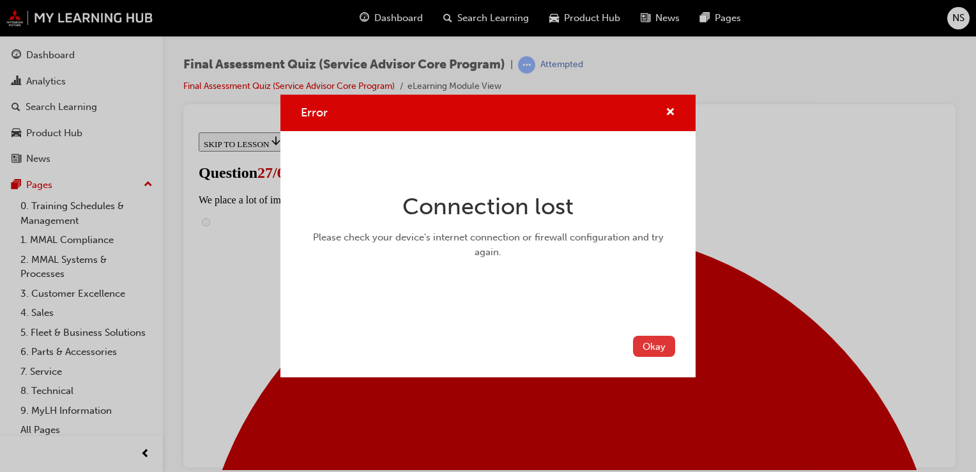
click at [648, 344] on button "Okay" at bounding box center [654, 345] width 42 height 21
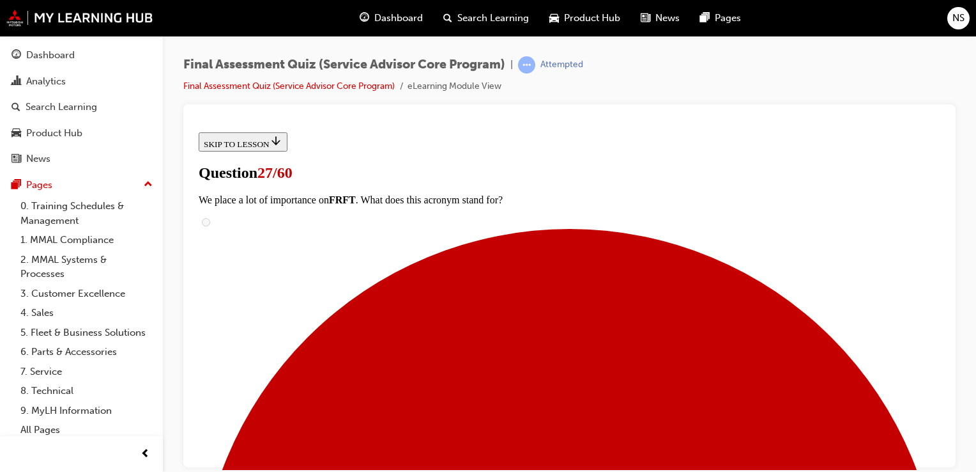
scroll to position [153, 0]
checkbox input "true"
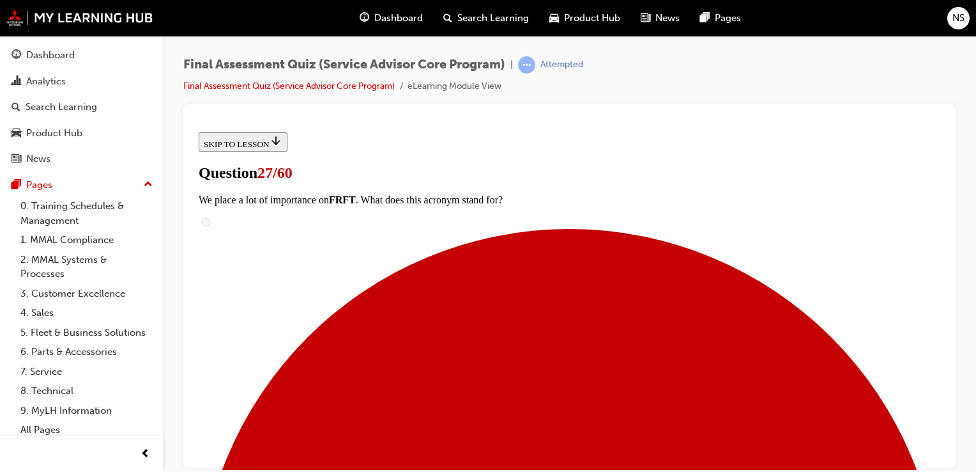
checkbox input "true"
drag, startPoint x: 937, startPoint y: 459, endPoint x: 665, endPoint y: 436, distance: 273.3
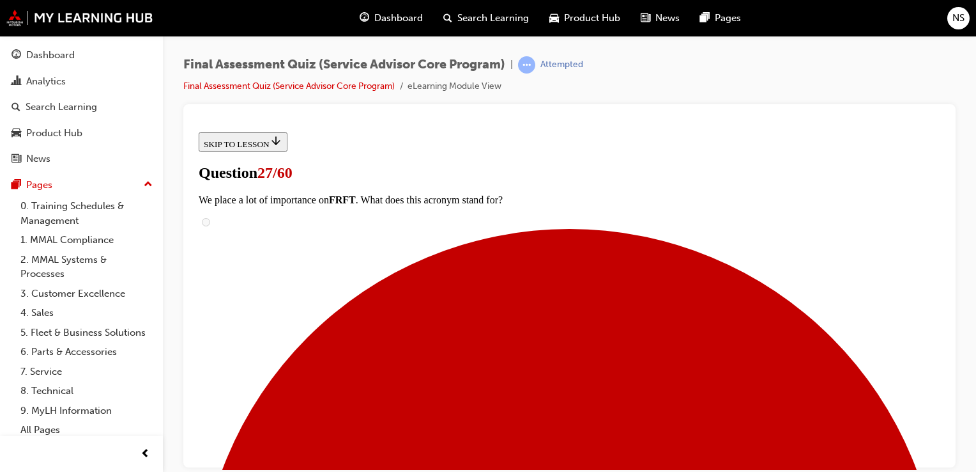
drag, startPoint x: 604, startPoint y: 457, endPoint x: 583, endPoint y: 463, distance: 21.4
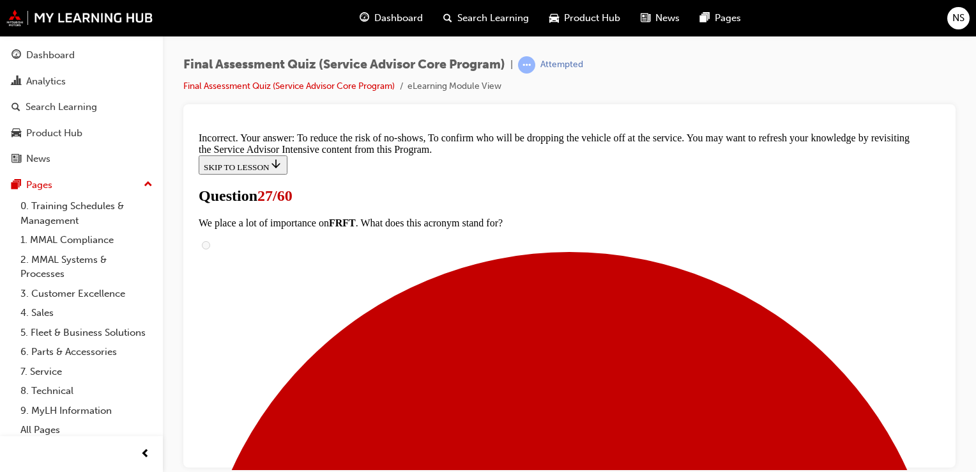
scroll to position [459, 0]
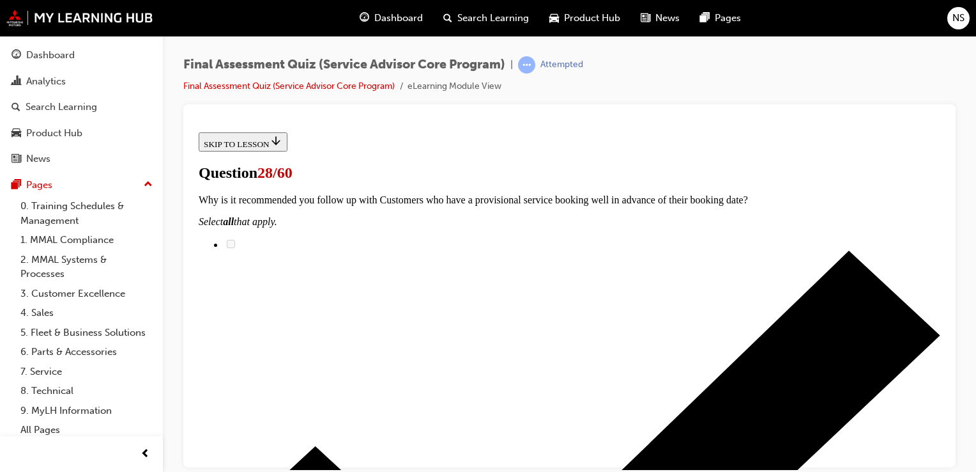
scroll to position [128, 0]
checkbox input "true"
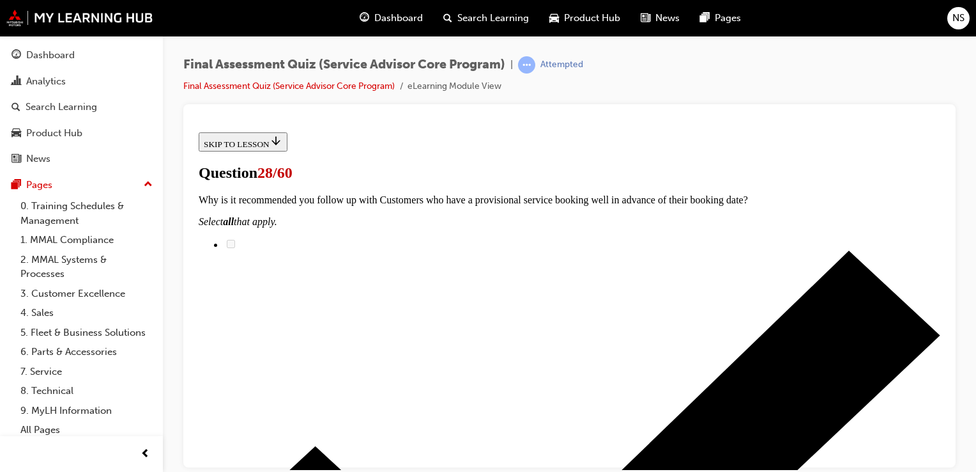
checkbox input "true"
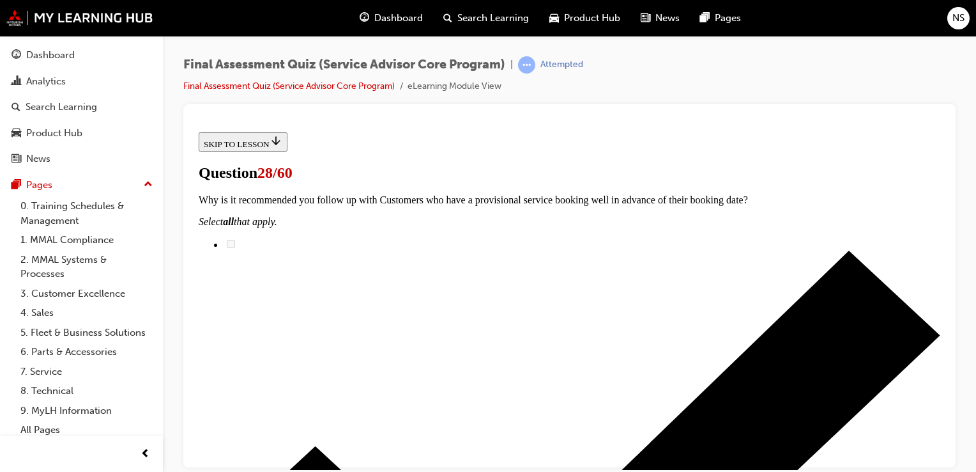
checkbox input "false"
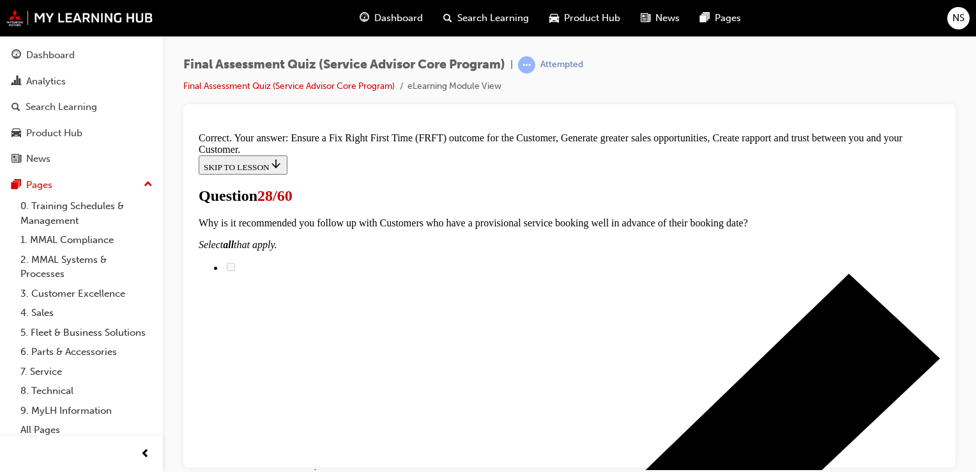
scroll to position [346, 0]
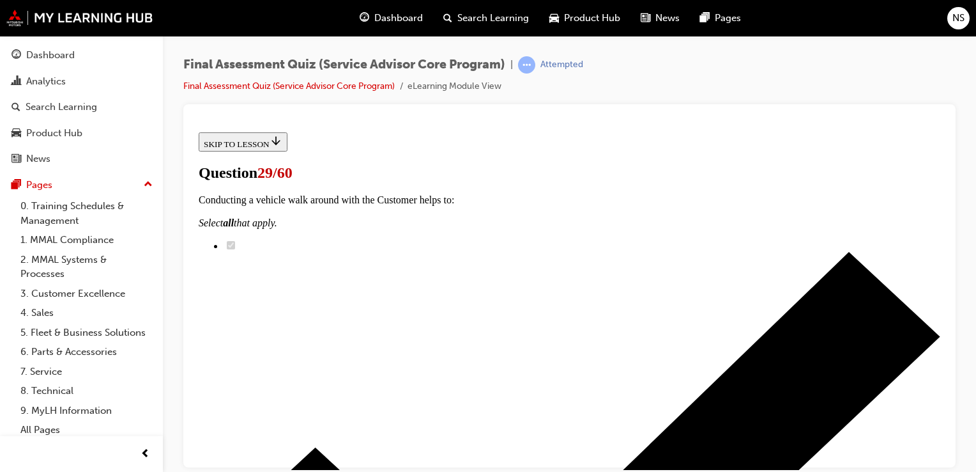
scroll to position [281, 0]
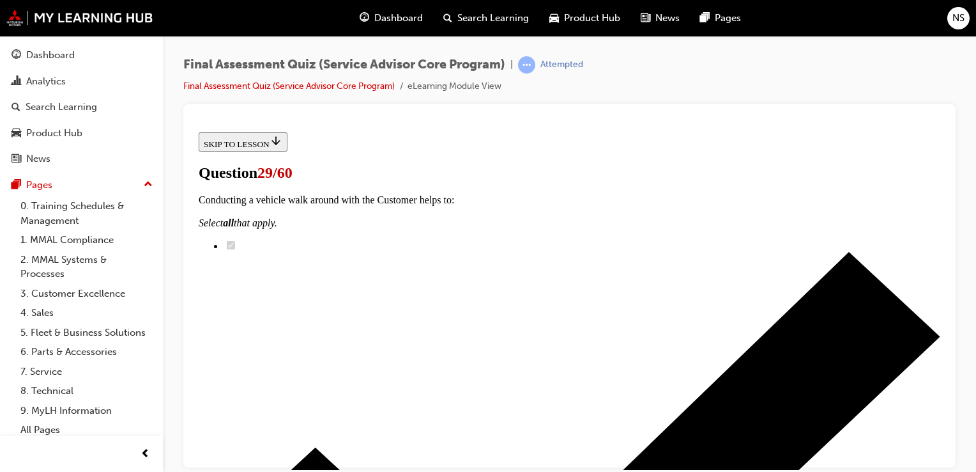
scroll to position [358, 0]
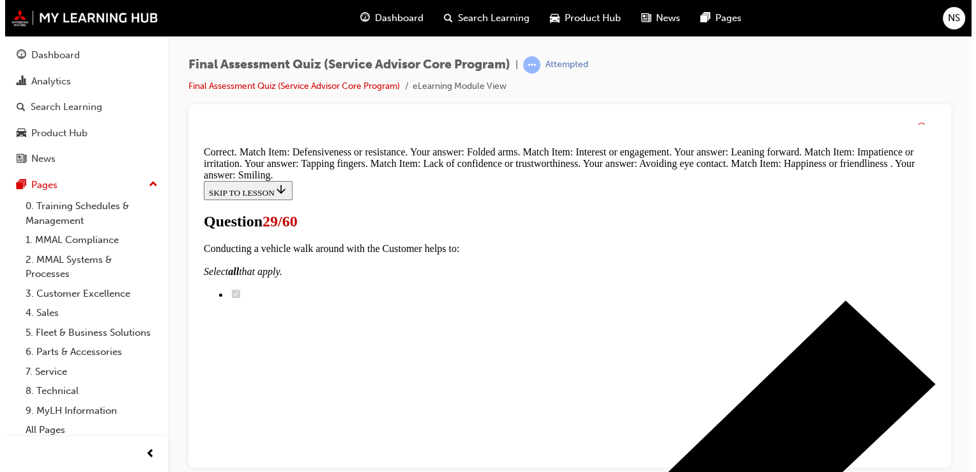
scroll to position [503, 0]
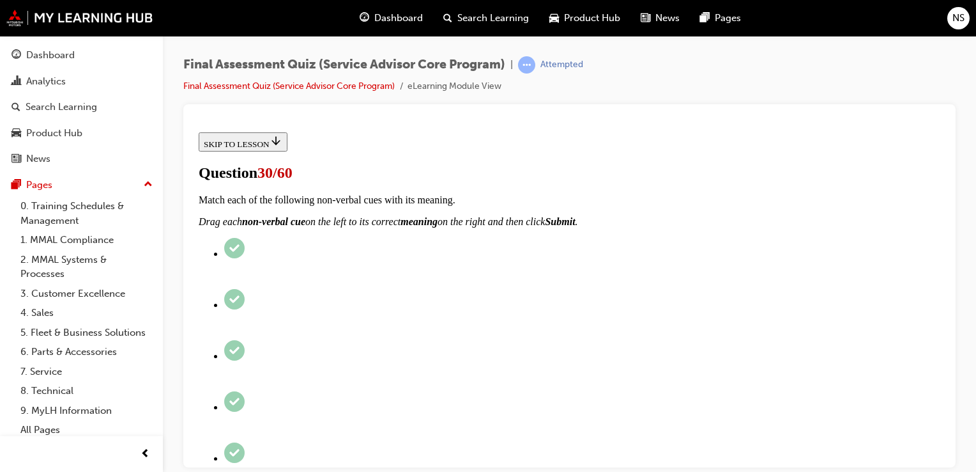
scroll to position [204, 0]
checkbox input "true"
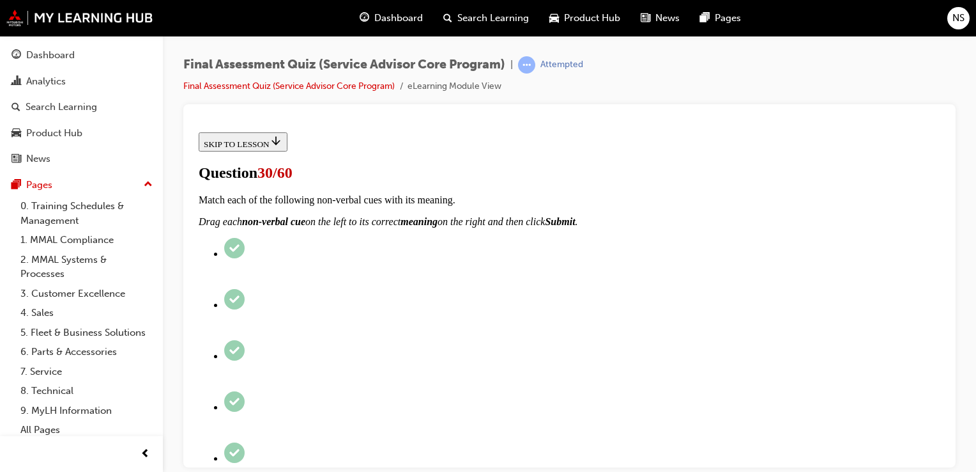
checkbox input "true"
drag, startPoint x: 577, startPoint y: 364, endPoint x: 567, endPoint y: 365, distance: 9.7
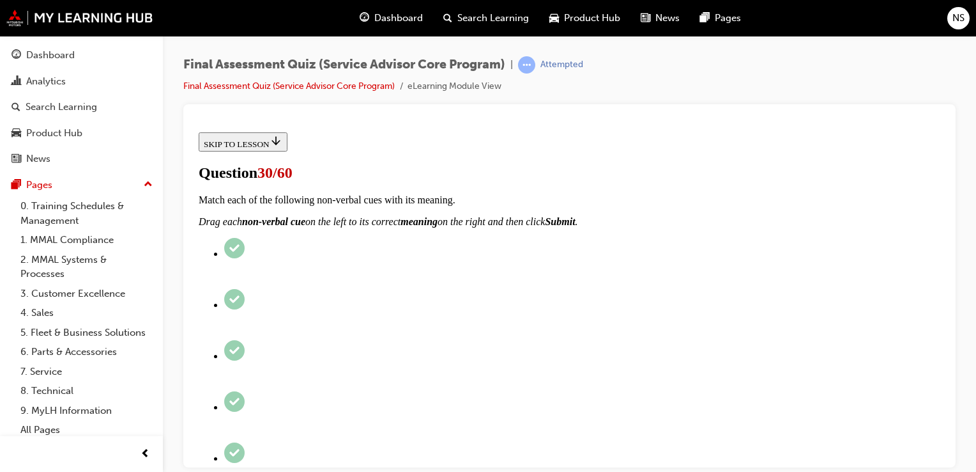
checkbox input "true"
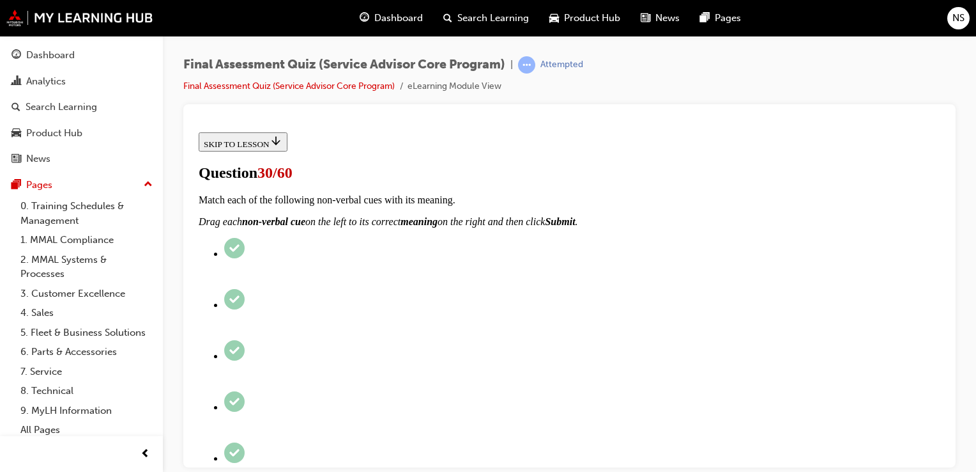
scroll to position [256, 0]
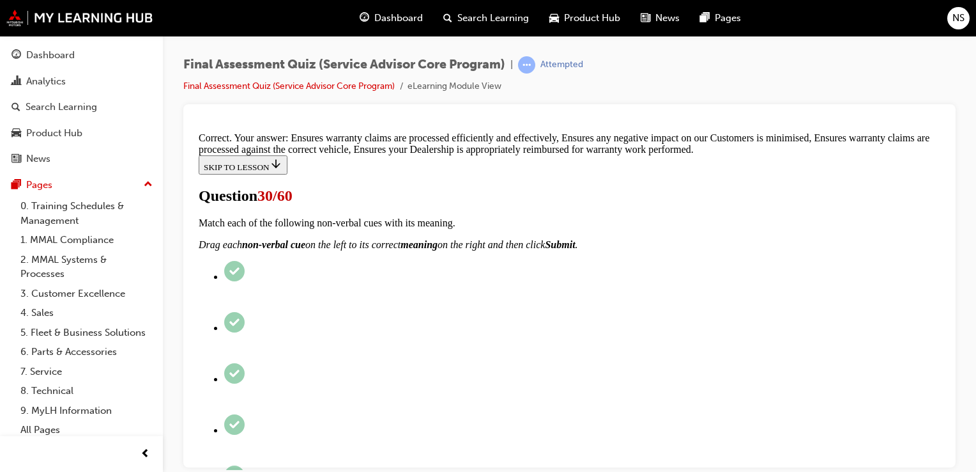
scroll to position [381, 0]
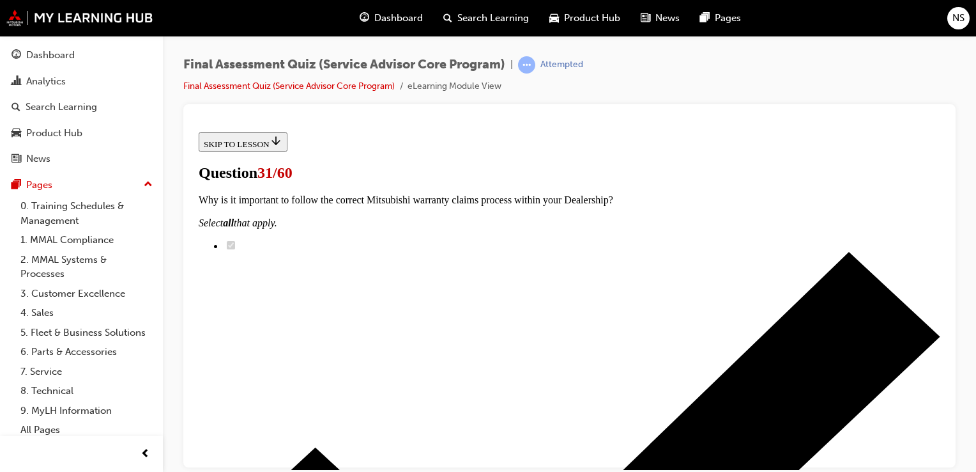
scroll to position [214, 0]
radio input "true"
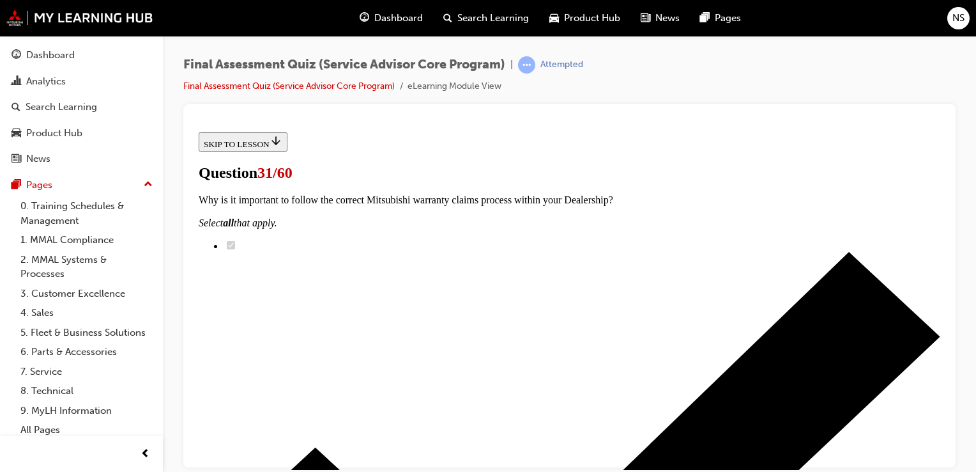
radio input "true"
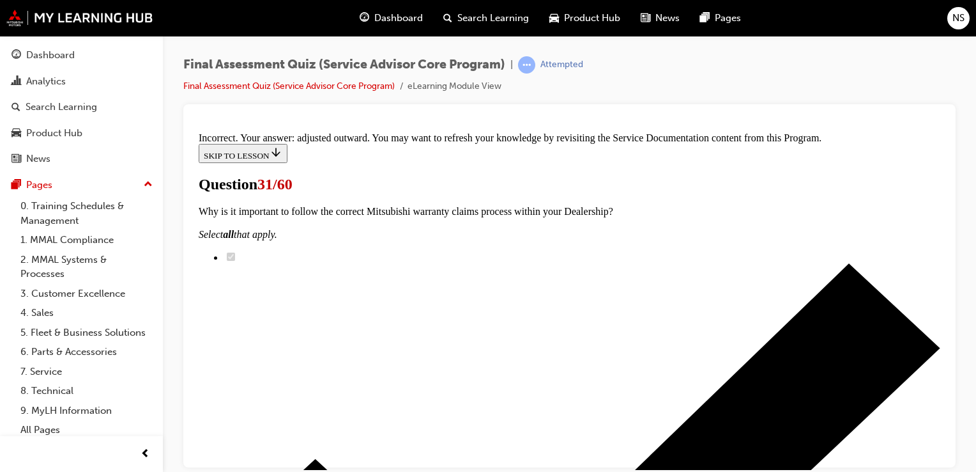
scroll to position [511, 0]
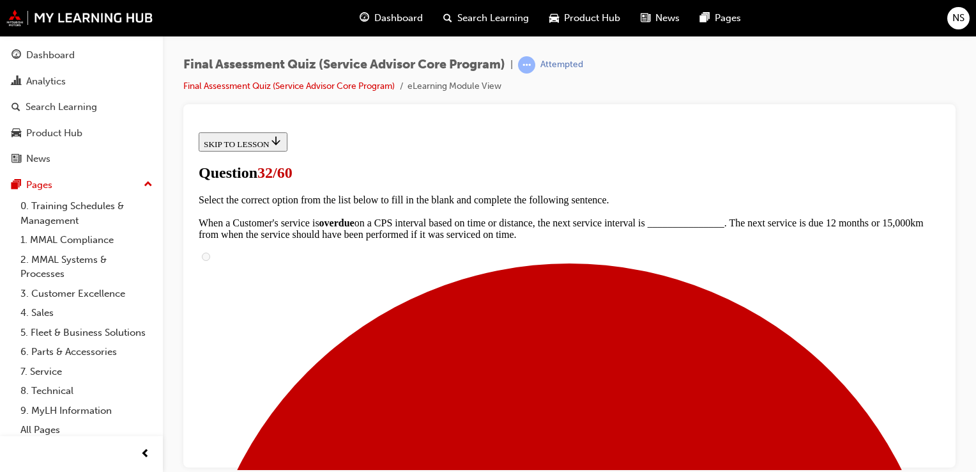
scroll to position [77, 0]
radio input "true"
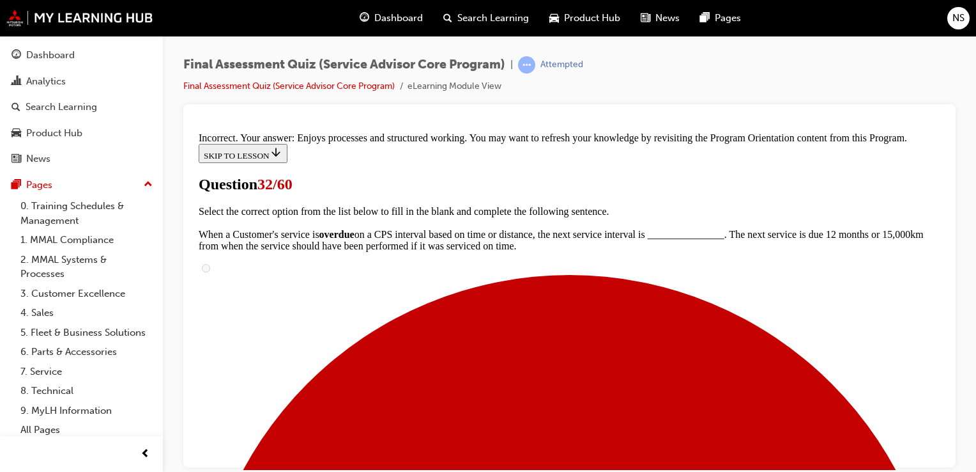
scroll to position [381, 0]
drag, startPoint x: 572, startPoint y: 413, endPoint x: 519, endPoint y: 396, distance: 55.8
drag, startPoint x: 519, startPoint y: 396, endPoint x: 480, endPoint y: 420, distance: 45.9
drag, startPoint x: 480, startPoint y: 420, endPoint x: 651, endPoint y: 431, distance: 171.0
drag, startPoint x: 651, startPoint y: 431, endPoint x: 575, endPoint y: 388, distance: 87.3
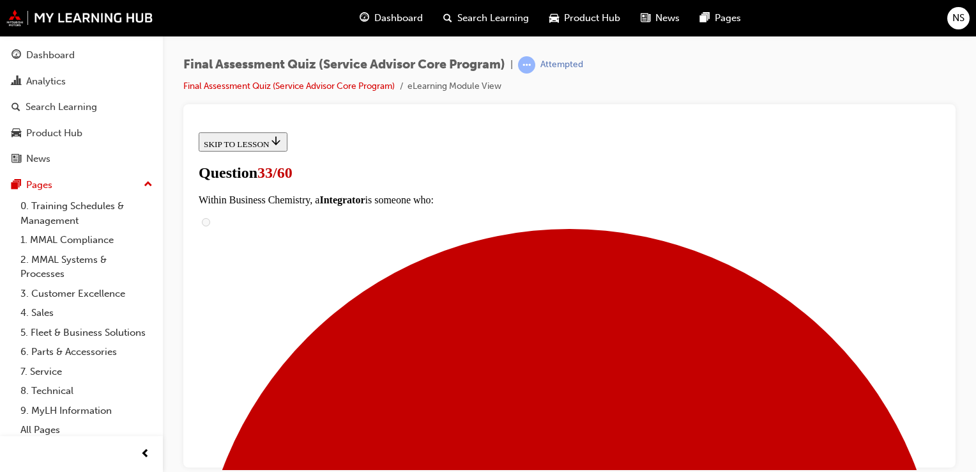
scroll to position [179, 0]
radio input "true"
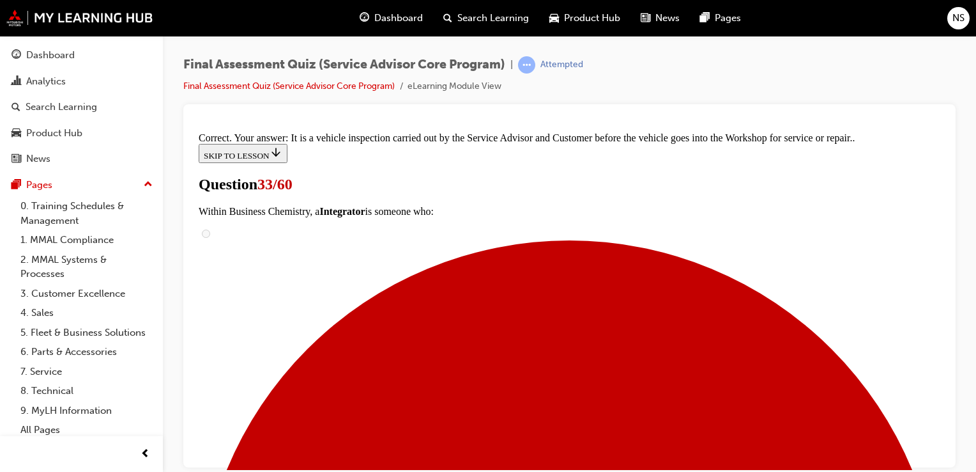
scroll to position [380, 0]
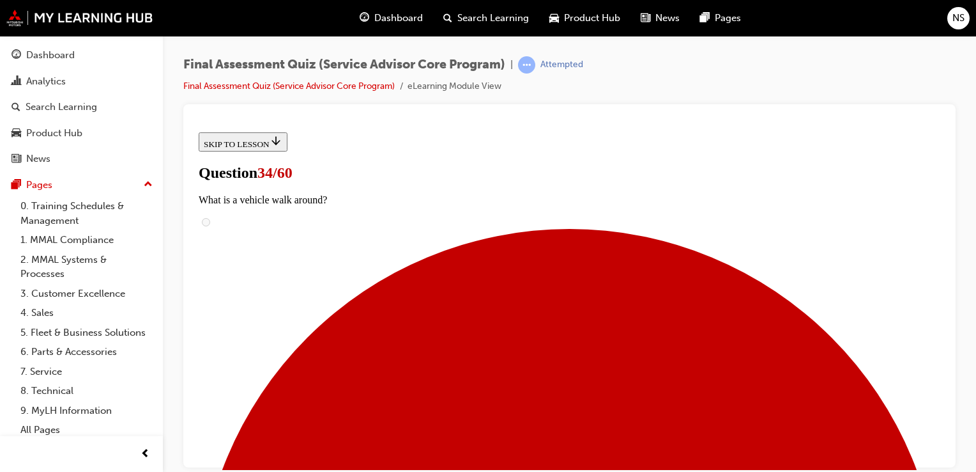
scroll to position [128, 0]
radio input "true"
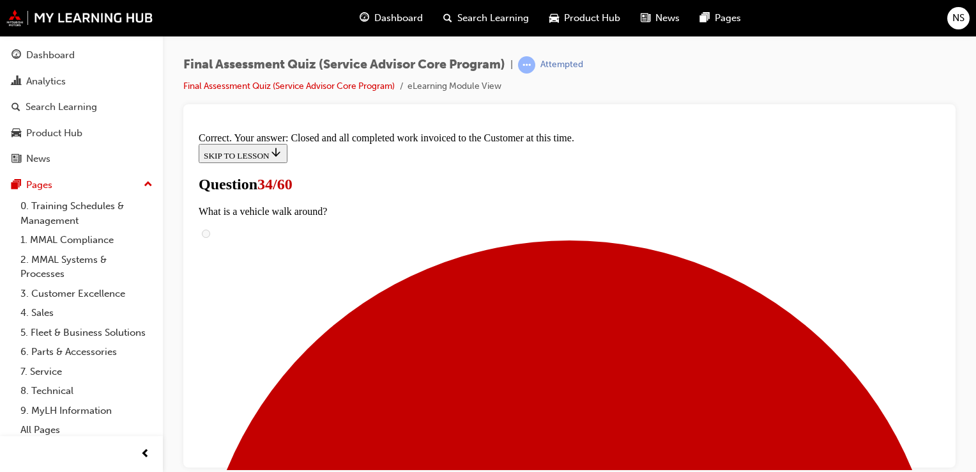
scroll to position [316, 0]
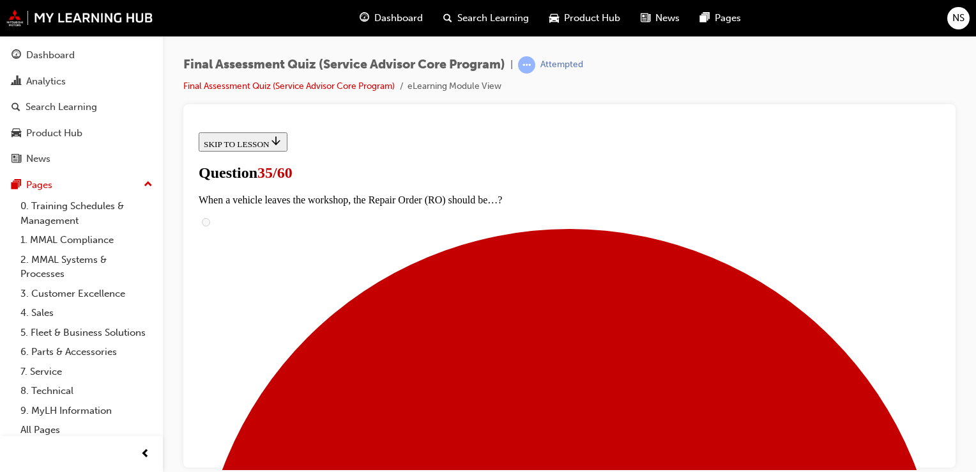
scroll to position [204, 0]
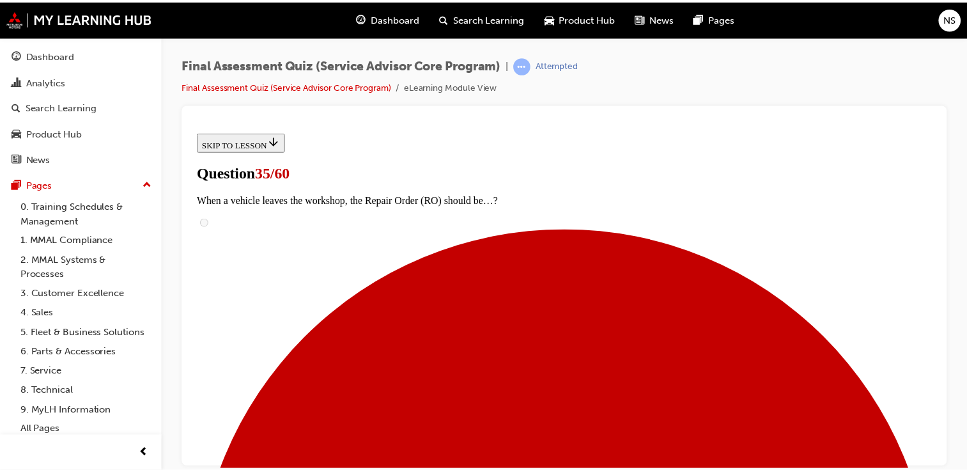
scroll to position [339, 0]
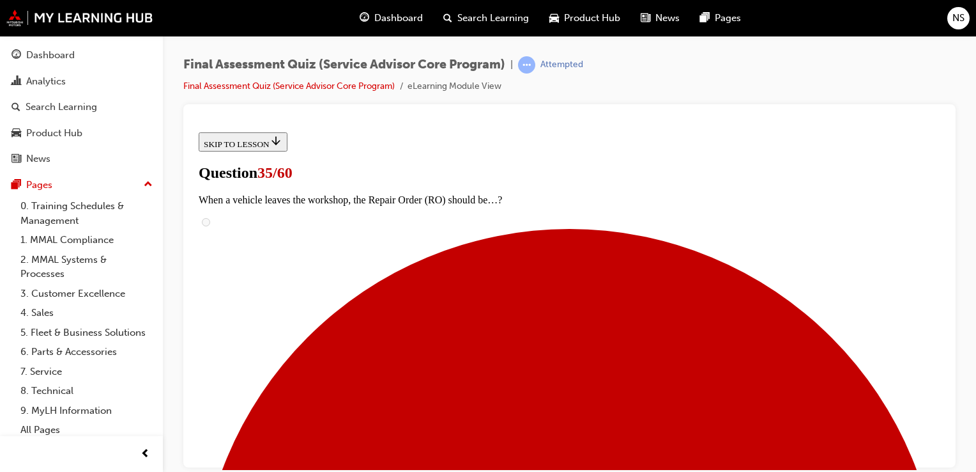
click at [951, 23] on div "NS" at bounding box center [959, 18] width 22 height 22
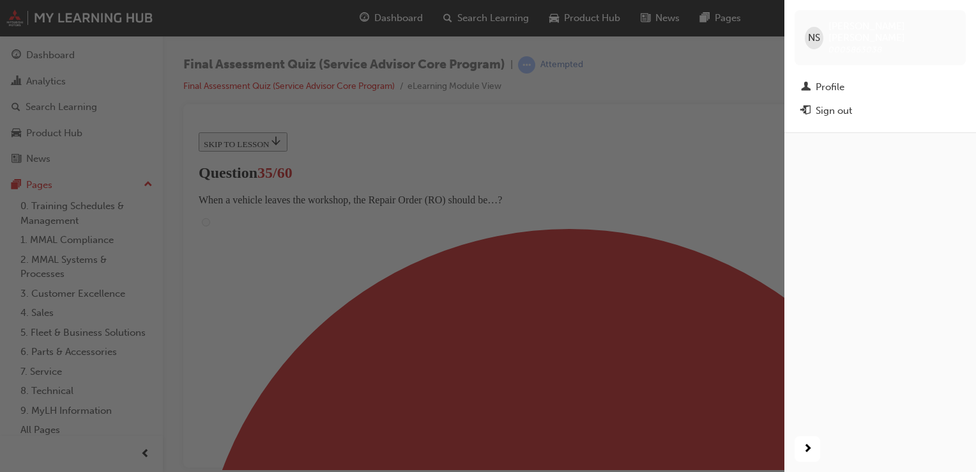
click at [670, 162] on div "button" at bounding box center [392, 236] width 785 height 472
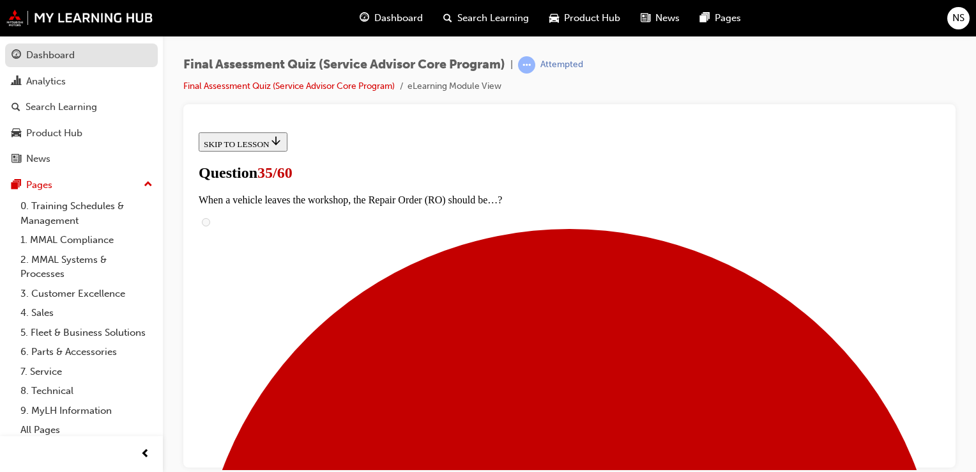
click at [77, 52] on div "Dashboard" at bounding box center [82, 55] width 140 height 16
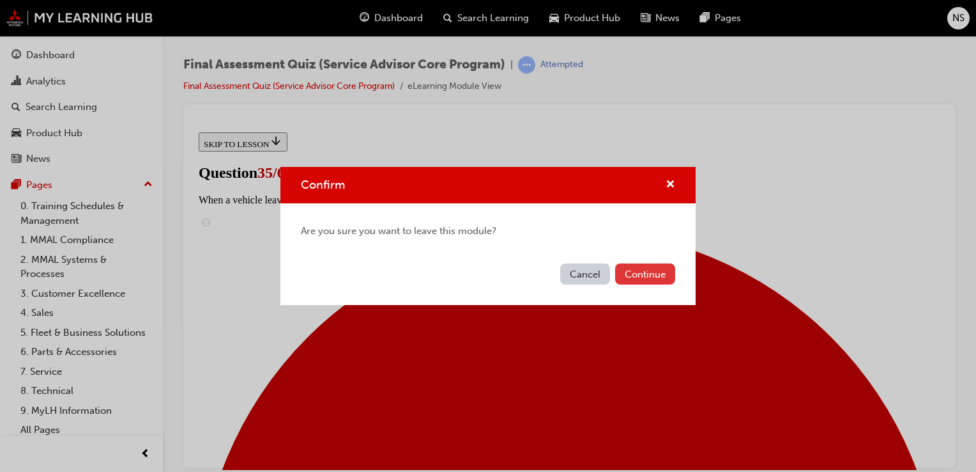
click at [638, 275] on button "Continue" at bounding box center [645, 273] width 60 height 21
